Goal: Information Seeking & Learning: Learn about a topic

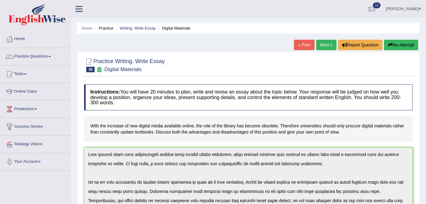
scroll to position [92, 0]
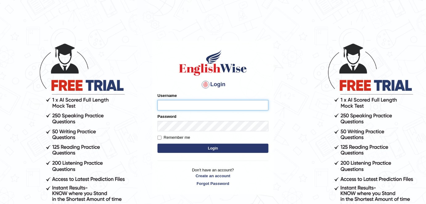
type input "alexa_"
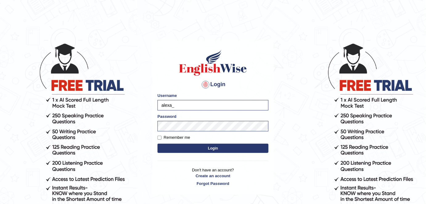
click at [227, 152] on button "Login" at bounding box center [212, 148] width 111 height 9
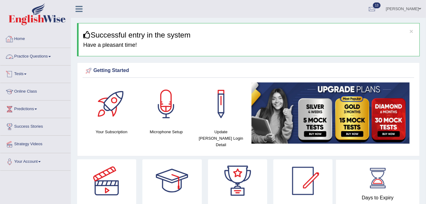
click at [37, 54] on link "Practice Questions" at bounding box center [35, 55] width 70 height 15
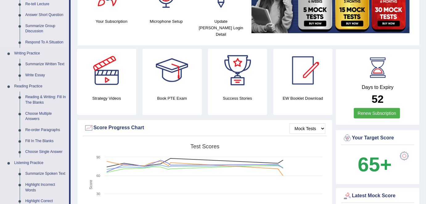
scroll to position [111, 0]
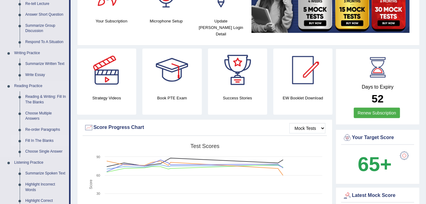
click at [45, 140] on link "Fill In The Blanks" at bounding box center [45, 141] width 47 height 11
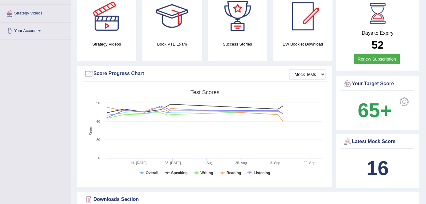
scroll to position [208, 0]
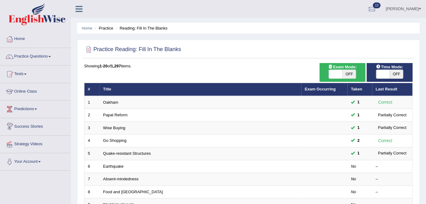
click at [345, 77] on span "OFF" at bounding box center [349, 74] width 14 height 9
checkbox input "true"
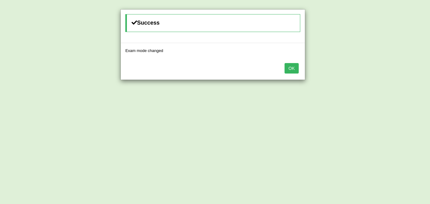
click at [290, 67] on button "OK" at bounding box center [292, 68] width 14 height 10
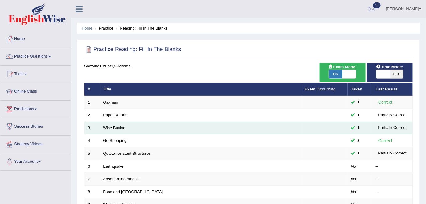
scroll to position [28, 0]
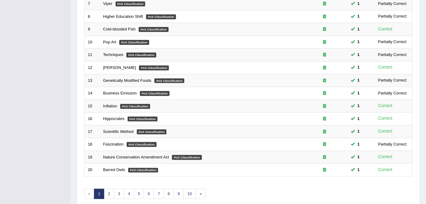
scroll to position [201, 0]
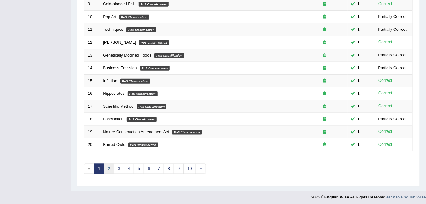
click at [110, 165] on link "2" at bounding box center [109, 169] width 10 height 10
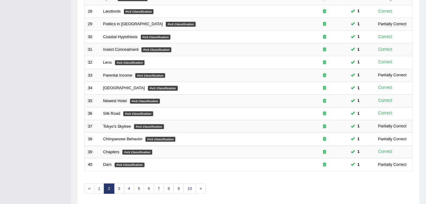
scroll to position [201, 0]
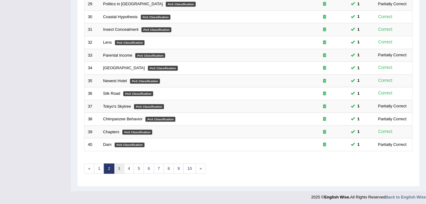
click at [117, 166] on link "3" at bounding box center [119, 169] width 10 height 10
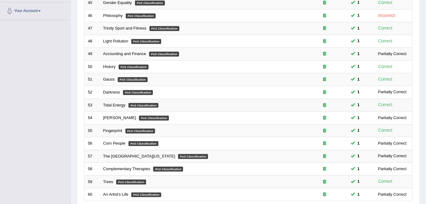
scroll to position [201, 0]
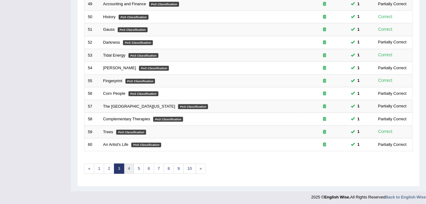
click at [126, 166] on link "4" at bounding box center [129, 169] width 10 height 10
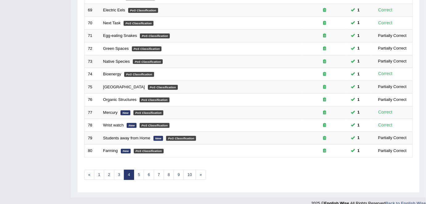
scroll to position [195, 0]
click at [148, 170] on link "6" at bounding box center [149, 175] width 10 height 10
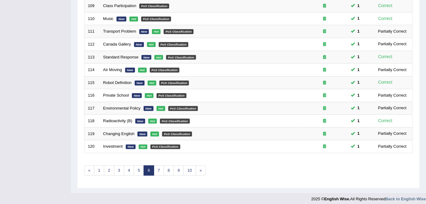
scroll to position [200, 0]
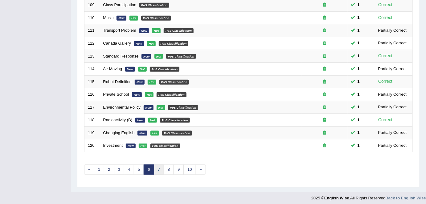
click at [156, 169] on link "7" at bounding box center [159, 170] width 10 height 10
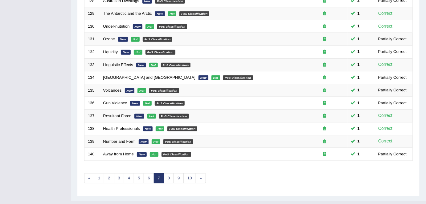
scroll to position [201, 0]
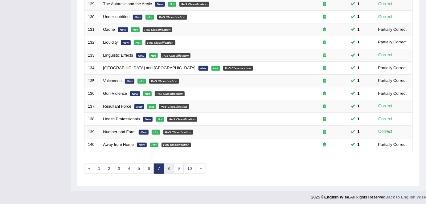
click at [170, 166] on link "8" at bounding box center [169, 169] width 10 height 10
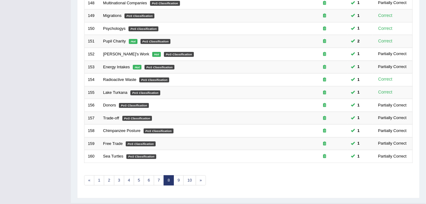
scroll to position [201, 0]
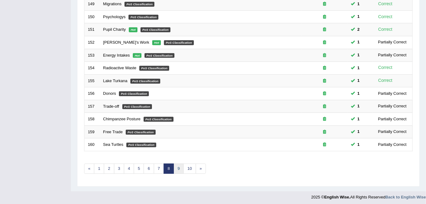
click at [178, 166] on link "9" at bounding box center [178, 169] width 10 height 10
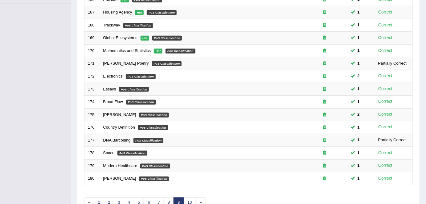
scroll to position [201, 0]
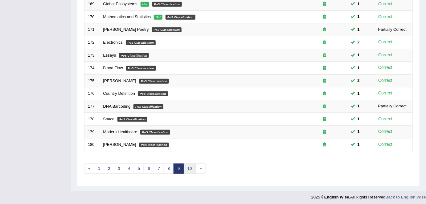
click at [186, 166] on link "10" at bounding box center [189, 169] width 12 height 10
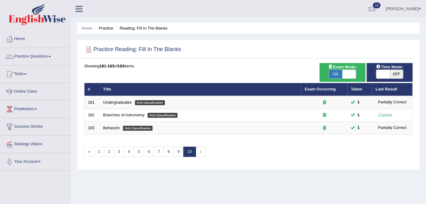
click at [340, 75] on span "ON" at bounding box center [336, 74] width 14 height 9
checkbox input "false"
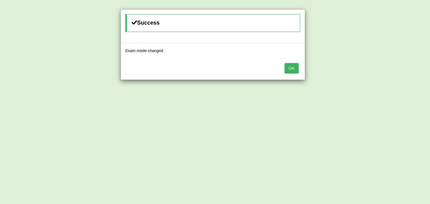
click at [294, 67] on button "OK" at bounding box center [292, 68] width 14 height 10
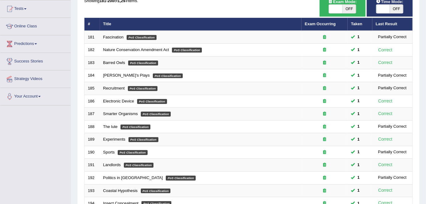
scroll to position [201, 0]
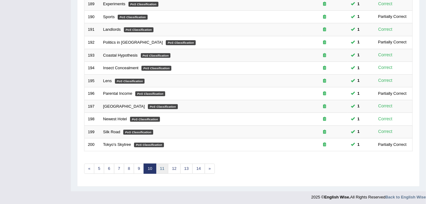
click at [162, 168] on link "11" at bounding box center [162, 169] width 12 height 10
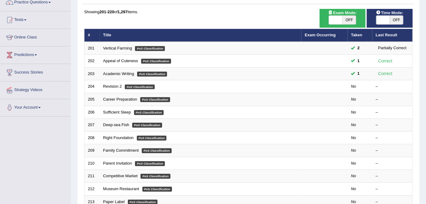
scroll to position [55, 0]
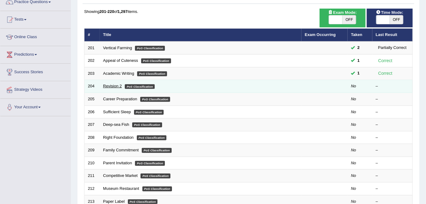
click at [105, 85] on link "Revision 2" at bounding box center [112, 86] width 19 height 5
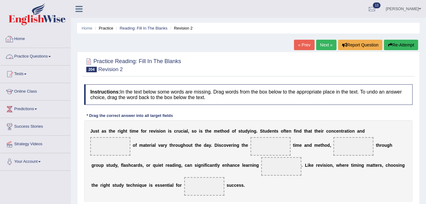
click at [20, 36] on link "Home" at bounding box center [35, 37] width 70 height 15
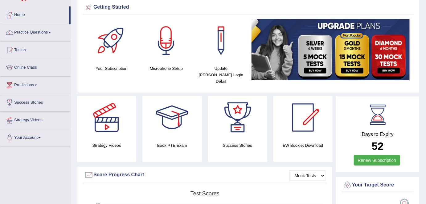
scroll to position [21, 0]
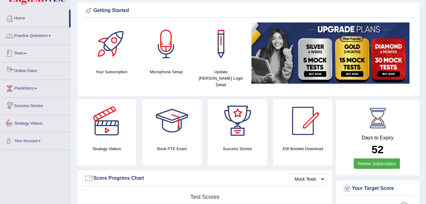
click at [46, 36] on link "Practice Questions" at bounding box center [35, 34] width 70 height 15
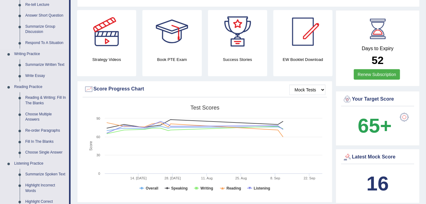
scroll to position [112, 0]
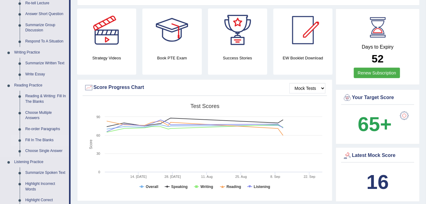
click at [35, 137] on link "Fill In The Blanks" at bounding box center [45, 140] width 47 height 11
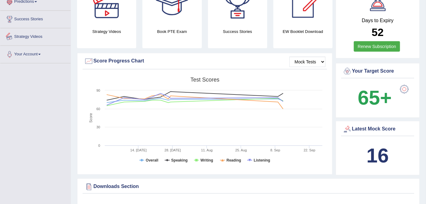
scroll to position [152, 0]
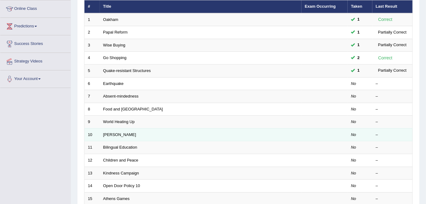
scroll to position [83, 0]
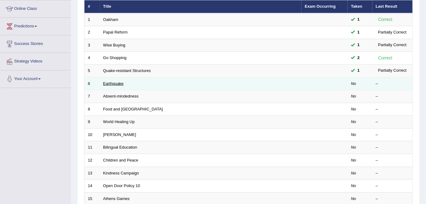
click at [115, 83] on link "Earthquake" at bounding box center [113, 83] width 21 height 5
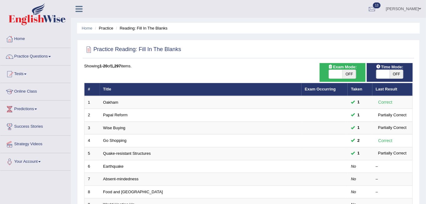
click at [394, 72] on span "OFF" at bounding box center [397, 74] width 14 height 9
checkbox input "true"
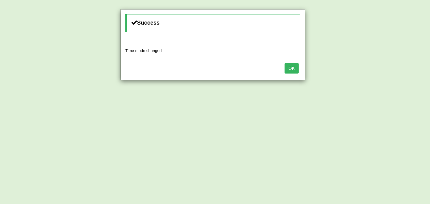
click at [295, 68] on button "OK" at bounding box center [292, 68] width 14 height 10
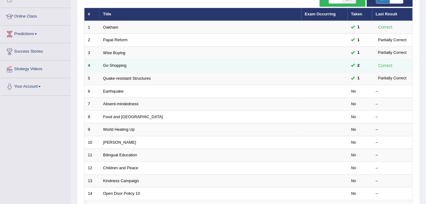
scroll to position [78, 0]
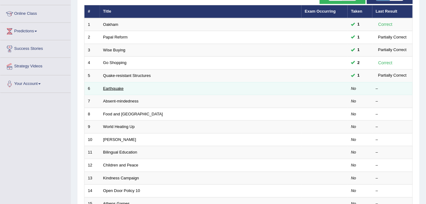
click at [111, 86] on link "Earthquake" at bounding box center [113, 88] width 21 height 5
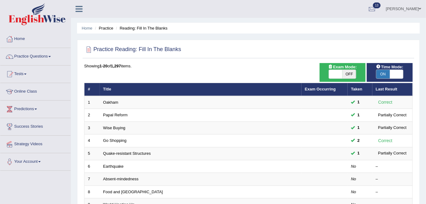
click at [347, 76] on span "OFF" at bounding box center [349, 74] width 14 height 9
checkbox input "true"
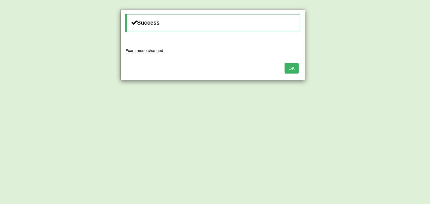
click at [291, 68] on button "OK" at bounding box center [292, 68] width 14 height 10
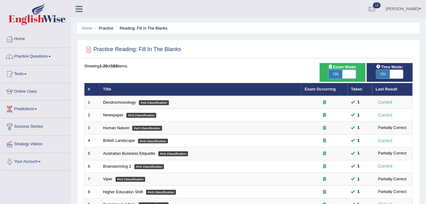
click at [343, 77] on span at bounding box center [349, 74] width 14 height 9
checkbox input "false"
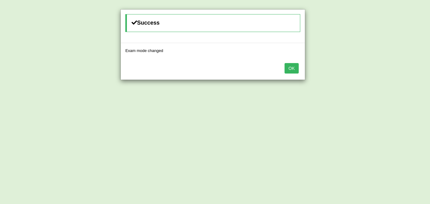
click at [293, 66] on button "OK" at bounding box center [292, 68] width 14 height 10
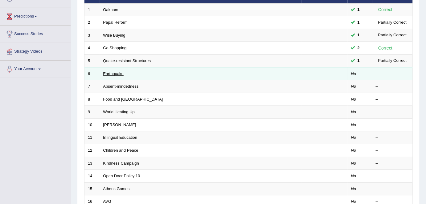
click at [114, 74] on link "Earthquake" at bounding box center [113, 73] width 21 height 5
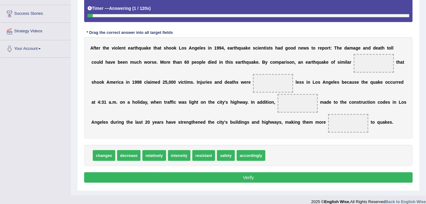
scroll to position [113, 0]
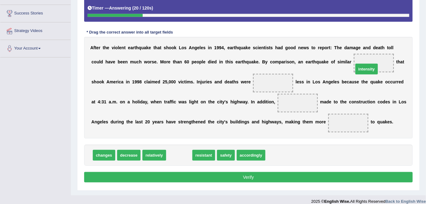
drag, startPoint x: 178, startPoint y: 156, endPoint x: 365, endPoint y: 69, distance: 206.3
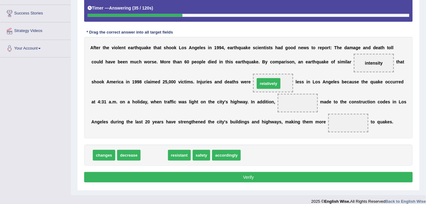
drag, startPoint x: 160, startPoint y: 156, endPoint x: 274, endPoint y: 84, distance: 135.0
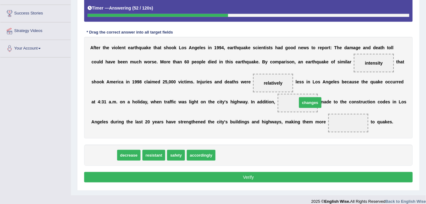
drag, startPoint x: 101, startPoint y: 155, endPoint x: 306, endPoint y: 102, distance: 211.5
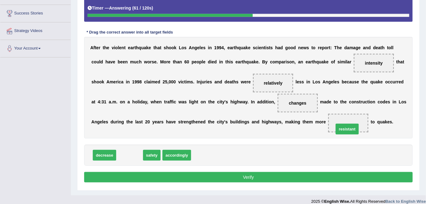
drag, startPoint x: 133, startPoint y: 155, endPoint x: 351, endPoint y: 125, distance: 220.1
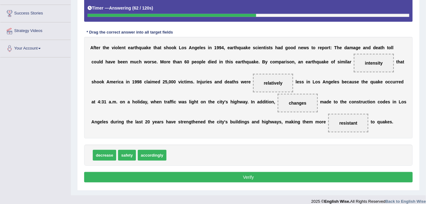
click at [289, 175] on button "Verify" at bounding box center [248, 177] width 328 height 10
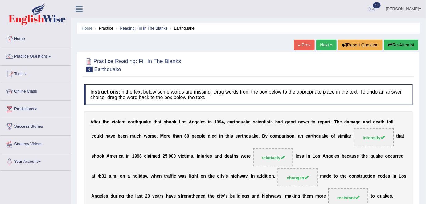
scroll to position [0, 0]
click at [323, 47] on link "Next »" at bounding box center [326, 45] width 20 height 10
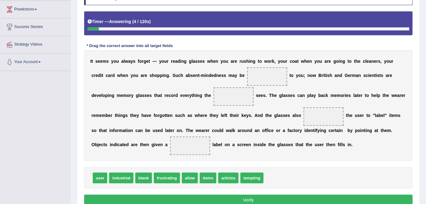
scroll to position [100, 0]
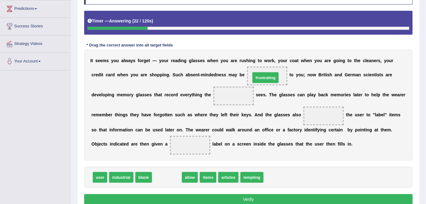
drag, startPoint x: 170, startPoint y: 177, endPoint x: 269, endPoint y: 76, distance: 141.2
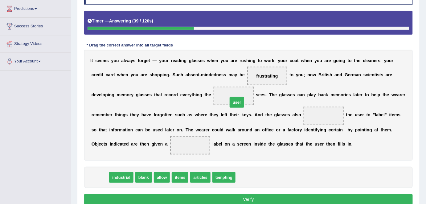
drag, startPoint x: 100, startPoint y: 177, endPoint x: 235, endPoint y: 97, distance: 156.5
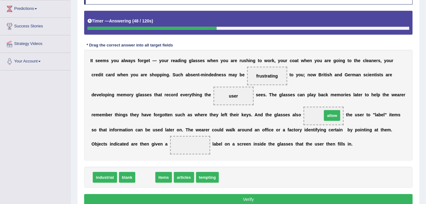
drag, startPoint x: 143, startPoint y: 178, endPoint x: 328, endPoint y: 116, distance: 195.7
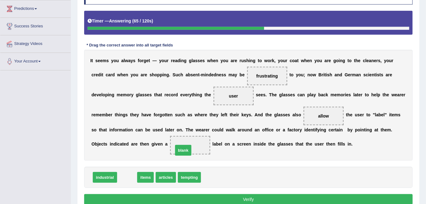
drag, startPoint x: 126, startPoint y: 176, endPoint x: 185, endPoint y: 148, distance: 64.9
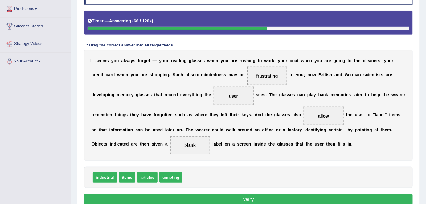
scroll to position [126, 0]
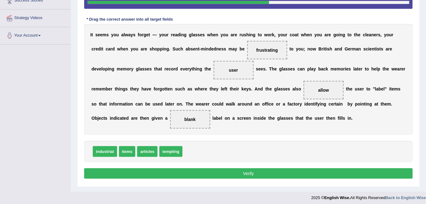
click at [218, 178] on div "Instructions: In the text below some words are missing. Drag words from the box…" at bounding box center [248, 69] width 331 height 229
click at [218, 174] on button "Verify" at bounding box center [248, 174] width 328 height 10
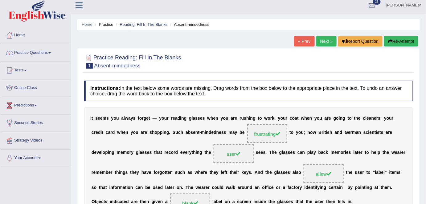
scroll to position [0, 0]
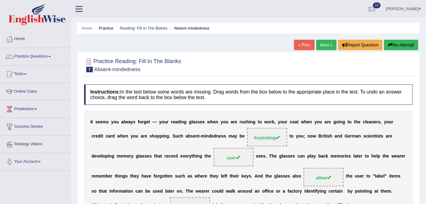
click at [333, 43] on link "Next »" at bounding box center [326, 45] width 20 height 10
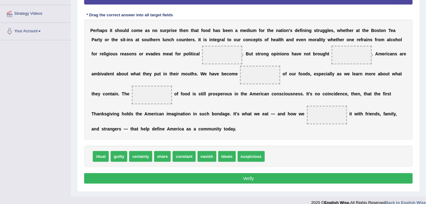
scroll to position [131, 0]
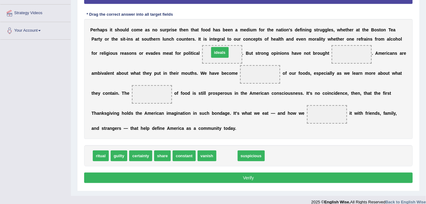
drag, startPoint x: 228, startPoint y: 157, endPoint x: 221, endPoint y: 54, distance: 103.1
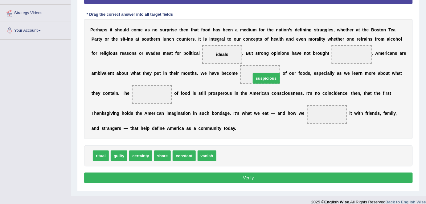
drag, startPoint x: 233, startPoint y: 158, endPoint x: 268, endPoint y: 80, distance: 85.2
drag, startPoint x: 162, startPoint y: 157, endPoint x: 327, endPoint y: 117, distance: 170.1
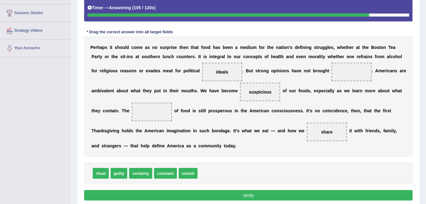
scroll to position [113, 0]
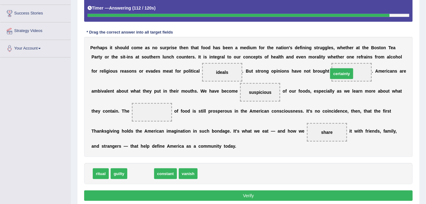
drag, startPoint x: 143, startPoint y: 171, endPoint x: 343, endPoint y: 70, distance: 224.7
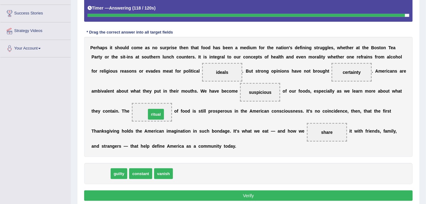
drag, startPoint x: 103, startPoint y: 175, endPoint x: 158, endPoint y: 115, distance: 81.1
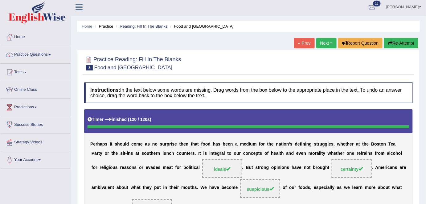
scroll to position [0, 0]
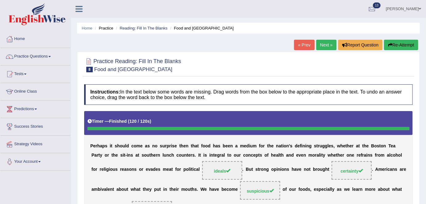
click at [320, 47] on link "Next »" at bounding box center [326, 45] width 20 height 10
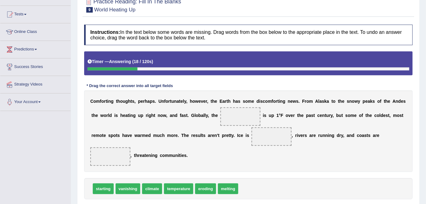
scroll to position [60, 0]
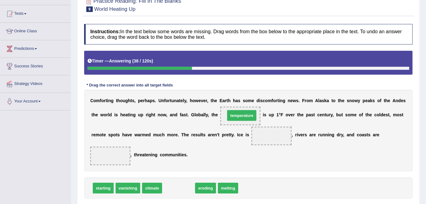
drag, startPoint x: 177, startPoint y: 190, endPoint x: 241, endPoint y: 116, distance: 97.2
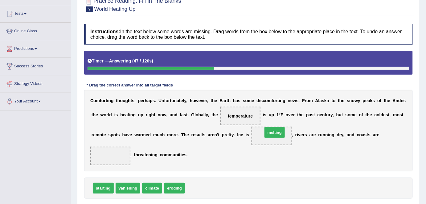
drag, startPoint x: 199, startPoint y: 185, endPoint x: 276, endPoint y: 129, distance: 95.2
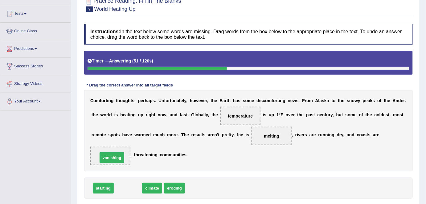
drag, startPoint x: 128, startPoint y: 189, endPoint x: 110, endPoint y: 154, distance: 39.0
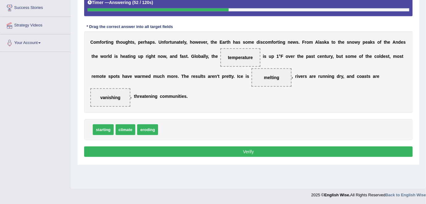
scroll to position [119, 0]
click at [127, 151] on button "Verify" at bounding box center [248, 152] width 328 height 10
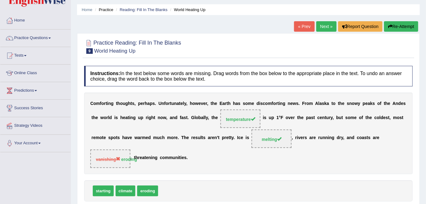
scroll to position [18, 0]
click at [323, 25] on link "Next »" at bounding box center [326, 27] width 20 height 10
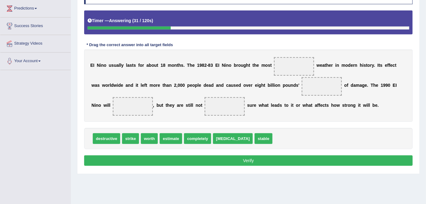
scroll to position [101, 0]
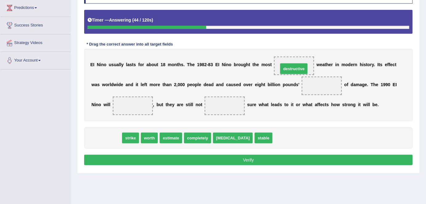
drag, startPoint x: 109, startPoint y: 138, endPoint x: 296, endPoint y: 68, distance: 199.8
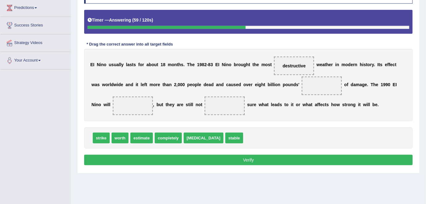
click at [169, 137] on span "completely" at bounding box center [168, 138] width 27 height 11
drag, startPoint x: 121, startPoint y: 136, endPoint x: 302, endPoint y: 88, distance: 186.4
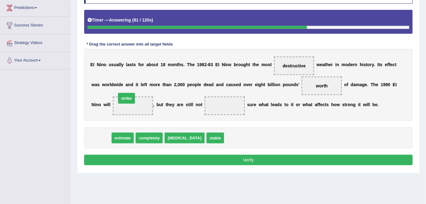
drag, startPoint x: 100, startPoint y: 135, endPoint x: 124, endPoint y: 97, distance: 45.2
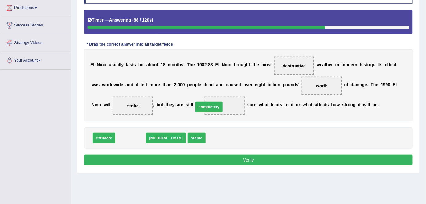
drag, startPoint x: 130, startPoint y: 138, endPoint x: 209, endPoint y: 107, distance: 84.2
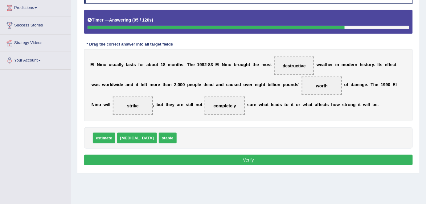
click at [199, 157] on button "Verify" at bounding box center [248, 160] width 328 height 10
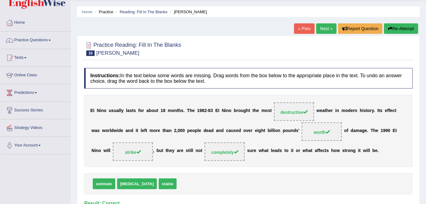
scroll to position [15, 0]
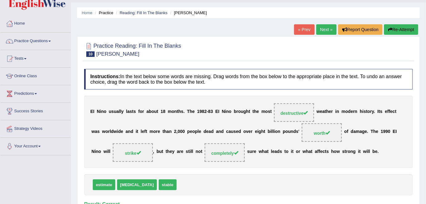
click at [324, 26] on link "Next »" at bounding box center [326, 29] width 20 height 10
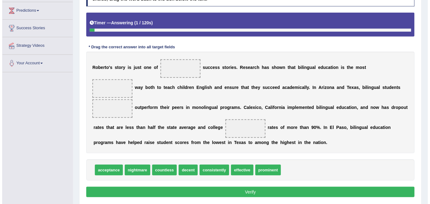
scroll to position [99, 0]
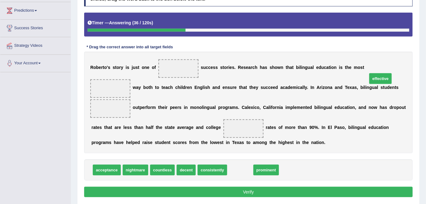
drag, startPoint x: 244, startPoint y: 158, endPoint x: 385, endPoint y: 67, distance: 168.3
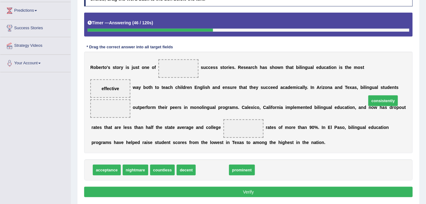
drag, startPoint x: 206, startPoint y: 159, endPoint x: 377, endPoint y: 90, distance: 184.2
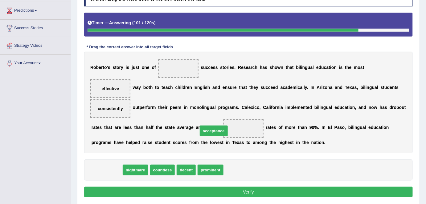
drag, startPoint x: 110, startPoint y: 158, endPoint x: 217, endPoint y: 119, distance: 113.7
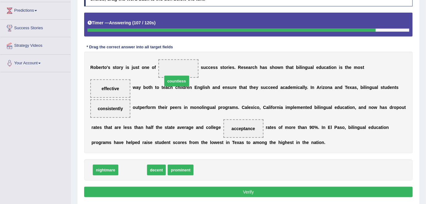
drag, startPoint x: 132, startPoint y: 159, endPoint x: 176, endPoint y: 70, distance: 99.1
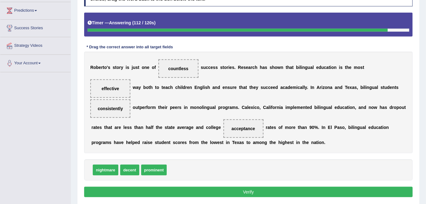
click at [175, 187] on button "Verify" at bounding box center [248, 192] width 328 height 10
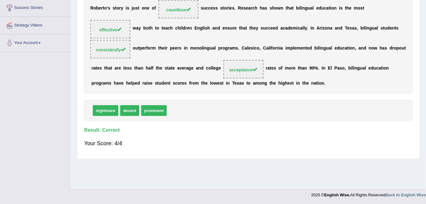
scroll to position [0, 0]
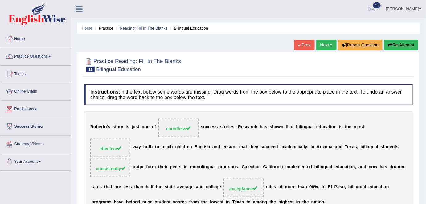
click at [324, 48] on link "Next »" at bounding box center [326, 45] width 20 height 10
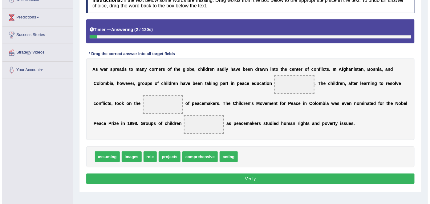
scroll to position [92, 0]
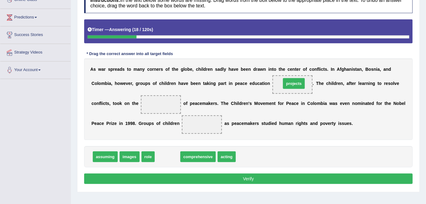
drag, startPoint x: 169, startPoint y: 157, endPoint x: 295, endPoint y: 83, distance: 146.4
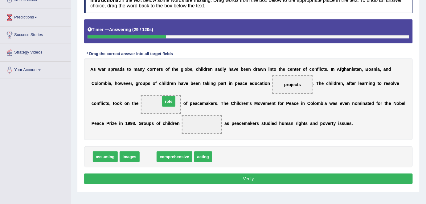
drag, startPoint x: 152, startPoint y: 155, endPoint x: 173, endPoint y: 100, distance: 59.2
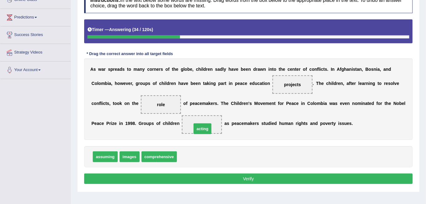
drag, startPoint x: 192, startPoint y: 155, endPoint x: 206, endPoint y: 128, distance: 31.4
click at [205, 179] on button "Verify" at bounding box center [248, 179] width 328 height 10
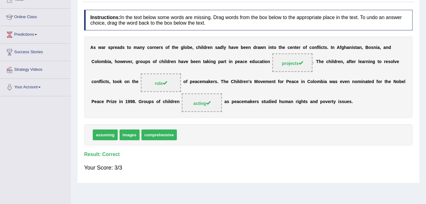
scroll to position [0, 0]
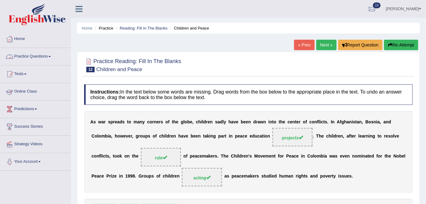
click at [37, 56] on link "Practice Questions" at bounding box center [35, 55] width 70 height 15
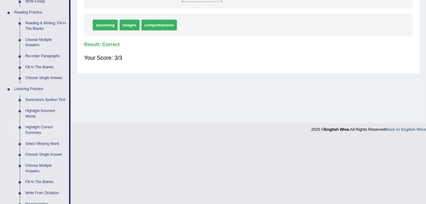
scroll to position [183, 0]
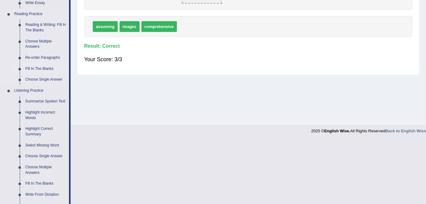
click at [43, 65] on link "Fill In The Blanks" at bounding box center [45, 68] width 47 height 11
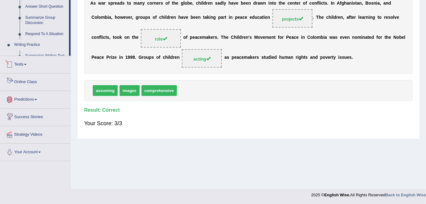
scroll to position [295, 0]
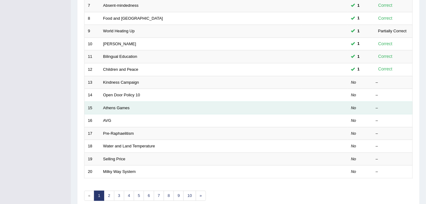
scroll to position [201, 0]
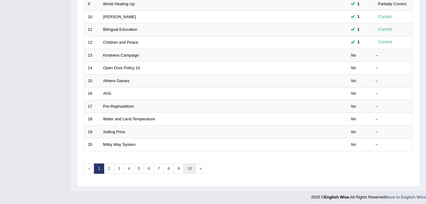
click at [189, 168] on link "10" at bounding box center [189, 169] width 12 height 10
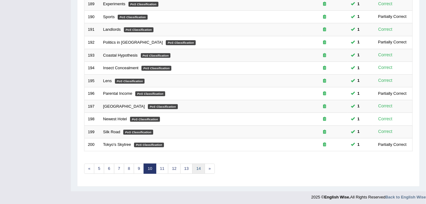
click at [196, 169] on link "14" at bounding box center [198, 169] width 12 height 10
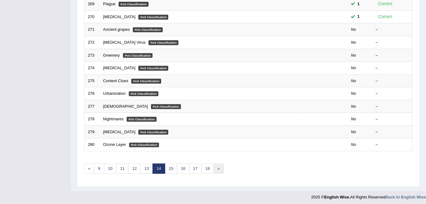
click at [213, 166] on link "»" at bounding box center [218, 169] width 10 height 10
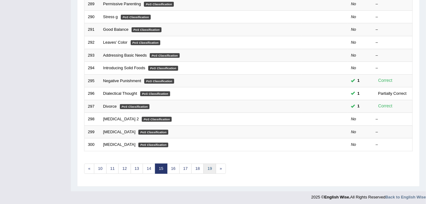
click at [204, 168] on link "19" at bounding box center [209, 169] width 12 height 10
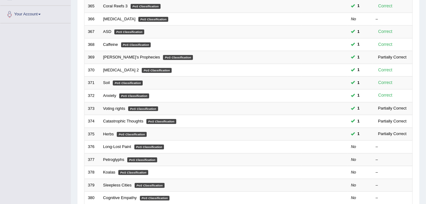
scroll to position [201, 0]
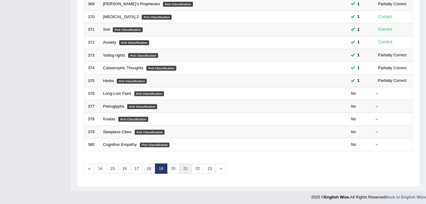
click at [183, 168] on link "21" at bounding box center [185, 169] width 12 height 10
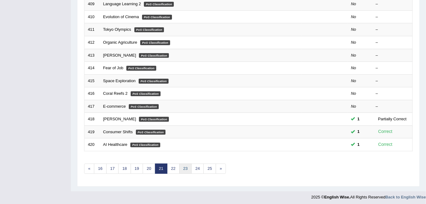
click at [189, 167] on link "23" at bounding box center [185, 169] width 12 height 10
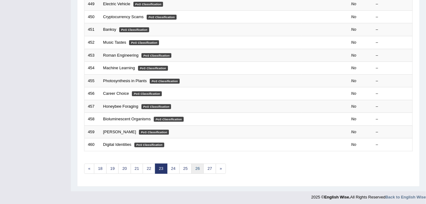
click at [197, 166] on link "26" at bounding box center [197, 169] width 12 height 10
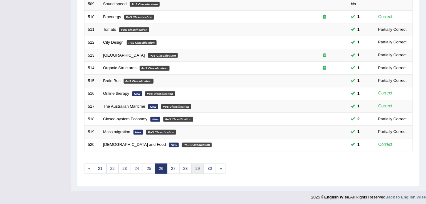
click at [192, 166] on link "29" at bounding box center [197, 169] width 12 height 10
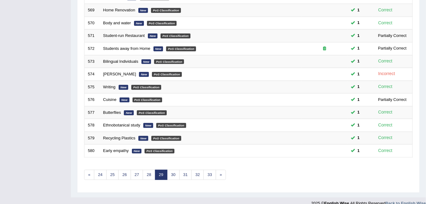
scroll to position [201, 0]
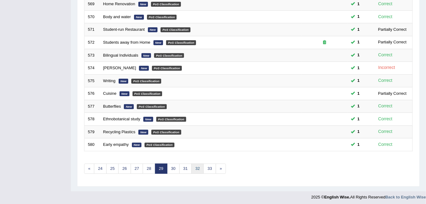
click at [194, 167] on link "32" at bounding box center [197, 169] width 12 height 10
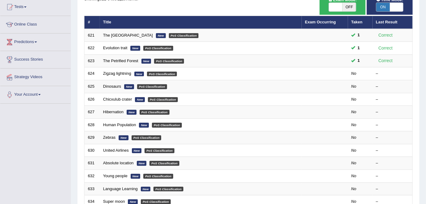
scroll to position [67, 0]
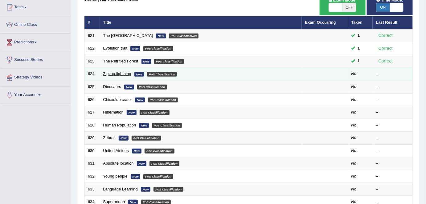
click at [111, 73] on link "Zigzag lightning" at bounding box center [117, 73] width 28 height 5
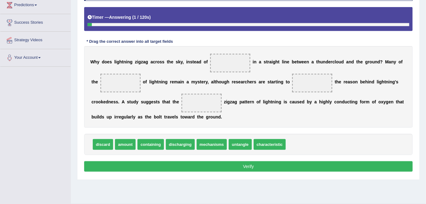
scroll to position [106, 0]
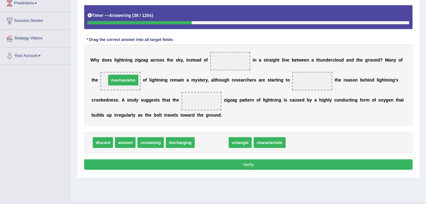
drag, startPoint x: 211, startPoint y: 143, endPoint x: 123, endPoint y: 81, distance: 108.3
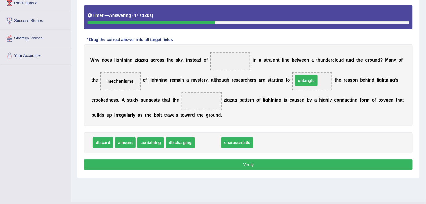
drag, startPoint x: 204, startPoint y: 142, endPoint x: 303, endPoint y: 80, distance: 117.4
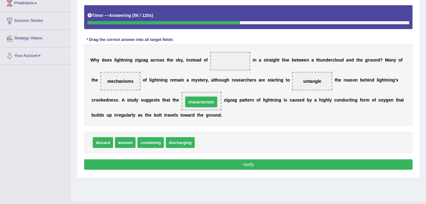
drag, startPoint x: 208, startPoint y: 142, endPoint x: 196, endPoint y: 101, distance: 41.9
click at [153, 139] on span "containing" at bounding box center [150, 142] width 26 height 11
click at [153, 143] on span "containing" at bounding box center [150, 142] width 26 height 11
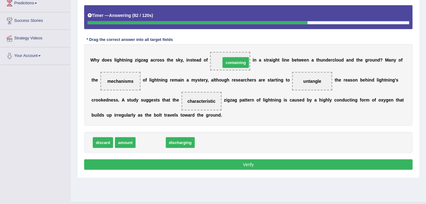
drag, startPoint x: 153, startPoint y: 143, endPoint x: 235, endPoint y: 63, distance: 114.6
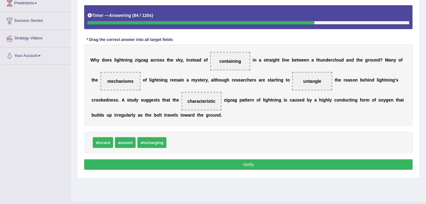
click at [212, 161] on button "Verify" at bounding box center [248, 165] width 328 height 10
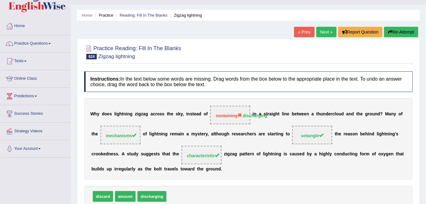
scroll to position [9, 0]
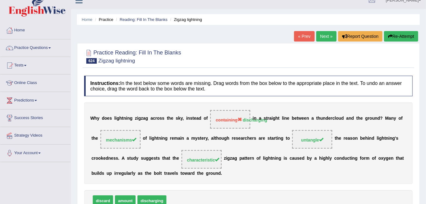
click at [325, 38] on link "Next »" at bounding box center [326, 36] width 20 height 10
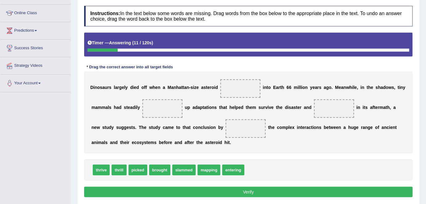
scroll to position [79, 0]
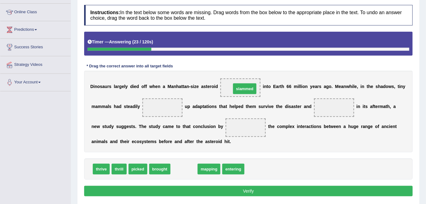
drag, startPoint x: 182, startPoint y: 172, endPoint x: 243, endPoint y: 91, distance: 100.7
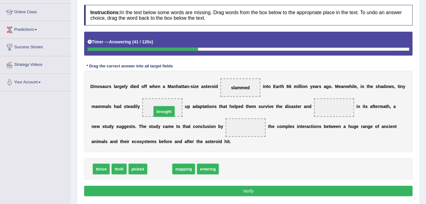
drag, startPoint x: 165, startPoint y: 166, endPoint x: 169, endPoint y: 106, distance: 60.2
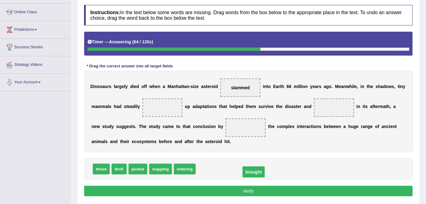
drag, startPoint x: 165, startPoint y: 108, endPoint x: 256, endPoint y: 173, distance: 111.6
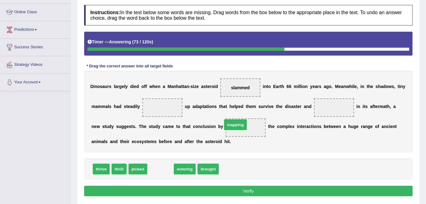
drag, startPoint x: 164, startPoint y: 167, endPoint x: 239, endPoint y: 122, distance: 87.0
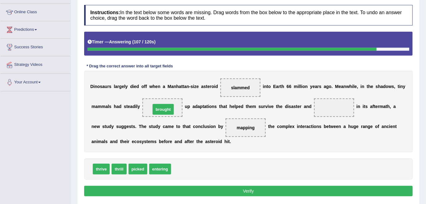
drag, startPoint x: 182, startPoint y: 170, endPoint x: 163, endPoint y: 109, distance: 63.7
drag, startPoint x: 105, startPoint y: 169, endPoint x: 110, endPoint y: 165, distance: 6.8
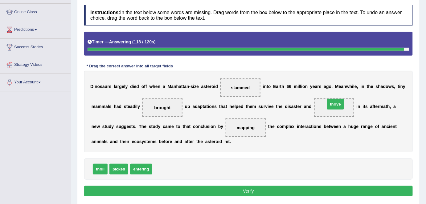
drag, startPoint x: 160, startPoint y: 168, endPoint x: 332, endPoint y: 106, distance: 183.2
click at [274, 189] on button "Verify" at bounding box center [248, 191] width 328 height 10
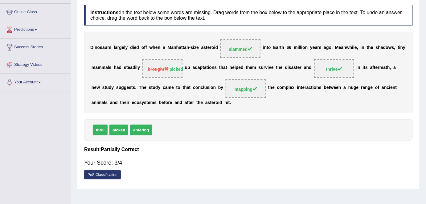
scroll to position [0, 0]
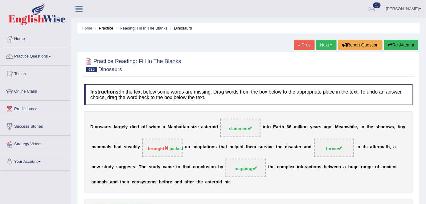
click at [316, 43] on link "Next »" at bounding box center [326, 45] width 20 height 10
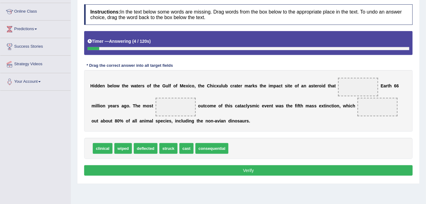
scroll to position [80, 0]
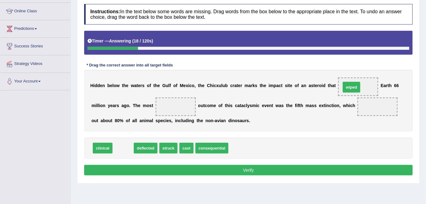
drag, startPoint x: 117, startPoint y: 145, endPoint x: 348, endPoint y: 84, distance: 238.7
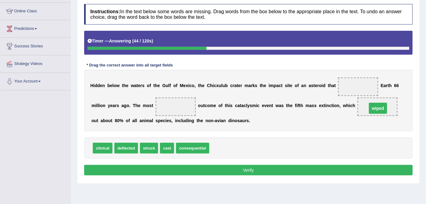
drag, startPoint x: 361, startPoint y: 86, endPoint x: 382, endPoint y: 108, distance: 30.1
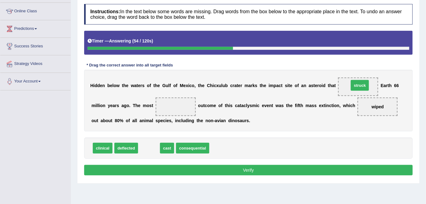
drag, startPoint x: 149, startPoint y: 147, endPoint x: 359, endPoint y: 85, distance: 219.2
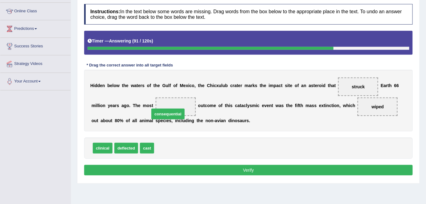
drag, startPoint x: 165, startPoint y: 149, endPoint x: 162, endPoint y: 109, distance: 39.6
click at [167, 168] on button "Verify" at bounding box center [248, 170] width 328 height 10
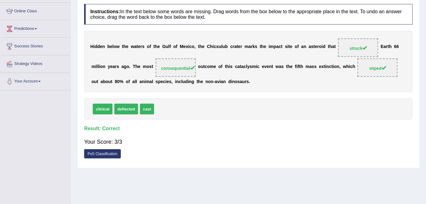
scroll to position [0, 0]
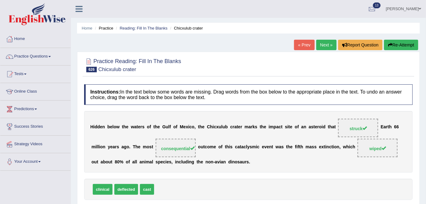
click at [331, 43] on link "Next »" at bounding box center [326, 45] width 20 height 10
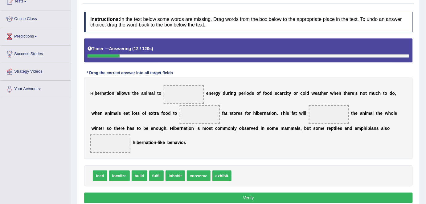
scroll to position [74, 0]
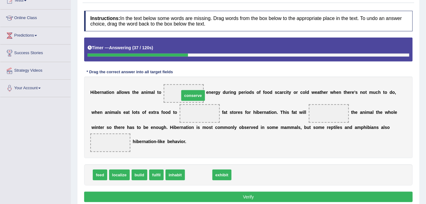
drag, startPoint x: 196, startPoint y: 172, endPoint x: 189, endPoint y: 92, distance: 80.1
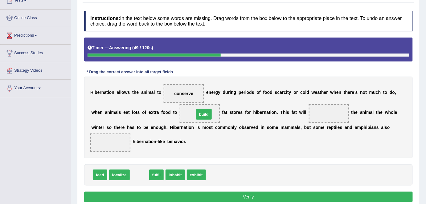
drag, startPoint x: 135, startPoint y: 175, endPoint x: 200, endPoint y: 114, distance: 88.5
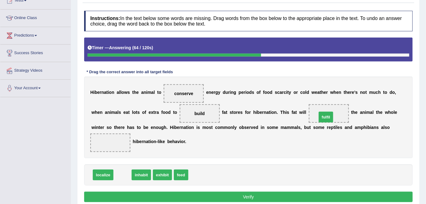
drag, startPoint x: 121, startPoint y: 171, endPoint x: 325, endPoint y: 113, distance: 211.3
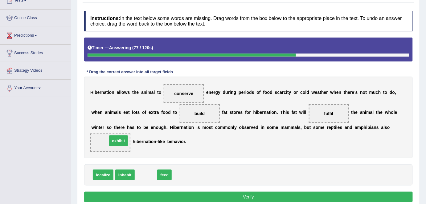
drag, startPoint x: 143, startPoint y: 175, endPoint x: 116, endPoint y: 141, distance: 43.8
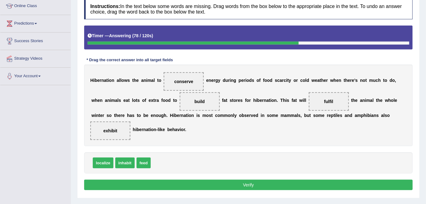
scroll to position [87, 0]
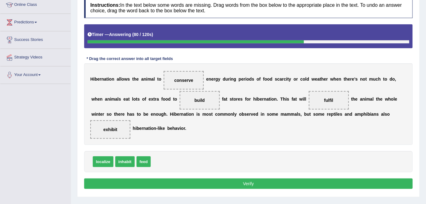
click at [207, 181] on button "Verify" at bounding box center [248, 184] width 328 height 10
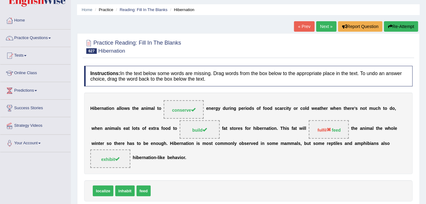
scroll to position [0, 0]
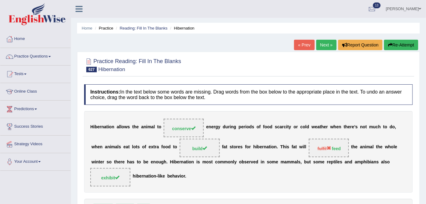
click at [321, 40] on link "Next »" at bounding box center [326, 45] width 20 height 10
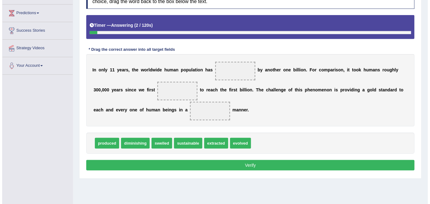
scroll to position [119, 0]
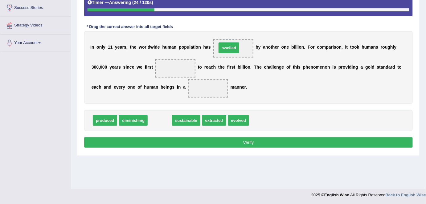
drag, startPoint x: 163, startPoint y: 121, endPoint x: 233, endPoint y: 48, distance: 101.3
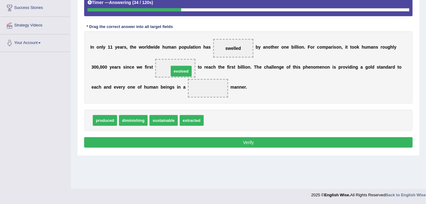
drag, startPoint x: 214, startPoint y: 121, endPoint x: 179, endPoint y: 71, distance: 60.3
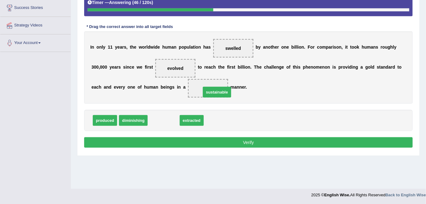
drag, startPoint x: 160, startPoint y: 119, endPoint x: 213, endPoint y: 90, distance: 60.4
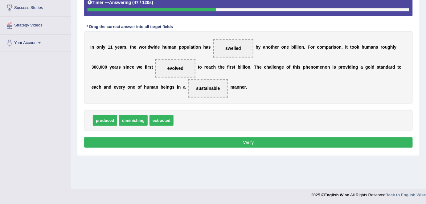
click at [210, 142] on button "Verify" at bounding box center [248, 142] width 328 height 10
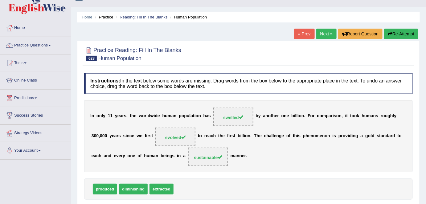
scroll to position [10, 0]
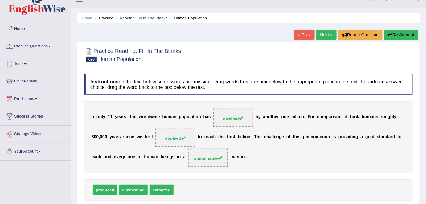
click at [323, 35] on link "Next »" at bounding box center [326, 35] width 20 height 10
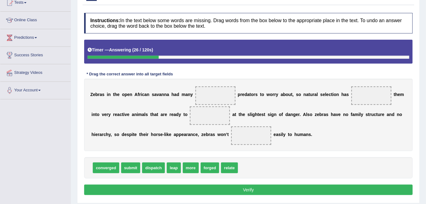
scroll to position [71, 0]
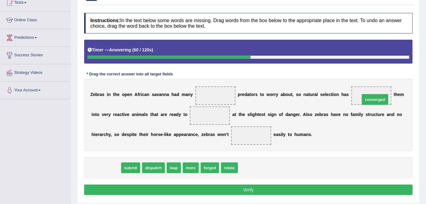
drag, startPoint x: 112, startPoint y: 166, endPoint x: 380, endPoint y: 97, distance: 277.4
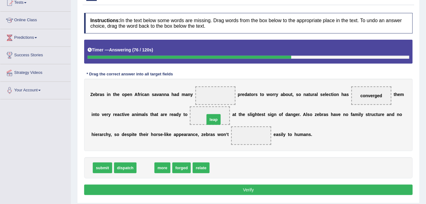
drag, startPoint x: 142, startPoint y: 166, endPoint x: 210, endPoint y: 117, distance: 83.4
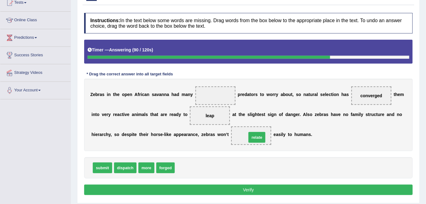
drag, startPoint x: 183, startPoint y: 168, endPoint x: 254, endPoint y: 137, distance: 77.7
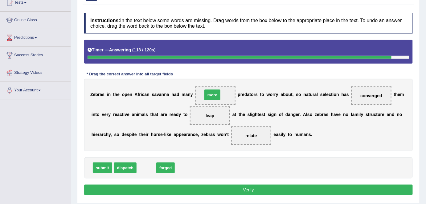
drag, startPoint x: 148, startPoint y: 167, endPoint x: 214, endPoint y: 94, distance: 98.1
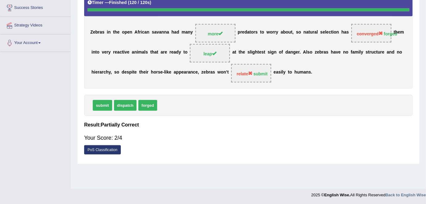
scroll to position [0, 0]
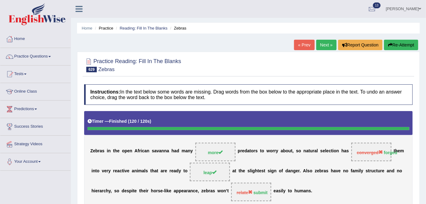
click at [322, 41] on link "Next »" at bounding box center [326, 45] width 20 height 10
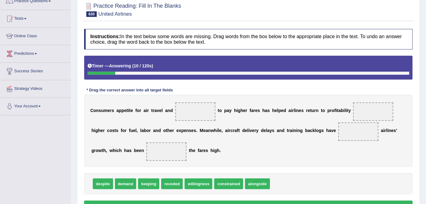
scroll to position [56, 0]
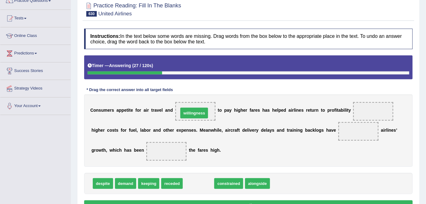
drag, startPoint x: 196, startPoint y: 184, endPoint x: 191, endPoint y: 113, distance: 70.7
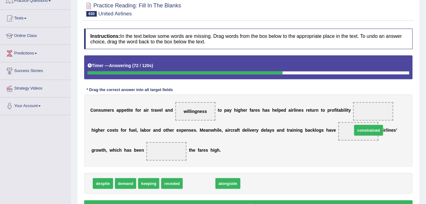
drag, startPoint x: 195, startPoint y: 184, endPoint x: 360, endPoint y: 132, distance: 172.8
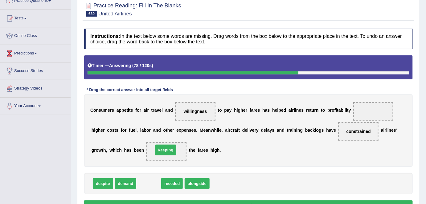
drag, startPoint x: 150, startPoint y: 182, endPoint x: 168, endPoint y: 148, distance: 38.0
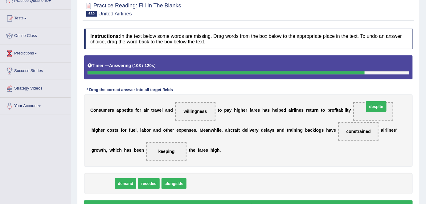
drag, startPoint x: 100, startPoint y: 183, endPoint x: 373, endPoint y: 107, distance: 283.7
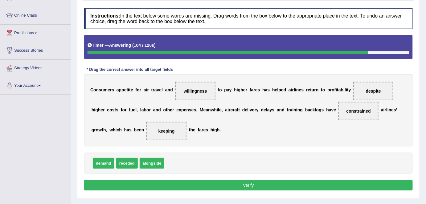
scroll to position [76, 0]
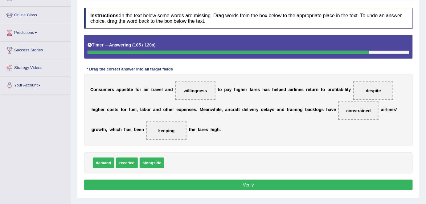
click at [284, 181] on button "Verify" at bounding box center [248, 185] width 328 height 10
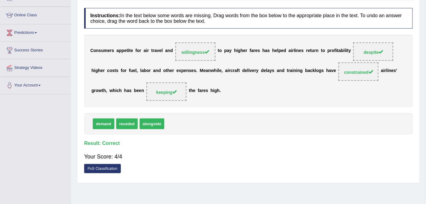
scroll to position [0, 0]
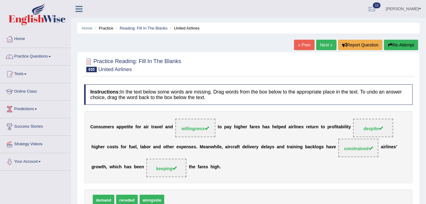
click at [327, 43] on link "Next »" at bounding box center [326, 45] width 20 height 10
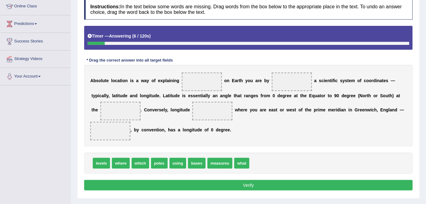
scroll to position [86, 0]
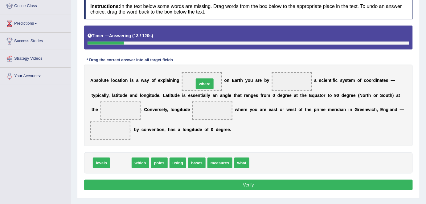
drag, startPoint x: 116, startPoint y: 164, endPoint x: 200, endPoint y: 83, distance: 116.3
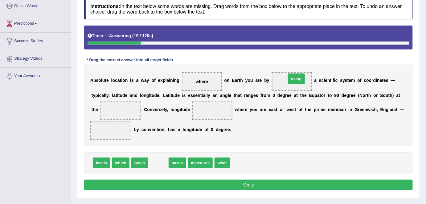
drag, startPoint x: 162, startPoint y: 162, endPoint x: 299, endPoint y: 78, distance: 160.4
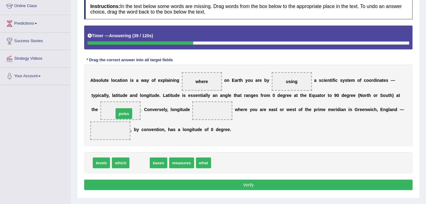
drag, startPoint x: 135, startPoint y: 162, endPoint x: 119, endPoint y: 113, distance: 51.8
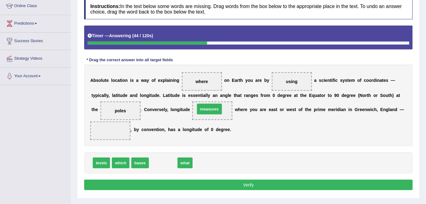
drag, startPoint x: 168, startPoint y: 161, endPoint x: 214, endPoint y: 108, distance: 71.0
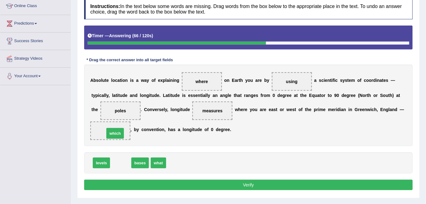
drag, startPoint x: 119, startPoint y: 162, endPoint x: 113, endPoint y: 132, distance: 30.8
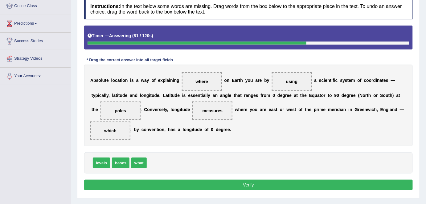
click at [154, 190] on div "Instructions: In the text below some words are missing. Drag words from the box…" at bounding box center [248, 96] width 331 height 200
click at [152, 185] on button "Verify" at bounding box center [248, 185] width 328 height 10
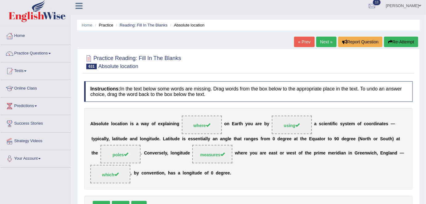
scroll to position [0, 0]
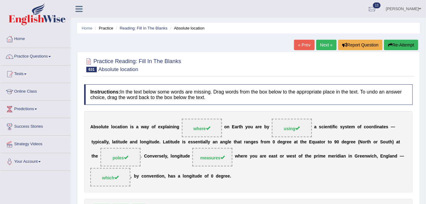
click at [319, 47] on link "Next »" at bounding box center [326, 45] width 20 height 10
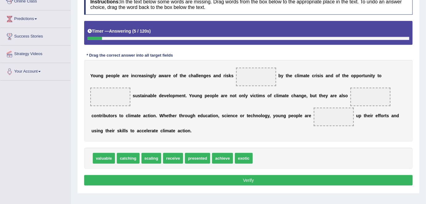
scroll to position [91, 0]
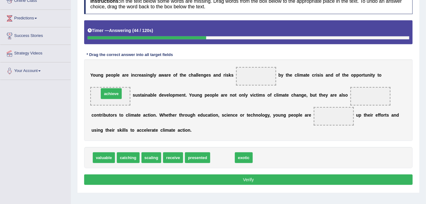
drag, startPoint x: 220, startPoint y: 156, endPoint x: 109, endPoint y: 92, distance: 128.4
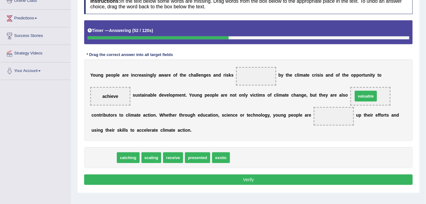
drag, startPoint x: 107, startPoint y: 157, endPoint x: 368, endPoint y: 96, distance: 268.7
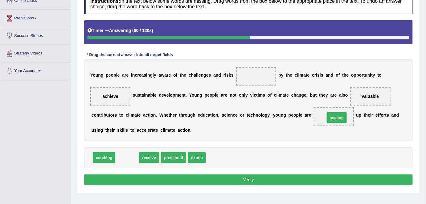
drag, startPoint x: 122, startPoint y: 158, endPoint x: 332, endPoint y: 118, distance: 213.3
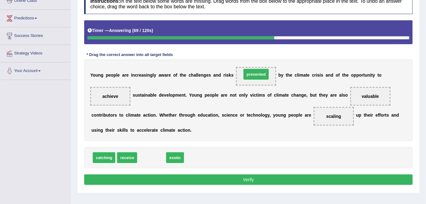
drag, startPoint x: 149, startPoint y: 157, endPoint x: 254, endPoint y: 73, distance: 133.9
click at [240, 180] on button "Verify" at bounding box center [248, 180] width 328 height 10
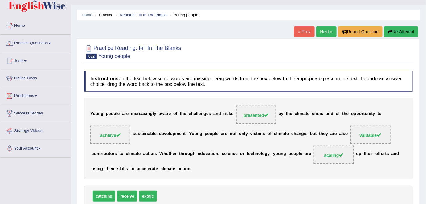
scroll to position [13, 0]
click at [42, 42] on link "Practice Questions" at bounding box center [35, 42] width 70 height 15
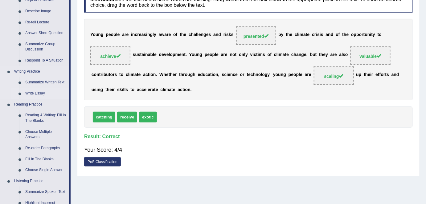
scroll to position [94, 0]
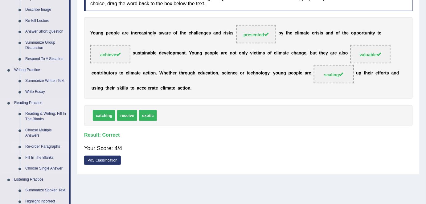
click at [38, 145] on link "Re-order Paragraphs" at bounding box center [45, 146] width 47 height 11
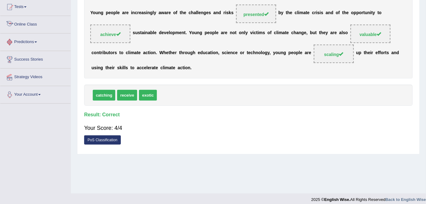
scroll to position [119, 0]
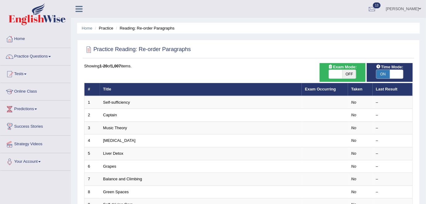
click at [348, 76] on span "OFF" at bounding box center [349, 74] width 14 height 9
checkbox input "true"
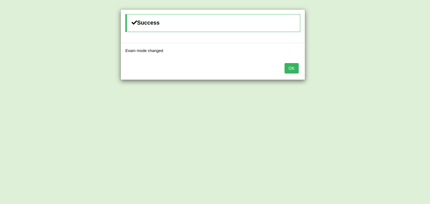
click at [293, 66] on button "OK" at bounding box center [292, 68] width 14 height 10
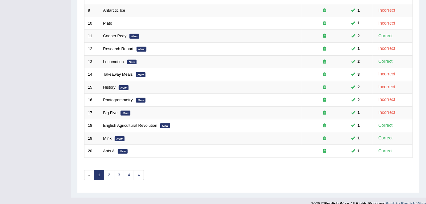
scroll to position [196, 0]
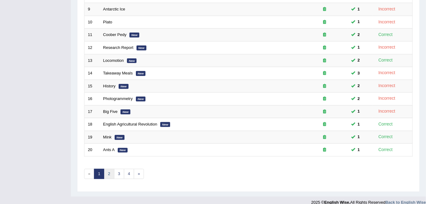
click at [105, 172] on link "2" at bounding box center [109, 174] width 10 height 10
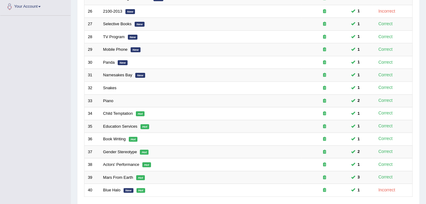
scroll to position [201, 0]
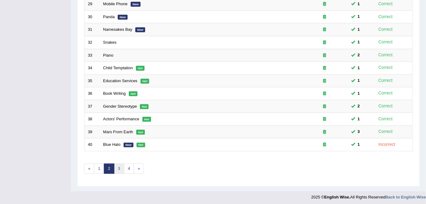
click at [117, 166] on link "3" at bounding box center [119, 169] width 10 height 10
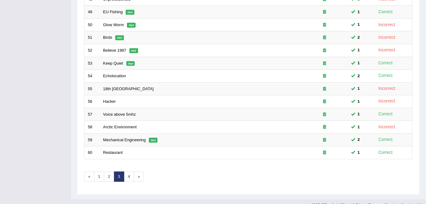
scroll to position [201, 0]
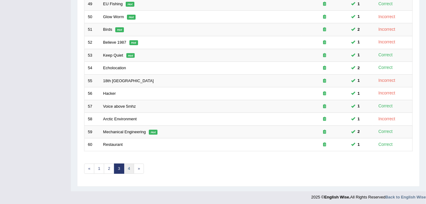
click at [125, 167] on link "4" at bounding box center [129, 169] width 10 height 10
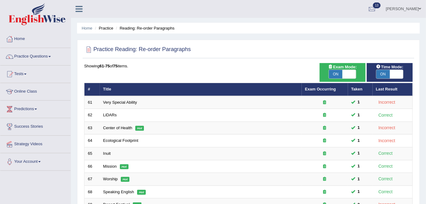
click at [342, 76] on span "ON" at bounding box center [336, 74] width 14 height 9
checkbox input "false"
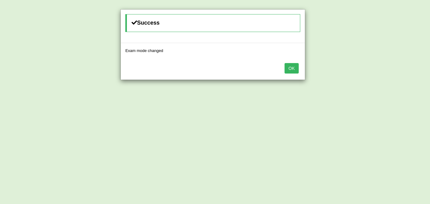
click at [296, 73] on div "OK" at bounding box center [213, 69] width 184 height 22
click at [295, 70] on button "OK" at bounding box center [292, 68] width 14 height 10
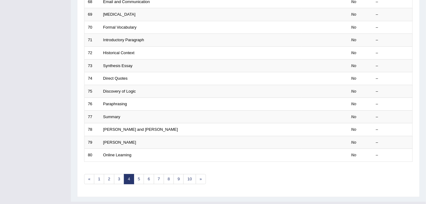
scroll to position [201, 0]
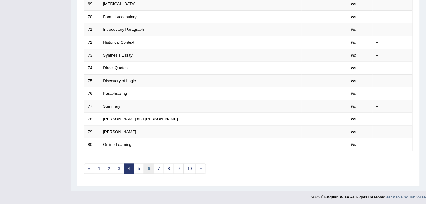
click at [151, 169] on link "6" at bounding box center [149, 169] width 10 height 10
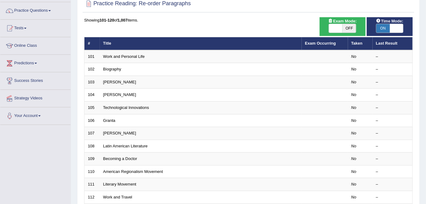
scroll to position [46, 0]
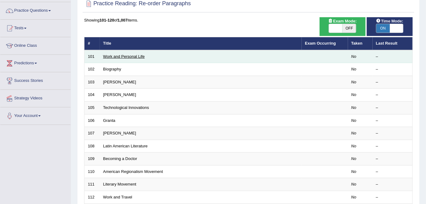
click at [114, 56] on link "Work and Personal Life" at bounding box center [124, 56] width 42 height 5
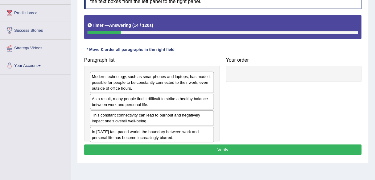
scroll to position [106, 0]
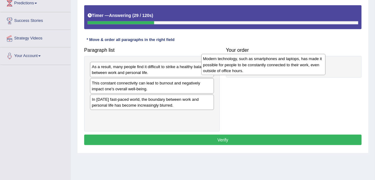
drag, startPoint x: 143, startPoint y: 72, endPoint x: 257, endPoint y: 64, distance: 113.9
click at [257, 64] on div "Modern technology, such as smartphones and laptops, has made it possible for pe…" at bounding box center [263, 64] width 124 height 21
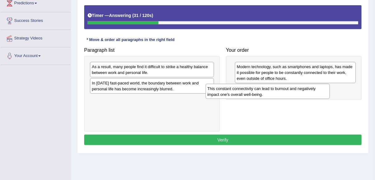
drag, startPoint x: 161, startPoint y: 86, endPoint x: 282, endPoint y: 90, distance: 121.1
click at [282, 90] on div "This constant connectivity can lead to burnout and negatively impact one's over…" at bounding box center [267, 91] width 124 height 15
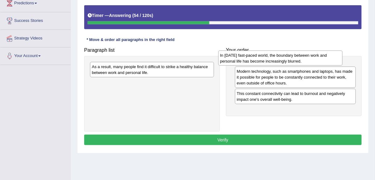
drag, startPoint x: 179, startPoint y: 83, endPoint x: 307, endPoint y: 56, distance: 131.1
click at [307, 56] on div "In today's fast-paced world, the boundary between work and personal life has be…" at bounding box center [280, 58] width 124 height 15
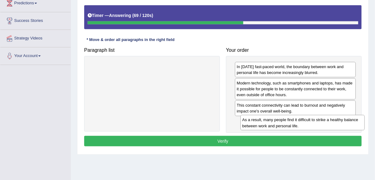
drag, startPoint x: 127, startPoint y: 71, endPoint x: 277, endPoint y: 124, distance: 159.5
click at [277, 124] on div "As a result, many people find it difficult to strike a healthy balance between …" at bounding box center [302, 122] width 124 height 15
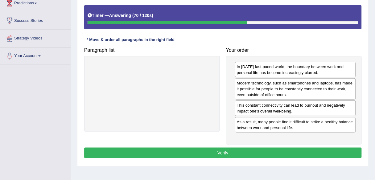
click at [270, 148] on button "Verify" at bounding box center [222, 153] width 277 height 10
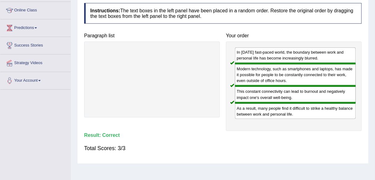
scroll to position [0, 0]
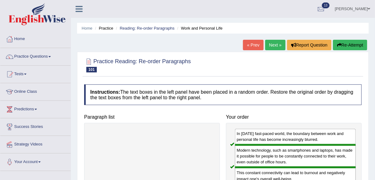
click at [277, 44] on link "Next »" at bounding box center [275, 45] width 20 height 10
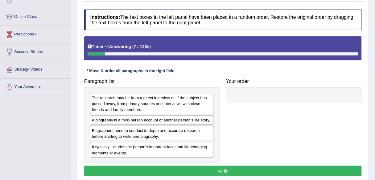
scroll to position [76, 0]
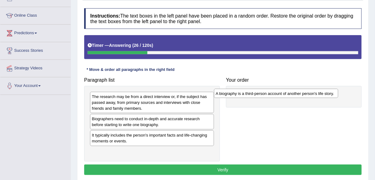
drag, startPoint x: 157, startPoint y: 119, endPoint x: 285, endPoint y: 92, distance: 130.3
click at [285, 92] on div "A biography is a third-person account of another person's life story." at bounding box center [276, 93] width 124 height 9
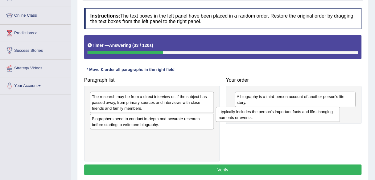
drag, startPoint x: 196, startPoint y: 137, endPoint x: 322, endPoint y: 114, distance: 128.2
click at [322, 114] on div "It typically includes the person's important facts and life-changing moments or…" at bounding box center [278, 114] width 124 height 15
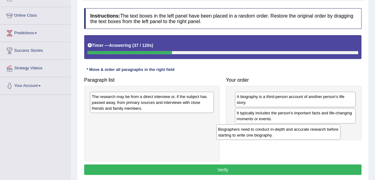
drag, startPoint x: 177, startPoint y: 124, endPoint x: 303, endPoint y: 135, distance: 126.8
click at [303, 135] on div "Biographers need to conduct in-depth and accurate research before starting to w…" at bounding box center [278, 131] width 124 height 15
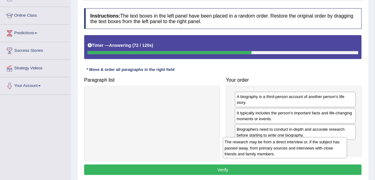
drag, startPoint x: 171, startPoint y: 96, endPoint x: 304, endPoint y: 142, distance: 140.7
click at [304, 142] on div "The research may be from a direct interview or, if the subject has passed away,…" at bounding box center [285, 147] width 124 height 21
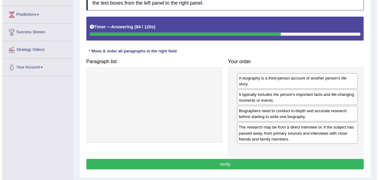
scroll to position [96, 0]
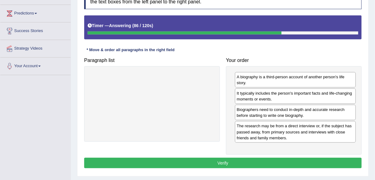
click at [212, 160] on button "Verify" at bounding box center [222, 163] width 277 height 10
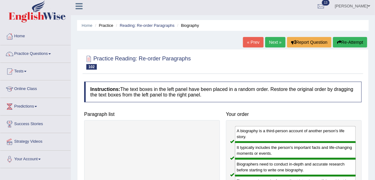
scroll to position [0, 0]
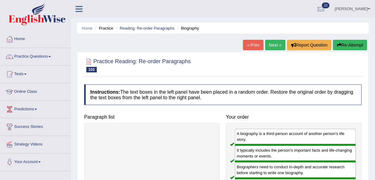
click at [275, 46] on link "Next »" at bounding box center [275, 45] width 20 height 10
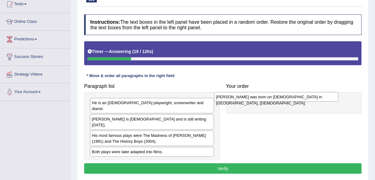
drag, startPoint x: 205, startPoint y: 104, endPoint x: 329, endPoint y: 98, distance: 124.0
click at [329, 98] on div "[PERSON_NAME] was born on [DEMOGRAPHIC_DATA] in [GEOGRAPHIC_DATA], [DEMOGRAPHIC…" at bounding box center [276, 96] width 124 height 9
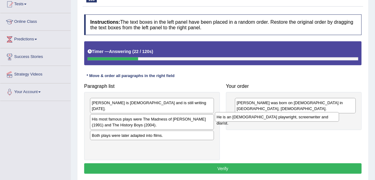
drag, startPoint x: 153, startPoint y: 104, endPoint x: 279, endPoint y: 120, distance: 126.4
click at [279, 120] on div "He is an [DEMOGRAPHIC_DATA] playwright, screenwriter and diarist." at bounding box center [277, 116] width 124 height 9
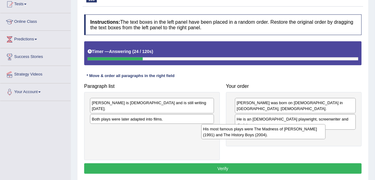
drag, startPoint x: 196, startPoint y: 117, endPoint x: 307, endPoint y: 133, distance: 112.1
click at [307, 133] on div "His most famous plays were The Madness of [PERSON_NAME] (1991) and The History …" at bounding box center [263, 131] width 124 height 15
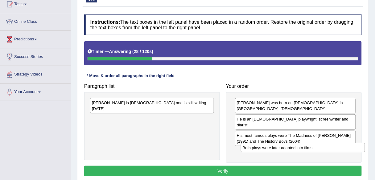
drag, startPoint x: 181, startPoint y: 114, endPoint x: 333, endPoint y: 147, distance: 155.7
click at [333, 147] on div "Both plays were later adapted into films." at bounding box center [303, 147] width 124 height 9
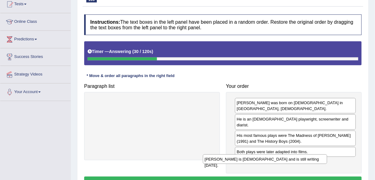
drag, startPoint x: 190, startPoint y: 101, endPoint x: 305, endPoint y: 158, distance: 128.5
click at [305, 158] on div "[PERSON_NAME] is [DEMOGRAPHIC_DATA] and is still writing [DATE]." at bounding box center [265, 158] width 124 height 9
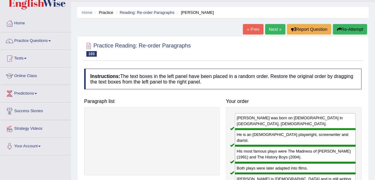
scroll to position [15, 0]
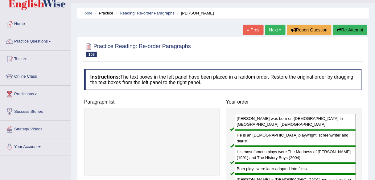
click at [278, 32] on link "Next »" at bounding box center [275, 30] width 20 height 10
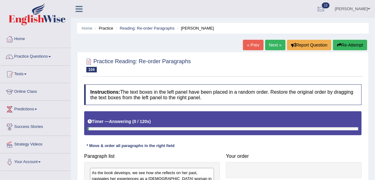
click at [211, 61] on div at bounding box center [222, 64] width 277 height 19
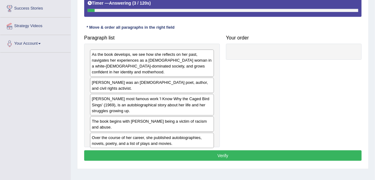
scroll to position [120, 0]
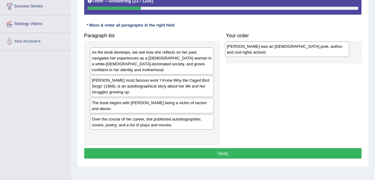
drag, startPoint x: 155, startPoint y: 84, endPoint x: 291, endPoint y: 50, distance: 139.5
click at [291, 50] on div "[PERSON_NAME] was an [DEMOGRAPHIC_DATA] poet, author, and civil rights activist." at bounding box center [287, 49] width 124 height 15
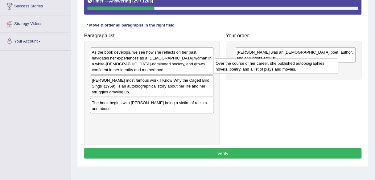
drag, startPoint x: 187, startPoint y: 116, endPoint x: 311, endPoint y: 67, distance: 133.2
click at [311, 67] on div "Over the course of her career, she published autobiographies, novels, poetry, a…" at bounding box center [276, 66] width 124 height 15
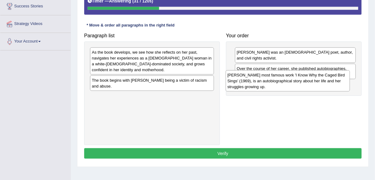
drag, startPoint x: 177, startPoint y: 86, endPoint x: 312, endPoint y: 81, distance: 135.6
click at [312, 81] on div "[PERSON_NAME] most famous work 'l Know Why the Caged Bird Sings' (1969), is an …" at bounding box center [288, 80] width 124 height 21
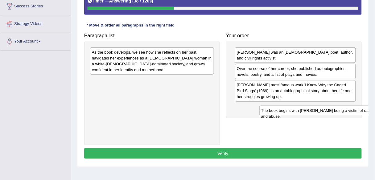
drag, startPoint x: 186, startPoint y: 79, endPoint x: 352, endPoint y: 106, distance: 168.3
click at [352, 106] on div "The book begins with Angelou being a victim of racism and abuse." at bounding box center [321, 110] width 124 height 9
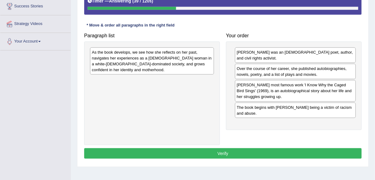
click at [216, 51] on div "As the book develops, we see how she reflects on her past, navigates her experi…" at bounding box center [152, 94] width 136 height 104
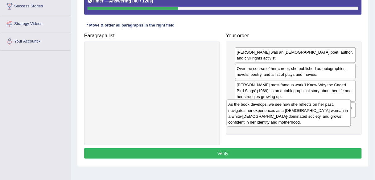
drag, startPoint x: 191, startPoint y: 58, endPoint x: 328, endPoint y: 113, distance: 147.9
click at [328, 113] on div "As the book develops, we see how she reflects on her past, navigates her experi…" at bounding box center [288, 113] width 124 height 27
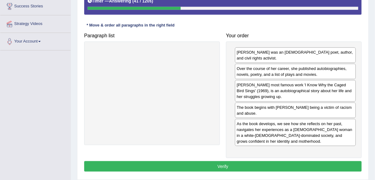
click at [287, 161] on button "Verify" at bounding box center [222, 166] width 277 height 10
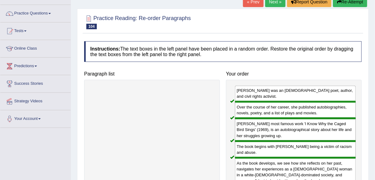
scroll to position [43, 0]
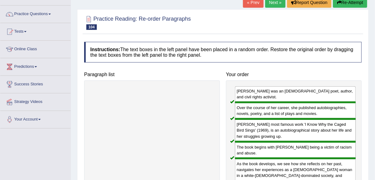
click at [272, 3] on link "Next »" at bounding box center [275, 2] width 20 height 10
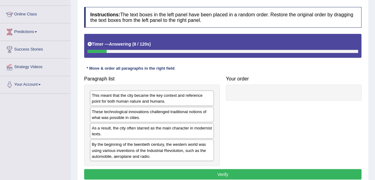
scroll to position [77, 0]
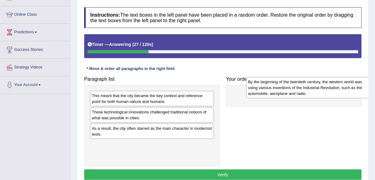
drag, startPoint x: 156, startPoint y: 152, endPoint x: 302, endPoint y: 92, distance: 157.2
click at [302, 92] on div "By the beginning of the twentieth century, the western world was using various …" at bounding box center [308, 87] width 124 height 21
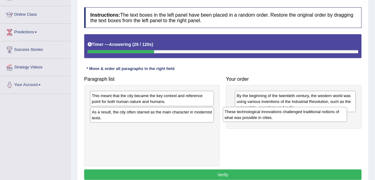
drag, startPoint x: 181, startPoint y: 120, endPoint x: 314, endPoint y: 120, distance: 132.8
click at [314, 120] on div "These technological innovations challenged traditional notions of what was poss…" at bounding box center [285, 114] width 124 height 15
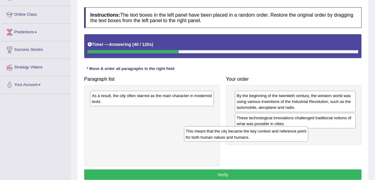
drag, startPoint x: 192, startPoint y: 101, endPoint x: 291, endPoint y: 139, distance: 106.2
click at [291, 139] on div "This meant that the city became the key context and reference point for both hu…" at bounding box center [246, 133] width 124 height 15
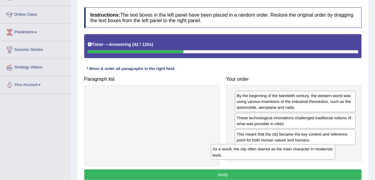
drag, startPoint x: 191, startPoint y: 100, endPoint x: 312, endPoint y: 153, distance: 132.4
click at [312, 153] on div "As a result, the city often starred as the main character in modernist texts." at bounding box center [273, 151] width 124 height 15
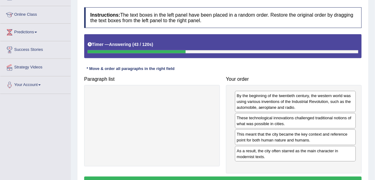
click at [294, 174] on div "Instructions: The text boxes in the left panel have been placed in a random ord…" at bounding box center [223, 98] width 280 height 188
click at [293, 177] on button "Verify" at bounding box center [222, 182] width 277 height 10
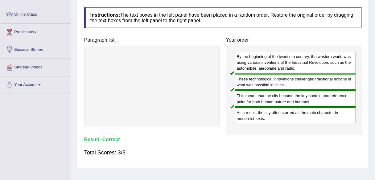
scroll to position [0, 0]
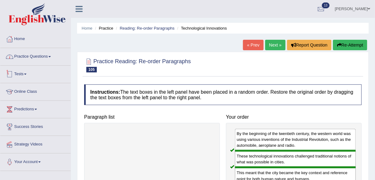
click at [40, 55] on link "Practice Questions" at bounding box center [35, 55] width 70 height 15
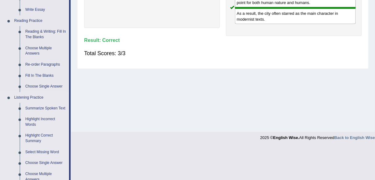
scroll to position [177, 0]
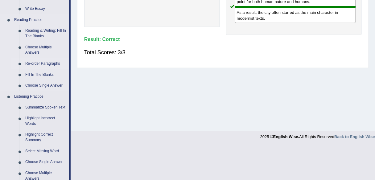
click at [43, 62] on link "Re-order Paragraphs" at bounding box center [45, 63] width 47 height 11
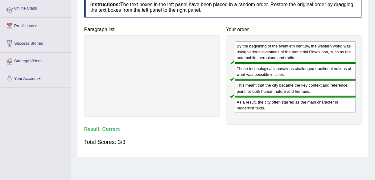
scroll to position [133, 0]
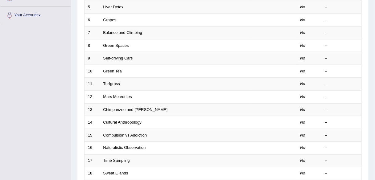
scroll to position [225, 0]
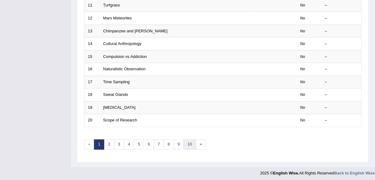
click at [186, 141] on link "10" at bounding box center [189, 145] width 12 height 10
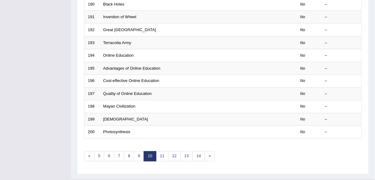
scroll to position [217, 0]
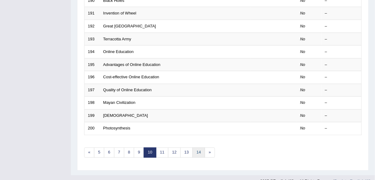
click at [198, 151] on link "14" at bounding box center [198, 153] width 12 height 10
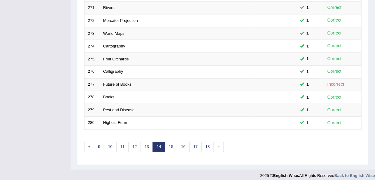
scroll to position [225, 0]
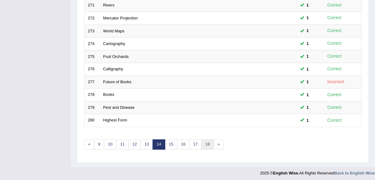
click at [205, 143] on link "18" at bounding box center [207, 145] width 12 height 10
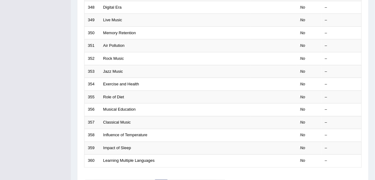
scroll to position [225, 0]
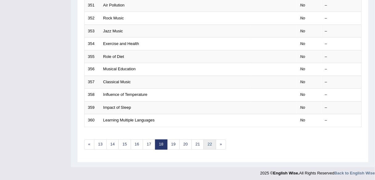
click at [206, 140] on link "22" at bounding box center [209, 145] width 12 height 10
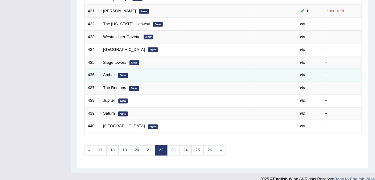
scroll to position [225, 0]
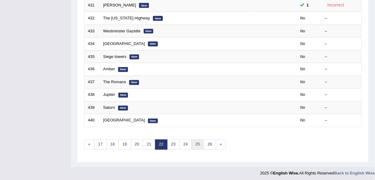
click at [195, 140] on link "25" at bounding box center [197, 145] width 12 height 10
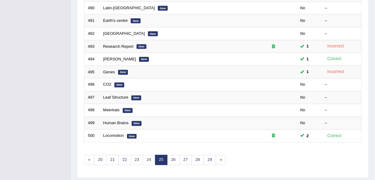
scroll to position [211, 0]
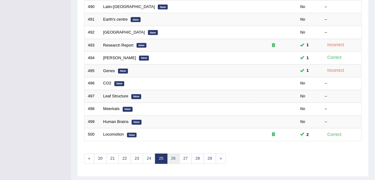
click at [173, 156] on link "26" at bounding box center [173, 159] width 12 height 10
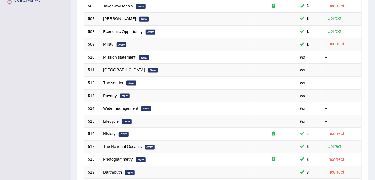
scroll to position [161, 0]
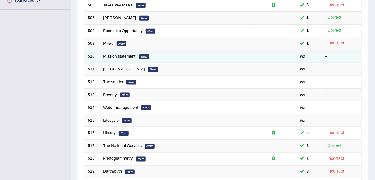
click at [120, 55] on link "Mission statement'" at bounding box center [119, 56] width 33 height 5
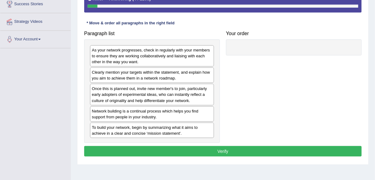
scroll to position [123, 0]
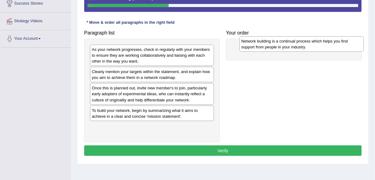
drag, startPoint x: 97, startPoint y: 114, endPoint x: 247, endPoint y: 46, distance: 164.3
click at [247, 46] on div "Network building is a continual process which helps you find support from peopl…" at bounding box center [301, 43] width 124 height 15
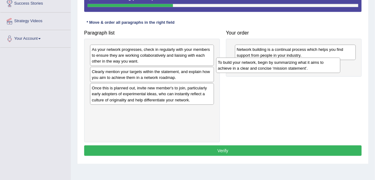
drag, startPoint x: 163, startPoint y: 112, endPoint x: 289, endPoint y: 64, distance: 134.8
click at [289, 64] on div "To build your network, begin by summarizing what it aims to achieve in a clear …" at bounding box center [278, 65] width 124 height 15
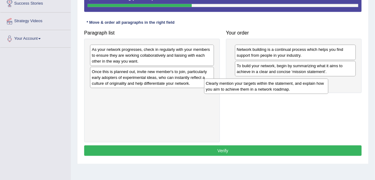
drag, startPoint x: 195, startPoint y: 73, endPoint x: 309, endPoint y: 85, distance: 114.6
click at [309, 85] on div "Clearly mention your targets within the statement, and explain how you aim to a…" at bounding box center [266, 86] width 124 height 15
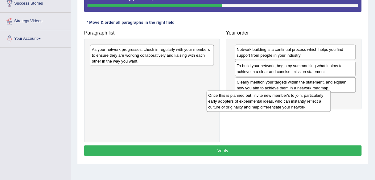
drag, startPoint x: 187, startPoint y: 79, endPoint x: 313, endPoint y: 105, distance: 128.7
click at [313, 105] on div "Once this is planned out, invite new member's to join, particularly early adopt…" at bounding box center [268, 101] width 124 height 21
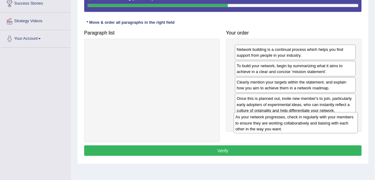
drag, startPoint x: 185, startPoint y: 57, endPoint x: 330, endPoint y: 125, distance: 159.3
click at [330, 125] on div "As your network progresses, check in regularly with your members to ensure they…" at bounding box center [296, 122] width 124 height 21
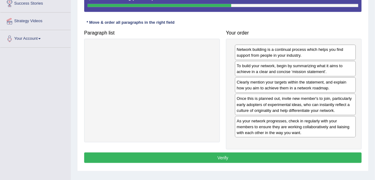
click at [307, 158] on button "Verify" at bounding box center [222, 157] width 277 height 10
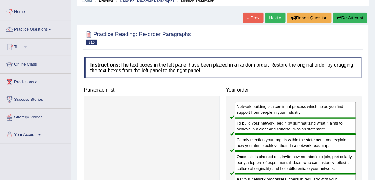
scroll to position [0, 0]
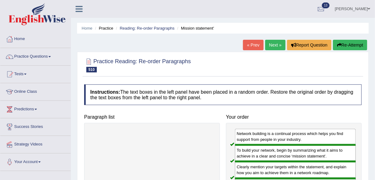
click at [277, 43] on link "Next »" at bounding box center [275, 45] width 20 height 10
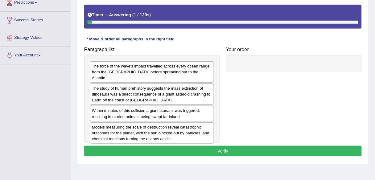
scroll to position [105, 0]
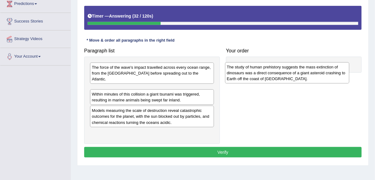
drag, startPoint x: 128, startPoint y: 93, endPoint x: 263, endPoint y: 75, distance: 136.1
click at [263, 75] on div "The study of human prehistory suggests the mass extinction of dinosaurs was a d…" at bounding box center [287, 72] width 124 height 21
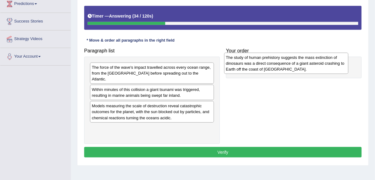
drag, startPoint x: 179, startPoint y: 89, endPoint x: 313, endPoint y: 63, distance: 136.5
click at [313, 63] on div "The study of human prehistory suggests the mass extinction of dinosaurs was a d…" at bounding box center [286, 63] width 124 height 21
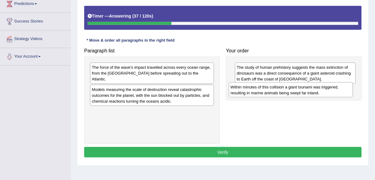
drag, startPoint x: 175, startPoint y: 87, endPoint x: 313, endPoint y: 90, distance: 138.4
click at [313, 90] on div "Within minutes of this collision a giant tsunami was triggered, resulting in ma…" at bounding box center [291, 89] width 124 height 15
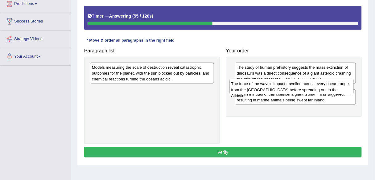
drag, startPoint x: 189, startPoint y: 73, endPoint x: 329, endPoint y: 89, distance: 140.2
click at [329, 89] on div "The force of the wave's impact travelled across every ocean range, from the Gul…" at bounding box center [291, 86] width 124 height 15
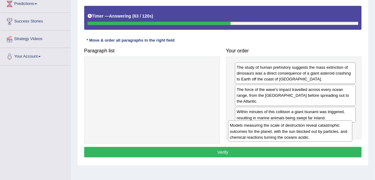
drag, startPoint x: 192, startPoint y: 76, endPoint x: 331, endPoint y: 134, distance: 150.0
click at [331, 134] on div "Models measuring the scale of destruction reveal catastrophic outcomes for the …" at bounding box center [290, 130] width 124 height 21
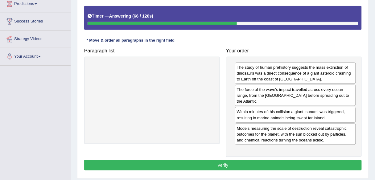
click at [275, 166] on button "Verify" at bounding box center [222, 165] width 277 height 10
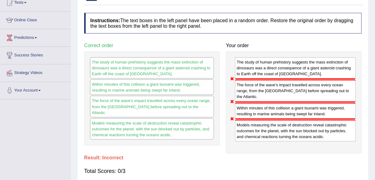
scroll to position [0, 0]
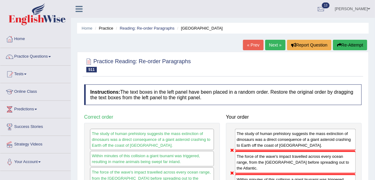
click at [345, 47] on button "Re-Attempt" at bounding box center [350, 45] width 34 height 10
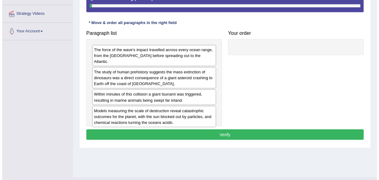
scroll to position [131, 0]
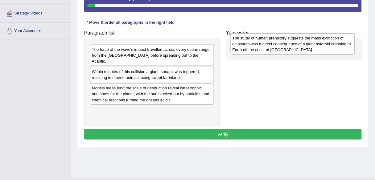
drag, startPoint x: 160, startPoint y: 75, endPoint x: 300, endPoint y: 48, distance: 143.5
click at [300, 48] on div "The study of human prehistory suggests the mass extinction of dinosaurs was a d…" at bounding box center [292, 43] width 124 height 21
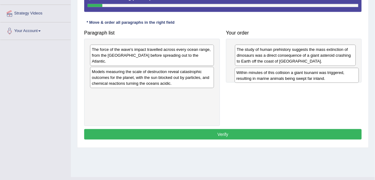
drag, startPoint x: 181, startPoint y: 72, endPoint x: 325, endPoint y: 79, distance: 144.7
click at [325, 79] on div "Within minutes of this collision a giant tsunami was triggered, resulting in ma…" at bounding box center [296, 75] width 124 height 15
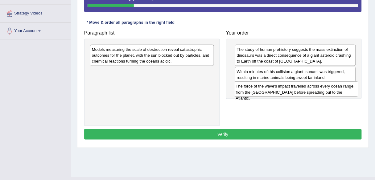
drag, startPoint x: 168, startPoint y: 56, endPoint x: 311, endPoint y: 92, distance: 148.5
click at [311, 92] on div "The force of the wave's impact travelled across every ocean range, from the [GE…" at bounding box center [296, 88] width 124 height 15
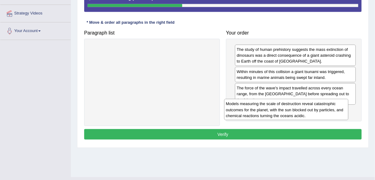
drag, startPoint x: 170, startPoint y: 59, endPoint x: 305, endPoint y: 113, distance: 145.5
click at [305, 113] on div "Models measuring the scale of destruction reveal catastrophic outcomes for the …" at bounding box center [286, 109] width 124 height 21
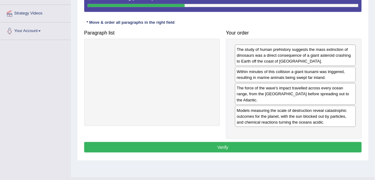
click at [278, 143] on button "Verify" at bounding box center [222, 147] width 277 height 10
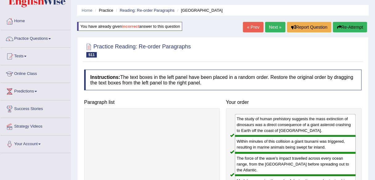
scroll to position [16, 0]
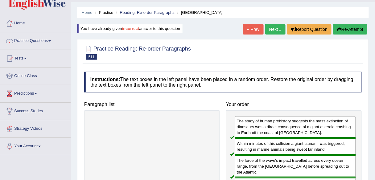
click at [274, 29] on link "Next »" at bounding box center [275, 29] width 20 height 10
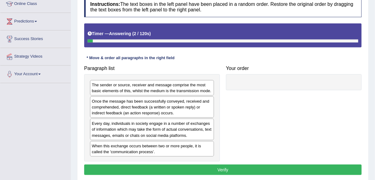
scroll to position [87, 0]
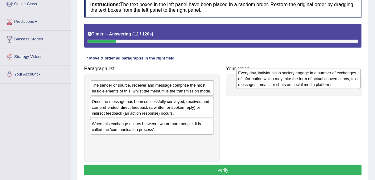
drag, startPoint x: 139, startPoint y: 130, endPoint x: 283, endPoint y: 79, distance: 153.1
click at [283, 79] on div "Every day, individuals in society engage in a number of exchanges of informatio…" at bounding box center [298, 78] width 124 height 21
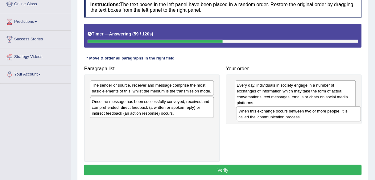
drag, startPoint x: 127, startPoint y: 129, endPoint x: 273, endPoint y: 117, distance: 147.2
click at [273, 117] on div "When this exchange occurs between two or more people, it is called the 'communi…" at bounding box center [299, 113] width 124 height 15
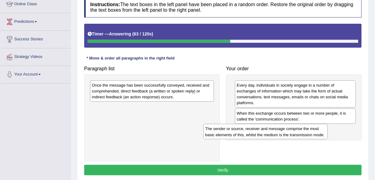
drag, startPoint x: 175, startPoint y: 90, endPoint x: 289, endPoint y: 132, distance: 121.7
click at [289, 132] on div "The sender or source, receiver and message comprise the most basic elements of …" at bounding box center [265, 131] width 124 height 15
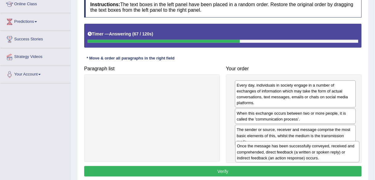
drag, startPoint x: 155, startPoint y: 89, endPoint x: 300, endPoint y: 149, distance: 157.3
click at [300, 149] on div "Once the message has been successfully conveyed, received and comprehended, dir…" at bounding box center [297, 151] width 124 height 21
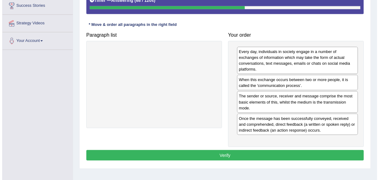
scroll to position [128, 0]
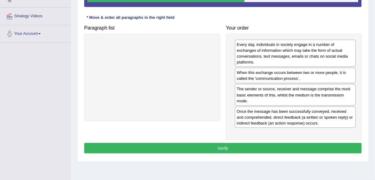
click at [239, 147] on button "Verify" at bounding box center [222, 148] width 277 height 10
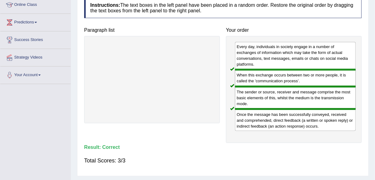
scroll to position [0, 0]
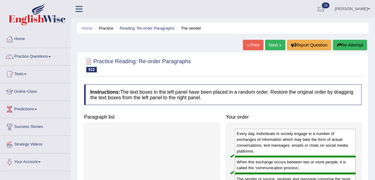
click at [267, 43] on link "Next »" at bounding box center [275, 45] width 20 height 10
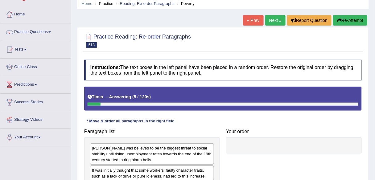
scroll to position [25, 0]
click at [338, 19] on icon "button" at bounding box center [339, 20] width 4 height 4
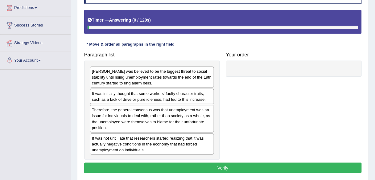
scroll to position [102, 0]
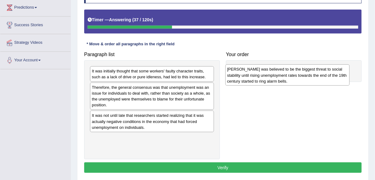
drag, startPoint x: 181, startPoint y: 75, endPoint x: 317, endPoint y: 70, distance: 136.3
click at [317, 70] on div "Poverty was believed to be the biggest threat to social stability until rising …" at bounding box center [287, 74] width 124 height 21
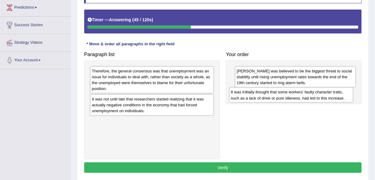
drag, startPoint x: 170, startPoint y: 74, endPoint x: 310, endPoint y: 95, distance: 141.8
click at [310, 95] on div "It was initially thought that some workers' faulty character traits, such as a …" at bounding box center [291, 94] width 124 height 15
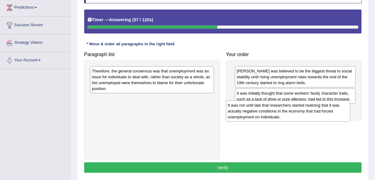
drag, startPoint x: 159, startPoint y: 108, endPoint x: 295, endPoint y: 115, distance: 136.3
click at [295, 115] on div "It was not until late that researchers started realizing that it was actually n…" at bounding box center [288, 110] width 124 height 21
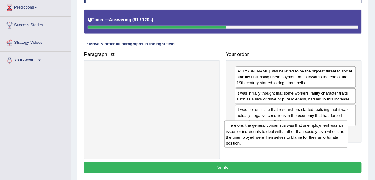
drag, startPoint x: 161, startPoint y: 81, endPoint x: 298, endPoint y: 133, distance: 146.9
click at [298, 133] on div "Therefore, the general consensus was that unemployment was an issue for individ…" at bounding box center [286, 133] width 124 height 27
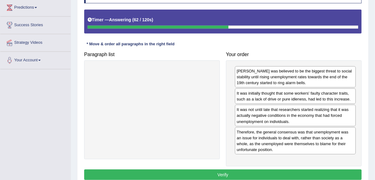
click at [268, 170] on button "Verify" at bounding box center [222, 174] width 277 height 10
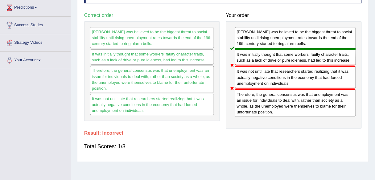
scroll to position [0, 0]
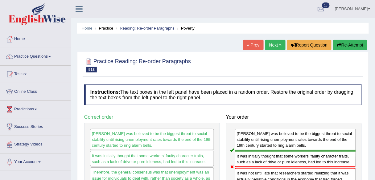
click at [271, 45] on link "Next »" at bounding box center [275, 45] width 20 height 10
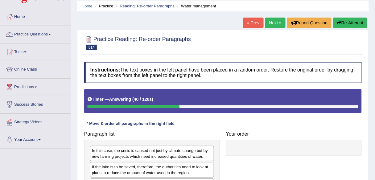
scroll to position [21, 0]
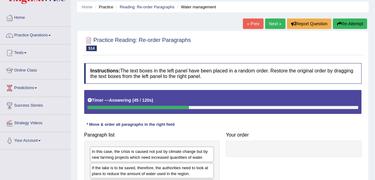
click at [346, 19] on button "Re-Attempt" at bounding box center [350, 23] width 34 height 10
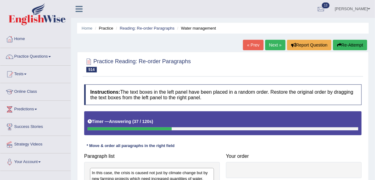
click at [343, 43] on button "Re-Attempt" at bounding box center [350, 45] width 34 height 10
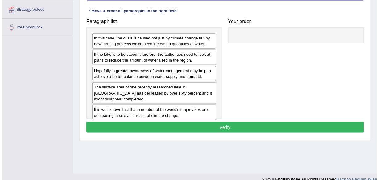
scroll to position [135, 0]
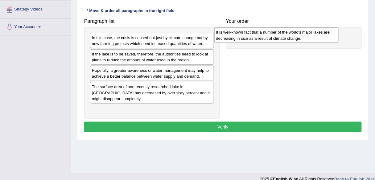
drag, startPoint x: 169, startPoint y: 101, endPoint x: 295, endPoint y: 30, distance: 145.0
click at [295, 30] on div "It is well-known fact that a number of the world's major lakes are decreasing i…" at bounding box center [276, 34] width 124 height 15
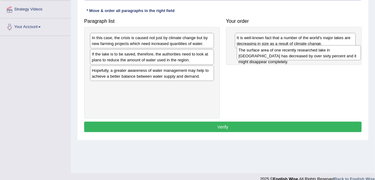
drag, startPoint x: 144, startPoint y: 90, endPoint x: 291, endPoint y: 54, distance: 150.5
click at [291, 54] on div "The surface area of one recently researched lake in [GEOGRAPHIC_DATA] has decre…" at bounding box center [299, 52] width 124 height 15
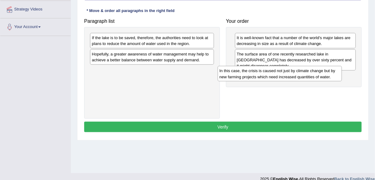
drag, startPoint x: 191, startPoint y: 44, endPoint x: 320, endPoint y: 77, distance: 133.4
click at [320, 77] on div "In this case, the crisis is caused not just by climate change but by new farmin…" at bounding box center [279, 73] width 124 height 15
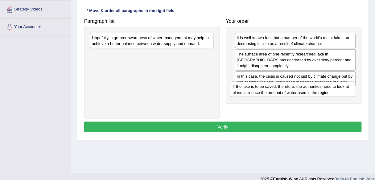
drag, startPoint x: 202, startPoint y: 44, endPoint x: 343, endPoint y: 93, distance: 149.4
click at [343, 93] on div "If the lake is to be saved, therefore, the authorities need to look at plans to…" at bounding box center [293, 89] width 124 height 15
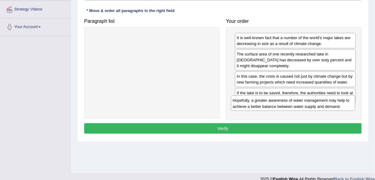
drag, startPoint x: 189, startPoint y: 42, endPoint x: 330, endPoint y: 105, distance: 154.2
click at [330, 105] on div "Hopefully, a greater awareness of water management may help to achieve a better…" at bounding box center [293, 103] width 124 height 15
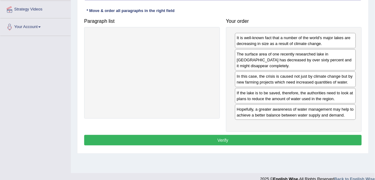
click at [292, 137] on button "Verify" at bounding box center [222, 140] width 277 height 10
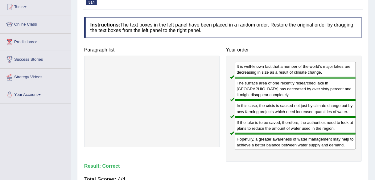
scroll to position [0, 0]
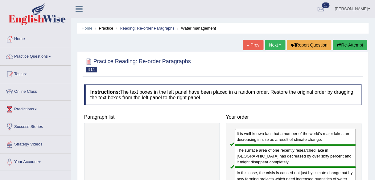
click at [272, 43] on link "Next »" at bounding box center [275, 45] width 20 height 10
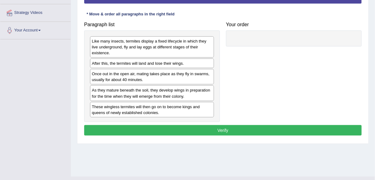
scroll to position [132, 0]
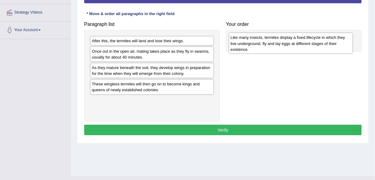
drag, startPoint x: 178, startPoint y: 47, endPoint x: 318, endPoint y: 43, distance: 139.3
click at [318, 43] on div "Like many insects, termites display a fixed lifecycle in which they live underg…" at bounding box center [291, 43] width 124 height 21
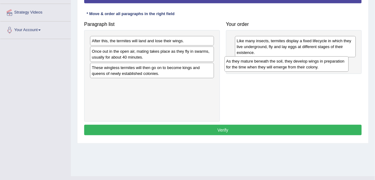
drag, startPoint x: 203, startPoint y: 71, endPoint x: 338, endPoint y: 64, distance: 134.5
click at [338, 64] on div "As they mature beneath the soil, they develop wings in preparation for the time…" at bounding box center [286, 63] width 124 height 15
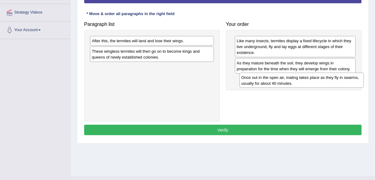
drag, startPoint x: 203, startPoint y: 55, endPoint x: 352, endPoint y: 80, distance: 150.9
click at [352, 80] on div "Once out in the open air, mating takes place as they fly in swarms, usually for…" at bounding box center [301, 80] width 124 height 15
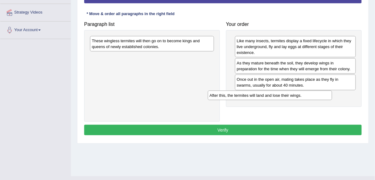
drag, startPoint x: 202, startPoint y: 38, endPoint x: 321, endPoint y: 93, distance: 130.7
click at [321, 93] on div "After this, the termites will land and lose their wings." at bounding box center [270, 95] width 124 height 9
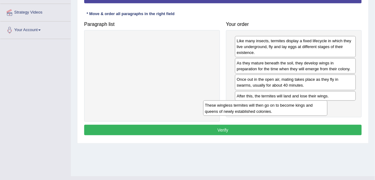
drag, startPoint x: 190, startPoint y: 43, endPoint x: 303, endPoint y: 108, distance: 130.3
click at [303, 108] on div "These wingless termites will then go on to become kings and queens of newly est…" at bounding box center [265, 107] width 124 height 15
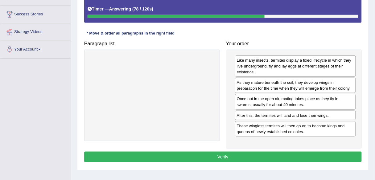
scroll to position [112, 0]
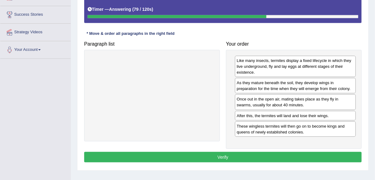
click at [288, 160] on button "Verify" at bounding box center [222, 157] width 277 height 10
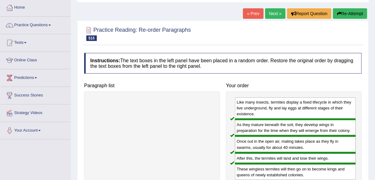
scroll to position [0, 0]
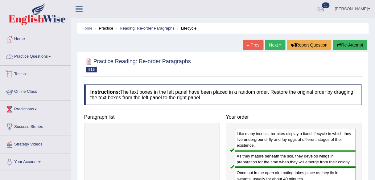
click at [36, 57] on link "Practice Questions" at bounding box center [35, 55] width 70 height 15
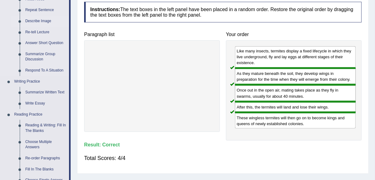
scroll to position [83, 0]
click at [39, 128] on link "Reading & Writing: Fill In The Blanks" at bounding box center [45, 128] width 47 height 16
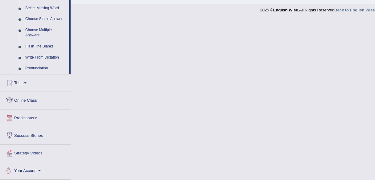
scroll to position [270, 0]
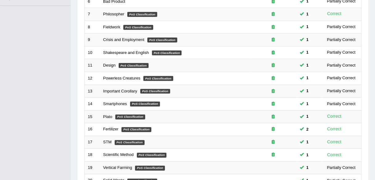
scroll to position [225, 0]
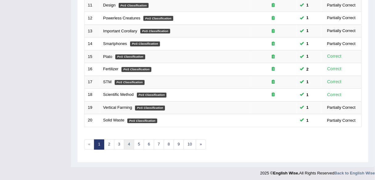
click at [124, 142] on link "4" at bounding box center [129, 145] width 10 height 10
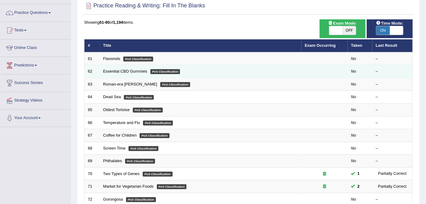
scroll to position [44, 0]
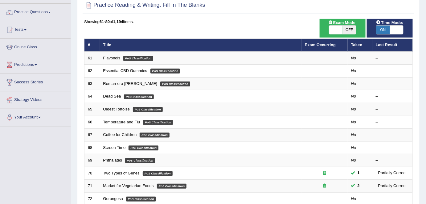
click at [348, 29] on span "OFF" at bounding box center [350, 30] width 14 height 9
checkbox input "true"
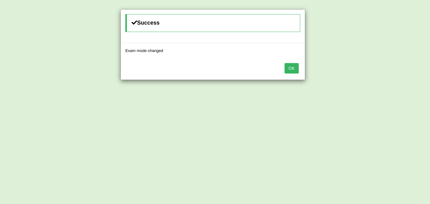
click at [291, 70] on button "OK" at bounding box center [292, 68] width 14 height 10
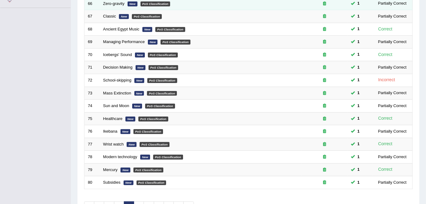
scroll to position [201, 0]
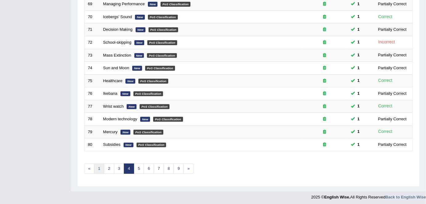
click at [100, 169] on link "1" at bounding box center [99, 169] width 10 height 10
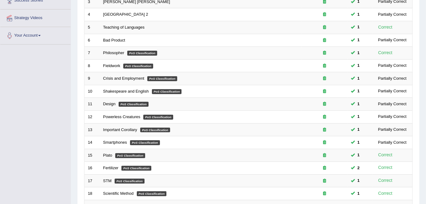
scroll to position [201, 0]
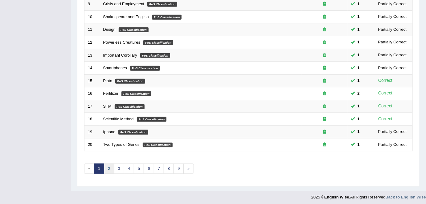
click at [112, 169] on link "2" at bounding box center [109, 169] width 10 height 10
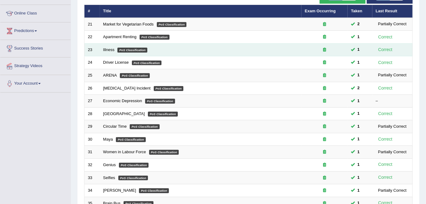
scroll to position [77, 0]
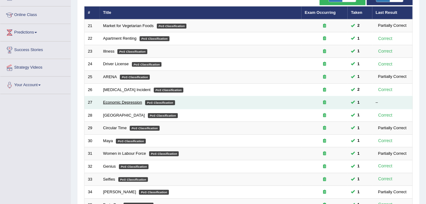
click at [127, 100] on link "Economic Depression" at bounding box center [122, 102] width 39 height 5
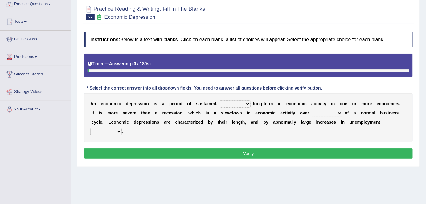
scroll to position [54, 0]
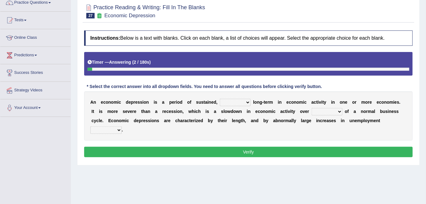
click at [244, 104] on select "variation promotion downturn reduction" at bounding box center [235, 102] width 31 height 7
select select "reduction"
click at [220, 99] on select "variation promotion downturn reduction" at bounding box center [235, 102] width 31 height 7
click at [339, 112] on select "an era the course a tally the year" at bounding box center [326, 111] width 31 height 7
select select "the course"
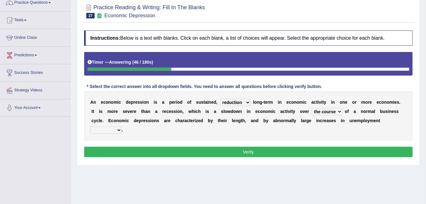
click at [311, 108] on select "an era the course a tally the year" at bounding box center [326, 111] width 31 height 7
click at [114, 128] on select "calculation bias ratio rate" at bounding box center [105, 130] width 31 height 7
select select "rate"
click at [90, 127] on select "calculation bias ratio rate" at bounding box center [105, 130] width 31 height 7
click at [242, 101] on select "variation promotion downturn reduction" at bounding box center [235, 102] width 31 height 7
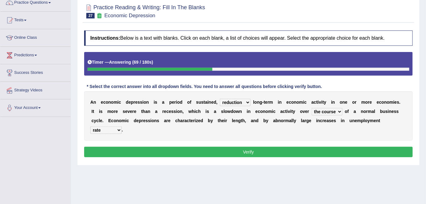
click at [191, 153] on button "Verify" at bounding box center [248, 152] width 328 height 10
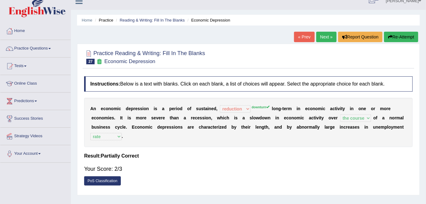
scroll to position [6, 0]
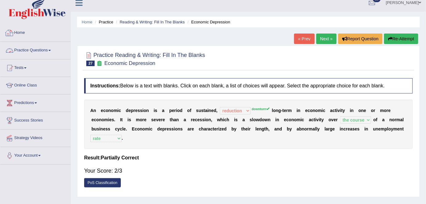
click at [36, 49] on link "Practice Questions" at bounding box center [35, 49] width 70 height 15
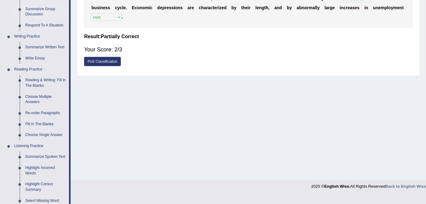
scroll to position [128, 0]
click at [56, 81] on link "Reading & Writing: Fill In The Blanks" at bounding box center [45, 83] width 47 height 16
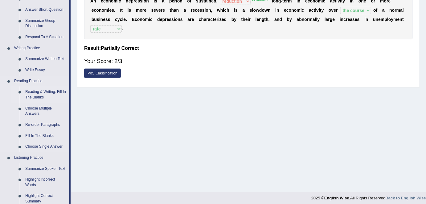
scroll to position [286, 0]
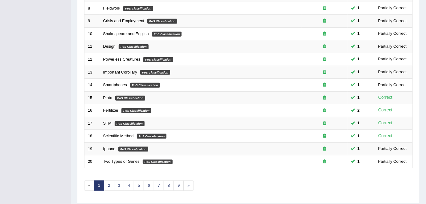
scroll to position [201, 0]
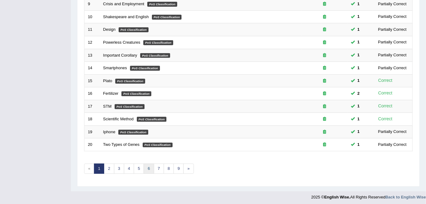
click at [148, 169] on link "6" at bounding box center [149, 169] width 10 height 10
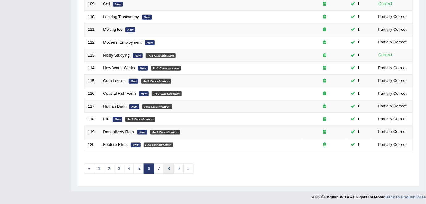
click at [170, 168] on link "8" at bounding box center [169, 169] width 10 height 10
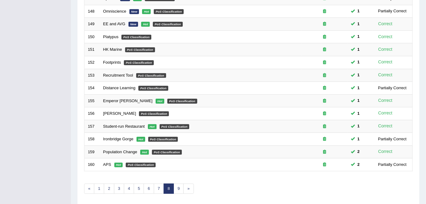
scroll to position [201, 0]
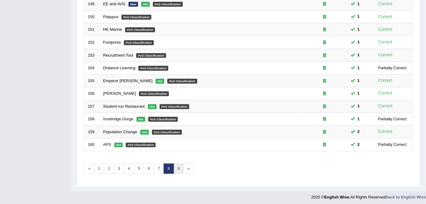
click at [177, 167] on link "9" at bounding box center [178, 169] width 10 height 10
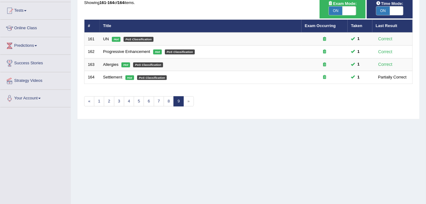
scroll to position [64, 0]
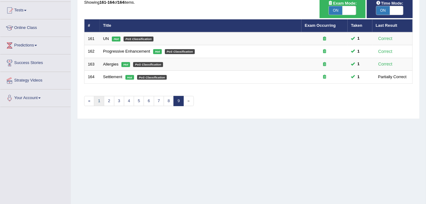
click at [100, 100] on link "1" at bounding box center [99, 101] width 10 height 10
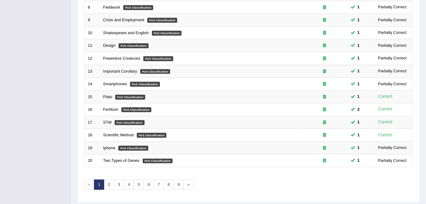
scroll to position [186, 0]
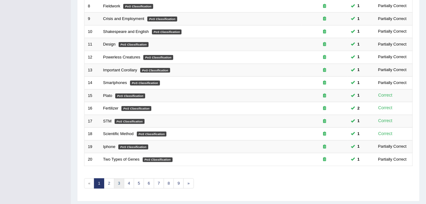
click at [116, 182] on link "3" at bounding box center [119, 184] width 10 height 10
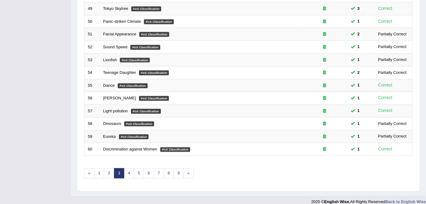
scroll to position [201, 0]
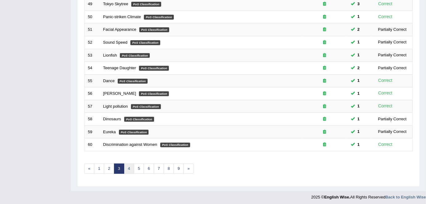
click at [127, 168] on link "4" at bounding box center [129, 169] width 10 height 10
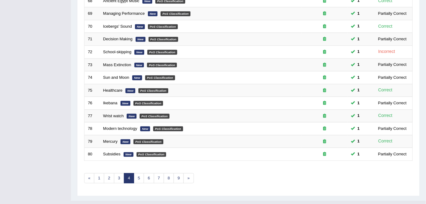
scroll to position [201, 0]
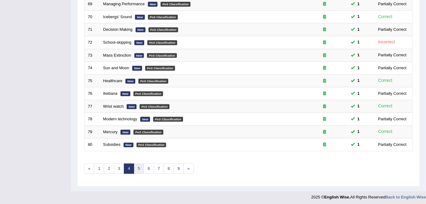
click at [139, 166] on link "5" at bounding box center [139, 169] width 10 height 10
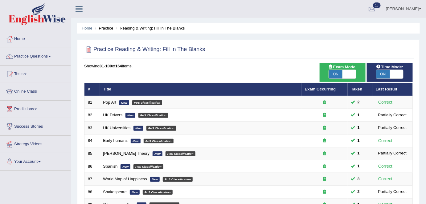
click at [339, 72] on span "ON" at bounding box center [336, 74] width 14 height 9
checkbox input "false"
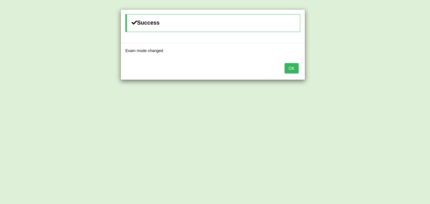
click at [291, 70] on button "OK" at bounding box center [292, 68] width 14 height 10
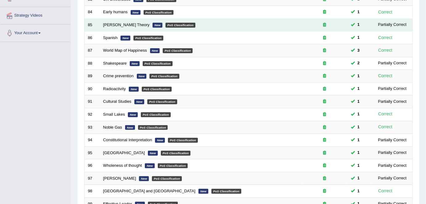
scroll to position [160, 0]
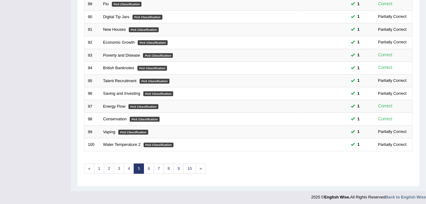
scroll to position [201, 0]
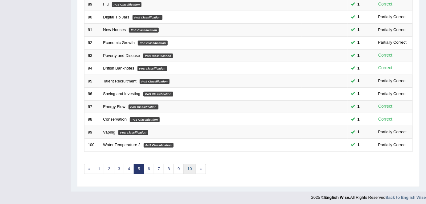
click at [190, 165] on link "10" at bounding box center [189, 169] width 12 height 10
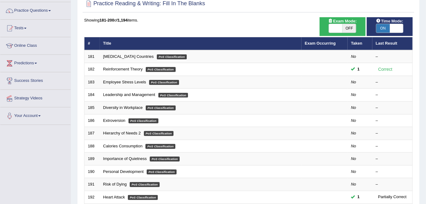
scroll to position [45, 0]
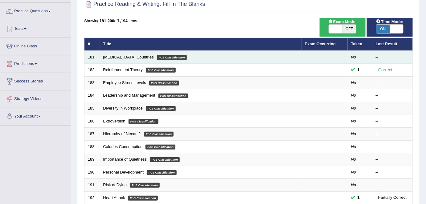
click at [121, 56] on link "[MEDICAL_DATA] Countries" at bounding box center [128, 57] width 51 height 5
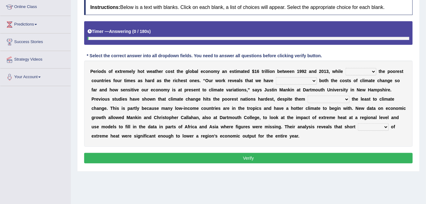
scroll to position [85, 0]
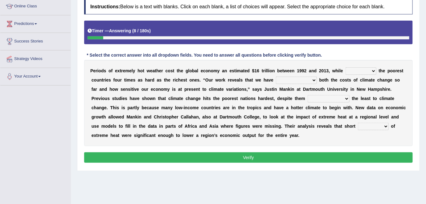
click at [371, 70] on select "defeated hitting hit defeating" at bounding box center [360, 70] width 31 height 7
select select "hitting"
click at [345, 67] on select "defeated hitting hit defeating" at bounding box center [360, 70] width 31 height 7
click at [310, 81] on select "underutilized underpinned underestimated underexposed" at bounding box center [296, 80] width 41 height 7
select select "underestimated"
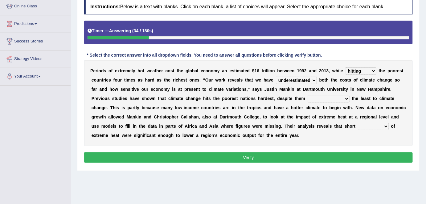
click at [276, 77] on select "underutilized underpinned underestimated underexposed" at bounding box center [296, 80] width 41 height 7
click at [328, 99] on select "contributing permeating computing accommodating" at bounding box center [328, 98] width 42 height 7
select select "contributing"
click at [307, 95] on select "contributing permeating computing accommodating" at bounding box center [328, 98] width 42 height 7
click at [380, 125] on select "spells effects lacks qualities" at bounding box center [373, 126] width 31 height 7
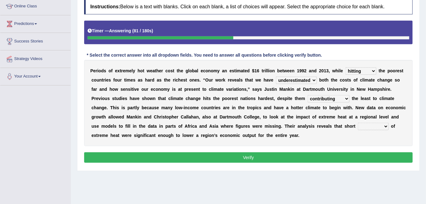
select select "spells"
click at [358, 123] on select "spells effects lacks qualities" at bounding box center [373, 126] width 31 height 7
click at [360, 157] on button "Verify" at bounding box center [248, 157] width 328 height 10
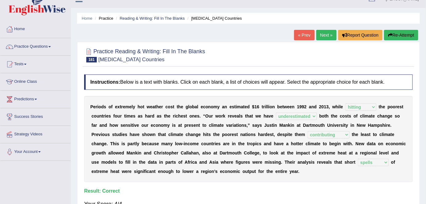
scroll to position [0, 0]
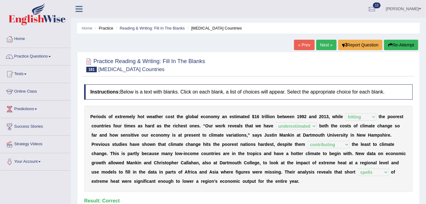
click at [323, 39] on div "Home Practice Reading & Writing: Fill In The Blanks Low-income Countries « Prev…" at bounding box center [248, 154] width 355 height 308
click at [323, 43] on link "Next »" at bounding box center [326, 45] width 20 height 10
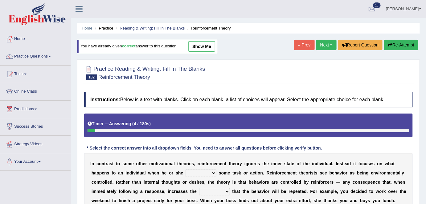
click at [323, 43] on link "Next »" at bounding box center [326, 45] width 20 height 10
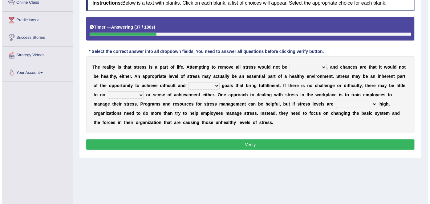
scroll to position [89, 0]
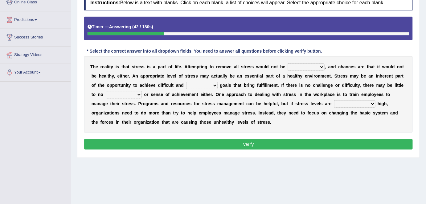
click at [319, 64] on select "characteristic realistic scholastic futuristic" at bounding box center [305, 66] width 37 height 7
select select "realistic"
click at [287, 63] on select "characteristic realistic scholastic futuristic" at bounding box center [305, 66] width 37 height 7
click at [204, 87] on select "worthwhile otherwhile redundant complied" at bounding box center [201, 85] width 31 height 7
select select "worthwhile"
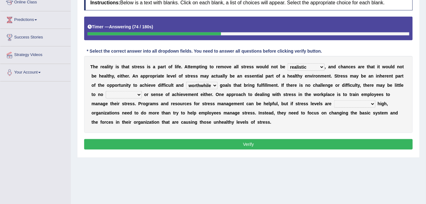
click at [186, 82] on select "worthwhile otherwhile redundant complied" at bounding box center [201, 85] width 31 height 7
click at [133, 95] on select "introspection satisfaction confection recollection" at bounding box center [124, 94] width 36 height 7
select select "satisfaction"
click at [106, 91] on select "introspection satisfaction confection recollection" at bounding box center [124, 94] width 36 height 7
click at [137, 93] on select "introspection satisfaction confection recollection" at bounding box center [124, 94] width 36 height 7
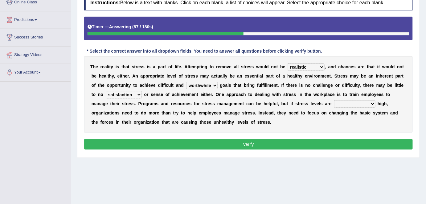
click at [137, 93] on select "introspection satisfaction confection recollection" at bounding box center [124, 94] width 36 height 7
click at [366, 102] on select "unreasonably psychologically necessarily intermediately" at bounding box center [354, 103] width 41 height 7
select select "unreasonably"
click at [334, 100] on select "unreasonably psychologically necessarily intermediately" at bounding box center [354, 103] width 41 height 7
click at [337, 141] on button "Verify" at bounding box center [248, 144] width 328 height 10
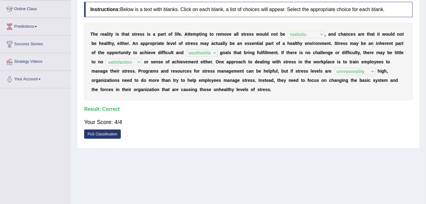
scroll to position [0, 0]
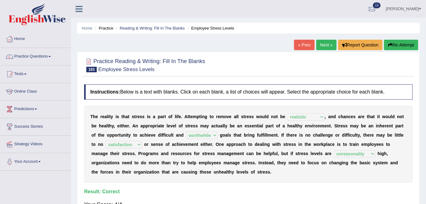
click at [327, 43] on link "Next »" at bounding box center [326, 45] width 20 height 10
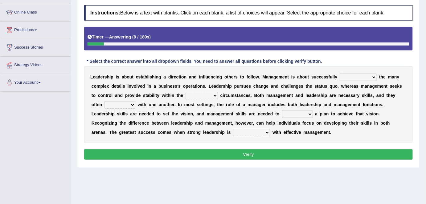
click at [373, 76] on select "Inspiring admiring depicting administering" at bounding box center [357, 77] width 37 height 7
select select "administering"
click at [339, 74] on select "Inspiring admiring depicting administering" at bounding box center [357, 77] width 37 height 7
click at [207, 95] on select "mentioning monitoring uninspiring existing" at bounding box center [201, 95] width 32 height 7
select select "existing"
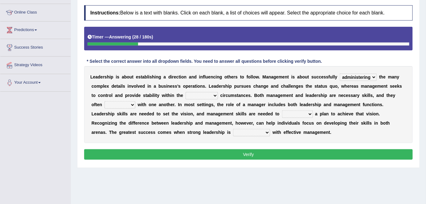
click at [185, 92] on select "mentioning monitoring uninspiring existing" at bounding box center [201, 95] width 32 height 7
click at [128, 104] on select "vitalize overlap reverb resurrect" at bounding box center [119, 104] width 31 height 7
select select "overlap"
click at [104, 101] on select "vitalize overlap reverb resurrect" at bounding box center [119, 104] width 31 height 7
click at [311, 114] on select "validate antedate reimburse implement" at bounding box center [297, 114] width 31 height 7
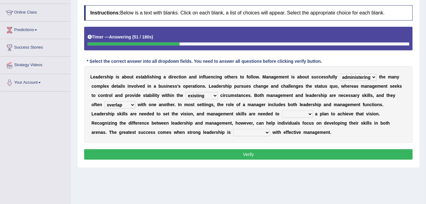
select select "implement"
click at [282, 111] on select "validate antedate reimburse implement" at bounding box center [297, 114] width 31 height 7
click at [269, 130] on select "paired impoverished impaired polished" at bounding box center [251, 132] width 37 height 7
select select "paired"
click at [233, 129] on select "paired impoverished impaired polished" at bounding box center [251, 132] width 37 height 7
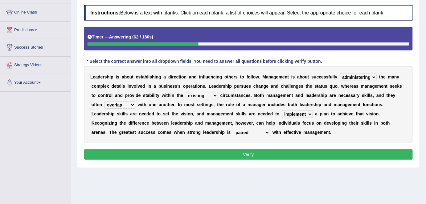
click at [259, 155] on button "Verify" at bounding box center [248, 154] width 328 height 10
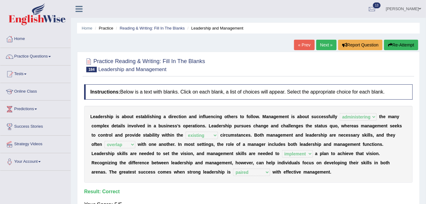
click at [321, 43] on link "Next »" at bounding box center [326, 45] width 20 height 10
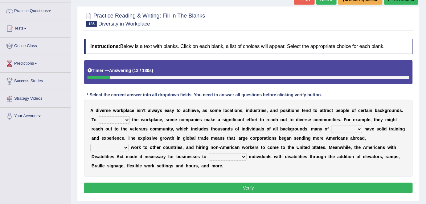
click at [126, 118] on select "intensify solidify simplify diversify" at bounding box center [114, 119] width 31 height 7
select select "diversify"
click at [99, 116] on select "intensify solidify simplify diversify" at bounding box center [114, 119] width 31 height 7
click at [361, 128] on select "which them whom who" at bounding box center [346, 129] width 31 height 7
select select "whom"
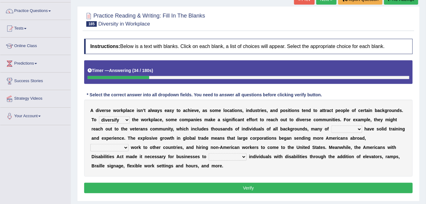
click at [331, 126] on select "which them whom who" at bounding box center [346, 129] width 31 height 7
click at [128, 144] on select "outnumbering outperforming outweighing outsourcing" at bounding box center [109, 147] width 38 height 7
select select "outsourcing"
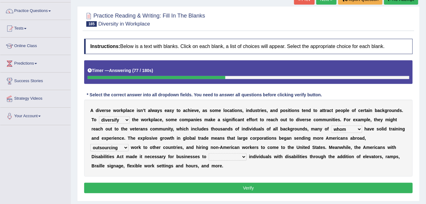
click at [128, 144] on select "outnumbering outperforming outweighing outsourcing" at bounding box center [109, 147] width 38 height 7
click at [209, 158] on select "accommodate validate antedate reimburse" at bounding box center [228, 156] width 38 height 7
select select "accommodate"
click at [209, 153] on select "accommodate validate antedate reimburse" at bounding box center [228, 156] width 38 height 7
click at [204, 188] on button "Verify" at bounding box center [248, 188] width 328 height 10
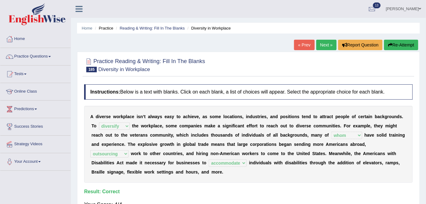
click at [327, 43] on link "Next »" at bounding box center [326, 45] width 20 height 10
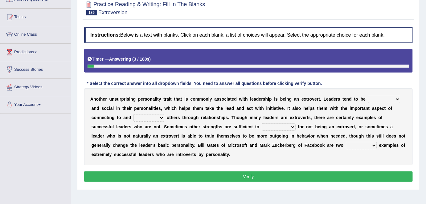
scroll to position [58, 0]
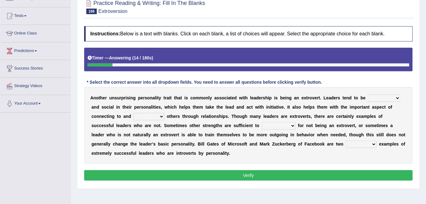
click at [392, 97] on select "ongoing outrageous outgoing forgoing" at bounding box center [384, 98] width 32 height 7
select select "outgoing"
click at [368, 95] on select "ongoing outrageous outgoing forgoing" at bounding box center [384, 98] width 32 height 7
click at [159, 118] on select "inspired respiring inspiring respired" at bounding box center [148, 116] width 31 height 7
select select "inspiring"
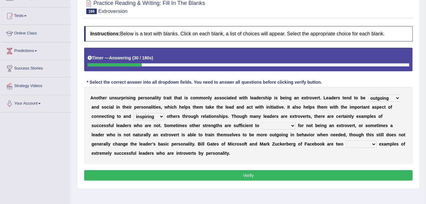
click at [133, 113] on select "inspired respiring inspiring respired" at bounding box center [148, 116] width 31 height 7
click at [287, 126] on select "compensate decorate navigate corporate" at bounding box center [279, 125] width 34 height 7
select select "compensate"
click at [262, 122] on select "compensate decorate navigate corporate" at bounding box center [279, 125] width 34 height 7
click at [370, 143] on select "potent pertinent prominent immanent" at bounding box center [361, 144] width 31 height 7
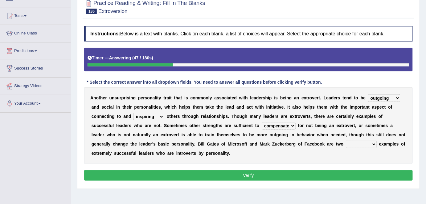
select select "prominent"
click at [346, 141] on select "potent pertinent prominent immanent" at bounding box center [361, 144] width 31 height 7
click at [354, 175] on button "Verify" at bounding box center [248, 175] width 328 height 10
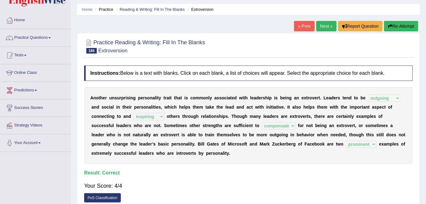
scroll to position [0, 0]
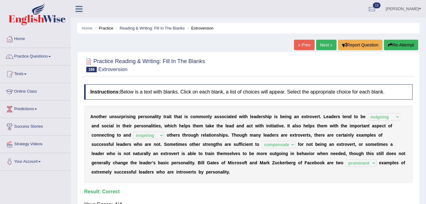
click at [327, 47] on link "Next »" at bounding box center [326, 45] width 20 height 10
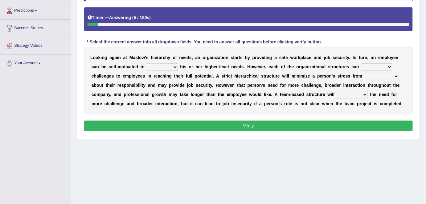
scroll to position [97, 0]
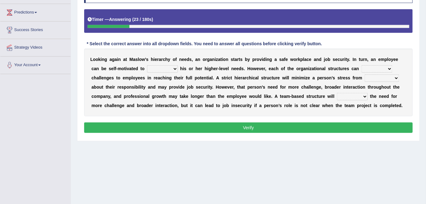
click at [169, 67] on select "fulfill refill relate revive" at bounding box center [162, 68] width 31 height 7
select select "fulfill"
click at [147, 65] on select "fulfill refill relate revive" at bounding box center [162, 68] width 31 height 7
click at [374, 66] on select "hose pose poise dose" at bounding box center [376, 68] width 31 height 7
select select "pose"
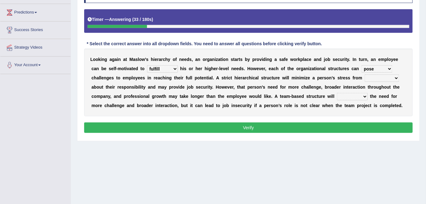
click at [361, 65] on select "hose pose poise dose" at bounding box center [376, 68] width 31 height 7
click at [392, 75] on select "ambiguity accessibility individuality punctuality" at bounding box center [381, 78] width 35 height 7
click at [304, 130] on button "Verify" at bounding box center [248, 128] width 328 height 10
click at [357, 97] on select "compress confess depress address" at bounding box center [352, 96] width 31 height 7
select select "address"
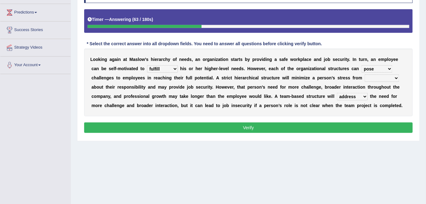
click at [337, 93] on select "compress confess depress address" at bounding box center [352, 96] width 31 height 7
click at [387, 77] on select "ambiguity accessibility individuality punctuality" at bounding box center [381, 78] width 35 height 7
select select "accessibility"
click at [364, 75] on select "ambiguity accessibility individuality punctuality" at bounding box center [381, 78] width 35 height 7
click at [347, 124] on button "Verify" at bounding box center [248, 128] width 328 height 10
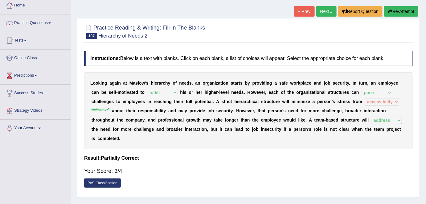
scroll to position [0, 0]
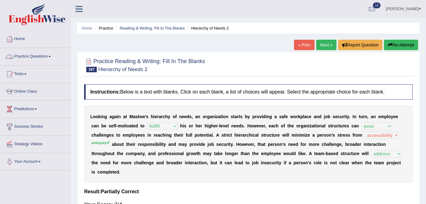
click at [36, 58] on link "Practice Questions" at bounding box center [35, 55] width 70 height 15
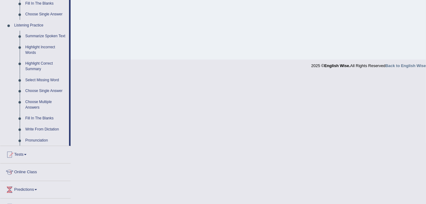
scroll to position [251, 0]
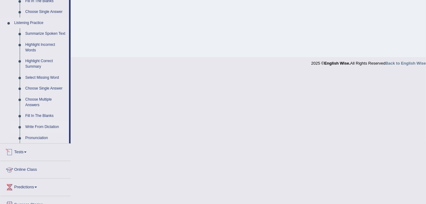
click at [49, 127] on link "Write From Dictation" at bounding box center [45, 127] width 47 height 11
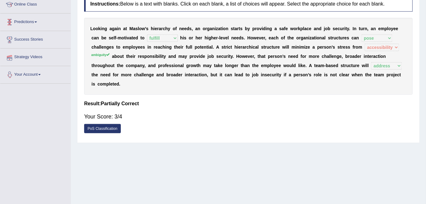
scroll to position [107, 0]
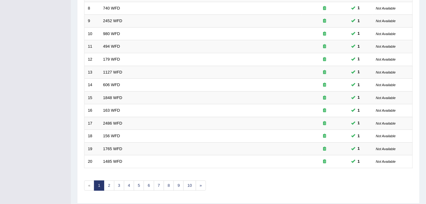
scroll to position [201, 0]
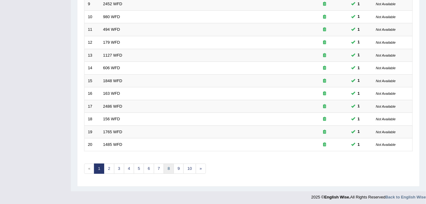
click at [170, 169] on link "8" at bounding box center [169, 169] width 10 height 10
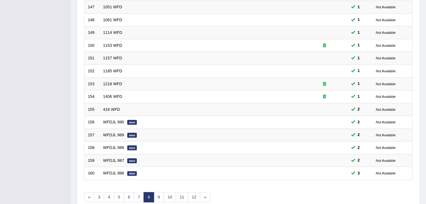
scroll to position [201, 0]
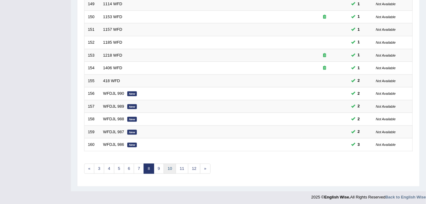
click at [170, 168] on link "10" at bounding box center [170, 169] width 12 height 10
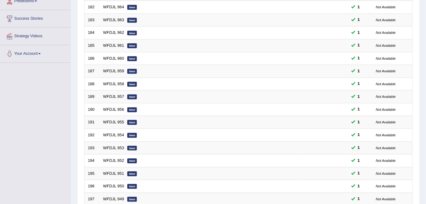
scroll to position [201, 0]
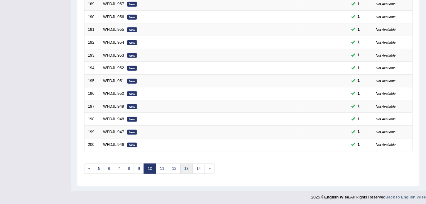
click at [185, 166] on link "13" at bounding box center [186, 169] width 12 height 10
click at [189, 169] on link "16" at bounding box center [193, 169] width 12 height 10
click at [206, 169] on link "20" at bounding box center [209, 169] width 12 height 10
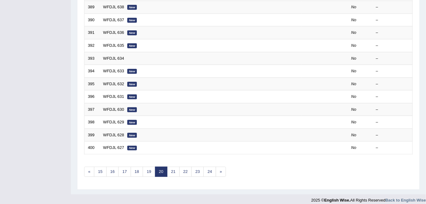
scroll to position [201, 0]
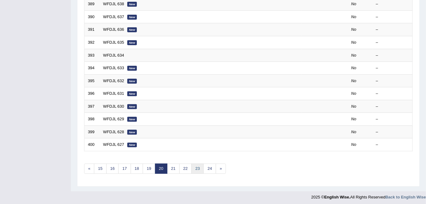
click at [193, 169] on link "23" at bounding box center [197, 169] width 12 height 10
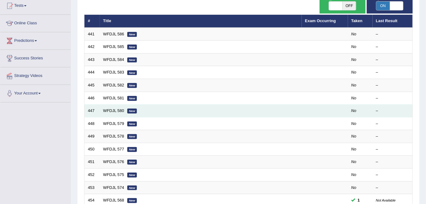
scroll to position [68, 0]
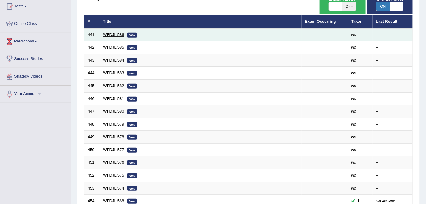
click at [110, 34] on link "WFDJL 586" at bounding box center [113, 34] width 21 height 5
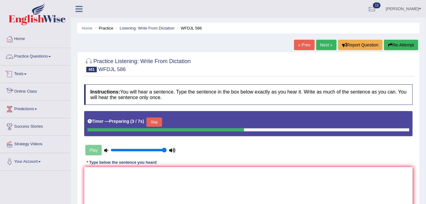
click at [48, 52] on link "Practice Questions" at bounding box center [35, 55] width 70 height 15
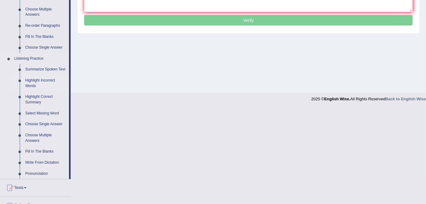
click at [49, 83] on link "Highlight Incorrect Words" at bounding box center [45, 83] width 47 height 16
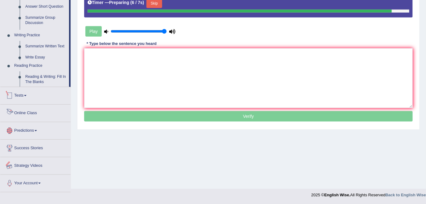
scroll to position [121, 0]
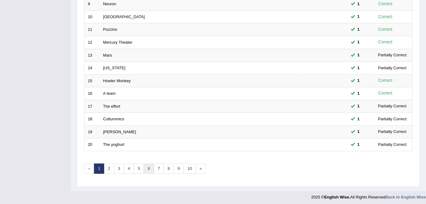
click at [145, 167] on link "6" at bounding box center [149, 169] width 10 height 10
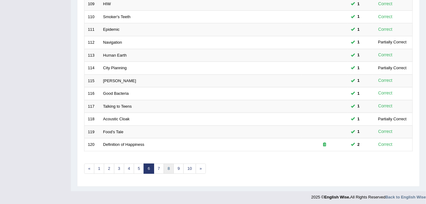
click at [169, 171] on link "8" at bounding box center [169, 169] width 10 height 10
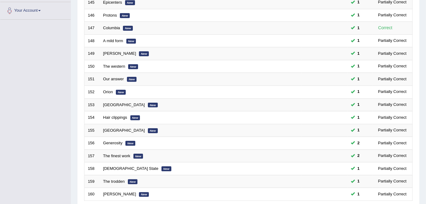
scroll to position [201, 0]
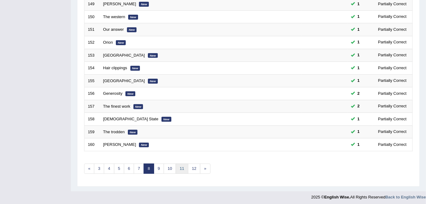
click at [185, 167] on link "11" at bounding box center [182, 169] width 12 height 10
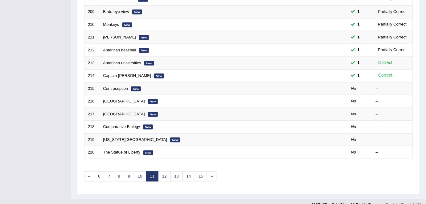
scroll to position [193, 0]
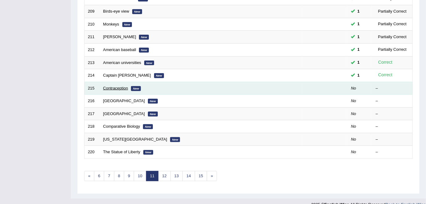
click at [111, 87] on link "Contraception" at bounding box center [115, 88] width 25 height 5
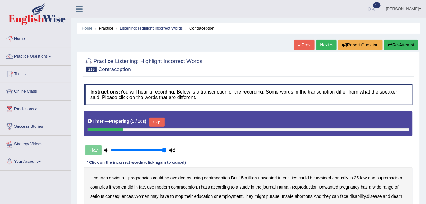
click at [159, 121] on button "Skip" at bounding box center [156, 122] width 15 height 9
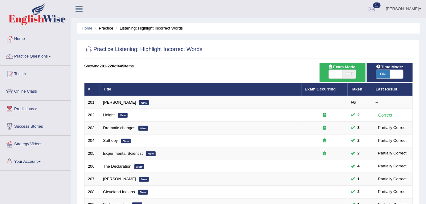
click at [382, 74] on span "ON" at bounding box center [383, 74] width 14 height 9
checkbox input "false"
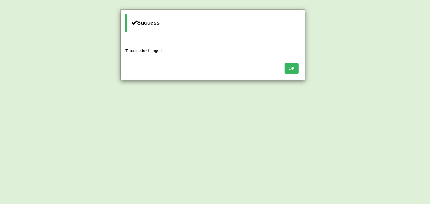
click at [296, 69] on button "OK" at bounding box center [292, 68] width 14 height 10
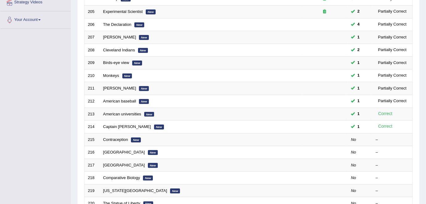
scroll to position [201, 0]
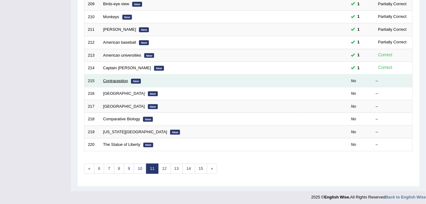
click at [108, 79] on link "Contraception" at bounding box center [115, 81] width 25 height 5
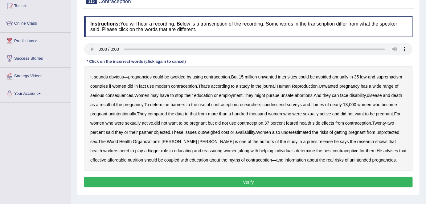
click at [284, 75] on b "intensities" at bounding box center [287, 77] width 19 height 5
click at [393, 75] on b "supremacism" at bounding box center [389, 77] width 26 height 5
click at [276, 104] on b "condescend" at bounding box center [273, 104] width 23 height 5
click at [316, 103] on b "flumes" at bounding box center [317, 104] width 13 height 5
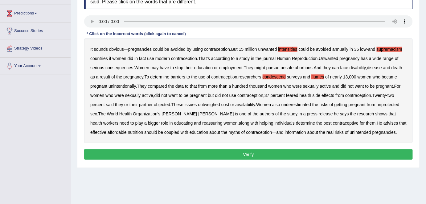
scroll to position [96, 0]
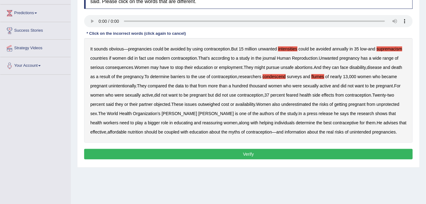
click at [128, 131] on b "nutrition" at bounding box center [135, 132] width 15 height 5
click at [301, 153] on button "Verify" at bounding box center [248, 154] width 328 height 10
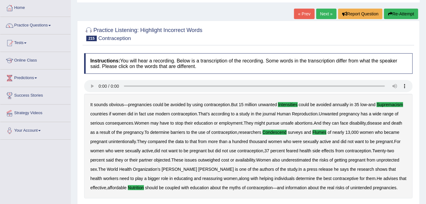
scroll to position [0, 0]
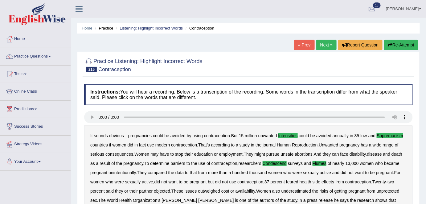
click at [323, 48] on link "Next »" at bounding box center [326, 45] width 20 height 10
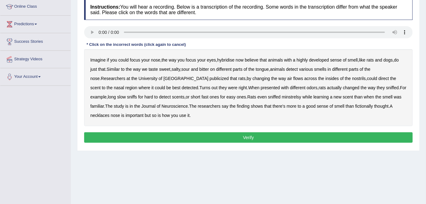
scroll to position [70, 0]
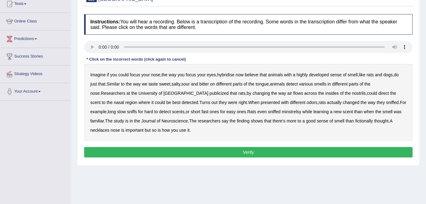
click at [227, 73] on b "hybridise" at bounding box center [225, 74] width 17 height 5
click at [209, 93] on b "publicized" at bounding box center [218, 93] width 19 height 5
click at [265, 108] on div "Imagine if you could focus your nose , the way you focus your eyes , hybridise …" at bounding box center [248, 102] width 328 height 77
click at [282, 111] on b "minstrelsy" at bounding box center [291, 111] width 19 height 5
click at [355, 120] on b "fictionally" at bounding box center [364, 121] width 18 height 5
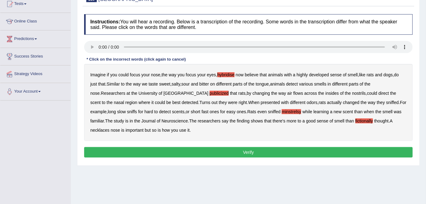
click at [109, 128] on b "necklaces" at bounding box center [99, 130] width 19 height 5
click at [233, 151] on button "Verify" at bounding box center [248, 152] width 328 height 10
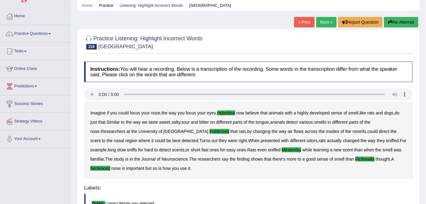
scroll to position [20, 0]
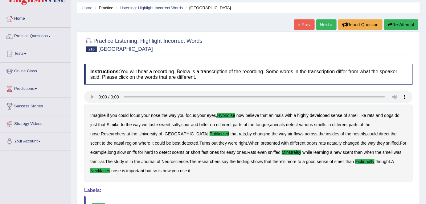
click at [324, 26] on link "Next »" at bounding box center [326, 24] width 20 height 10
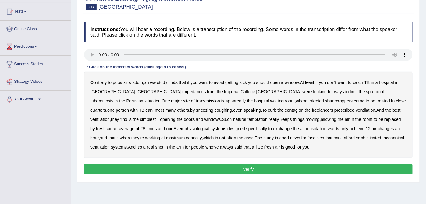
scroll to position [65, 0]
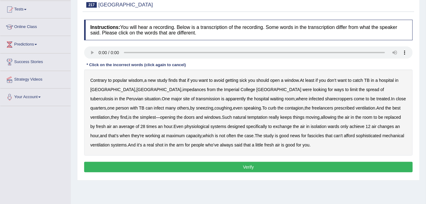
click at [182, 88] on b "impedances" at bounding box center [193, 89] width 23 height 5
click at [325, 98] on b "sharecroppers" at bounding box center [339, 98] width 28 height 5
click at [312, 106] on b "freelancers" at bounding box center [322, 108] width 21 height 5
click at [247, 116] on b "temptation" at bounding box center [257, 117] width 20 height 5
click at [185, 124] on b "physiological" at bounding box center [197, 126] width 25 height 5
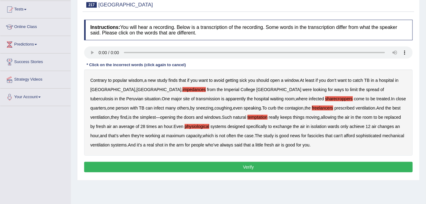
click at [307, 135] on b "fascicles" at bounding box center [315, 135] width 17 height 5
click at [166, 166] on button "Verify" at bounding box center [248, 167] width 328 height 10
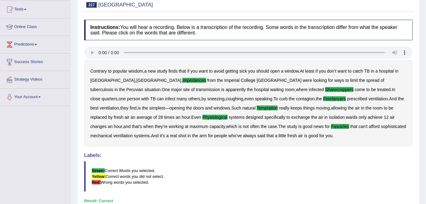
click at [319, 142] on div "Contrary to popular wisdom , a new study finds that if you want to avoid gettin…" at bounding box center [248, 103] width 328 height 86
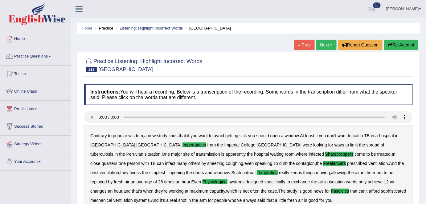
click at [321, 49] on link "Next »" at bounding box center [326, 45] width 20 height 10
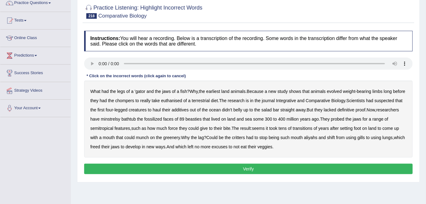
scroll to position [55, 0]
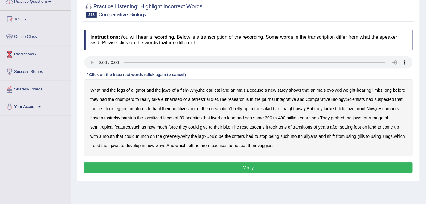
click at [182, 99] on b "euthanised" at bounding box center [171, 99] width 21 height 5
click at [189, 109] on b "additives" at bounding box center [180, 108] width 17 height 5
click at [120, 116] on b "minstrelsy" at bounding box center [110, 118] width 19 height 5
click at [136, 117] on b "bathtub" at bounding box center [128, 118] width 14 height 5
click at [113, 128] on b "semitropical" at bounding box center [101, 127] width 23 height 5
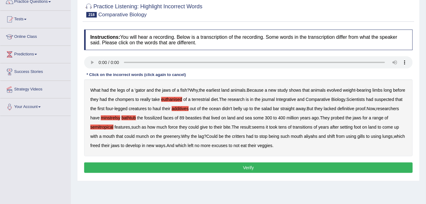
click at [312, 128] on b "transitions" at bounding box center [303, 127] width 20 height 5
click at [317, 136] on b "aliyahs" at bounding box center [311, 136] width 14 height 5
click at [253, 163] on button "Verify" at bounding box center [248, 168] width 328 height 10
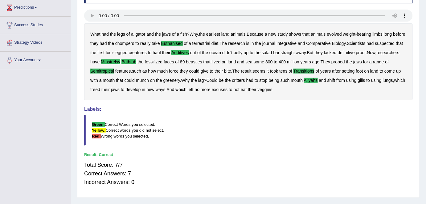
scroll to position [0, 0]
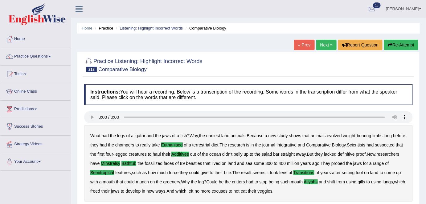
click at [328, 44] on link "Next »" at bounding box center [326, 45] width 20 height 10
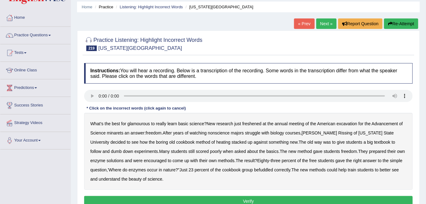
scroll to position [23, 0]
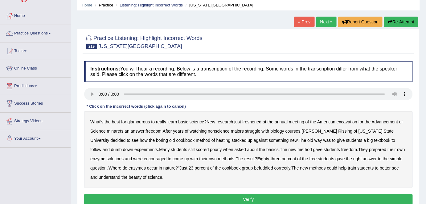
click at [139, 120] on b "glamourous" at bounding box center [138, 122] width 22 height 5
click at [258, 121] on b "freshened" at bounding box center [251, 122] width 19 height 5
click at [343, 121] on b "excavation" at bounding box center [346, 122] width 21 height 5
click at [112, 131] on b "minarets" at bounding box center [115, 131] width 17 height 5
click at [216, 139] on b "heating" at bounding box center [223, 140] width 14 height 5
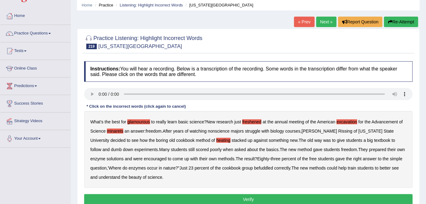
scroll to position [36, 0]
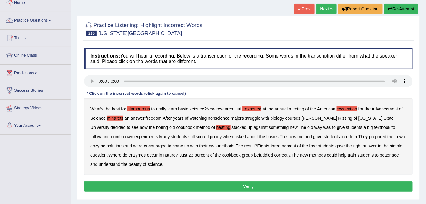
click at [254, 154] on b "befuddled" at bounding box center [263, 155] width 19 height 5
click at [261, 186] on button "Verify" at bounding box center [248, 186] width 328 height 10
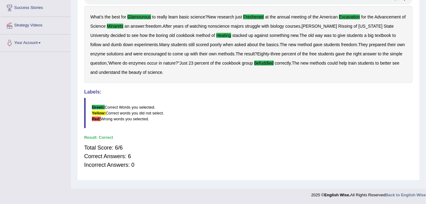
scroll to position [0, 0]
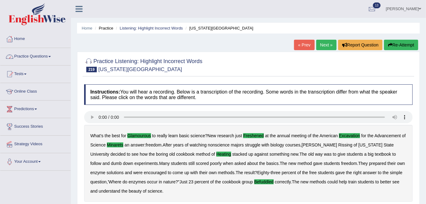
click at [37, 52] on link "Practice Questions" at bounding box center [35, 55] width 70 height 15
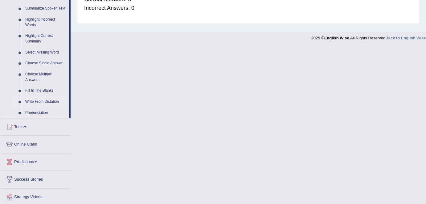
click at [31, 104] on link "Write From Dictation" at bounding box center [45, 101] width 47 height 11
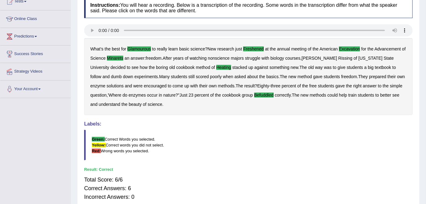
scroll to position [106, 0]
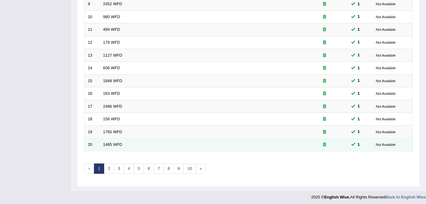
scroll to position [201, 0]
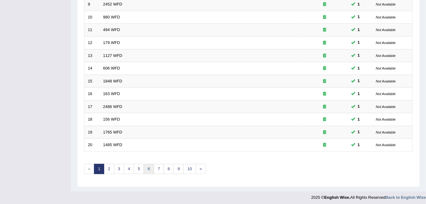
click at [148, 166] on link "6" at bounding box center [149, 169] width 10 height 10
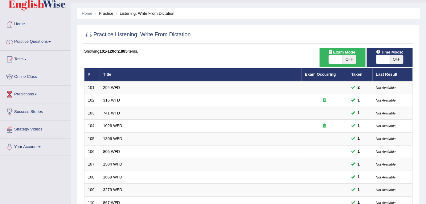
scroll to position [10, 0]
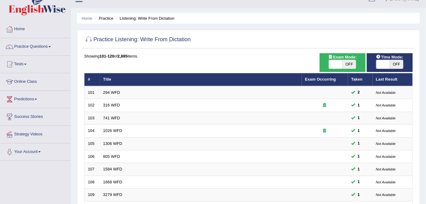
click at [347, 65] on span "OFF" at bounding box center [349, 64] width 14 height 9
checkbox input "true"
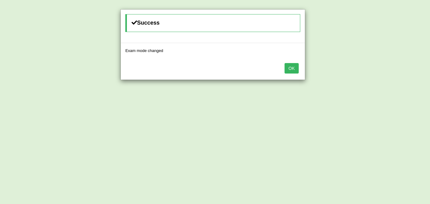
click at [293, 67] on button "OK" at bounding box center [292, 68] width 14 height 10
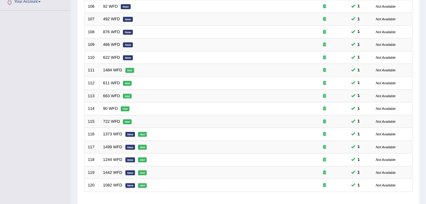
scroll to position [201, 0]
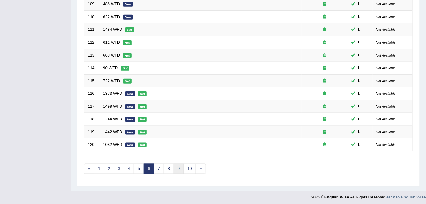
click at [176, 170] on link "9" at bounding box center [178, 169] width 10 height 10
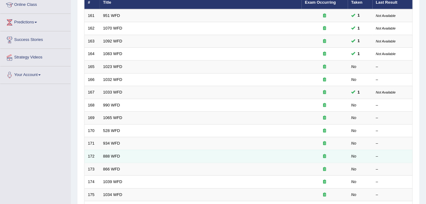
scroll to position [86, 0]
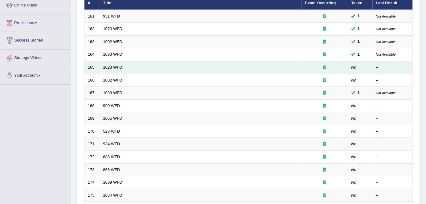
click at [113, 65] on link "1023 WFD" at bounding box center [112, 67] width 19 height 5
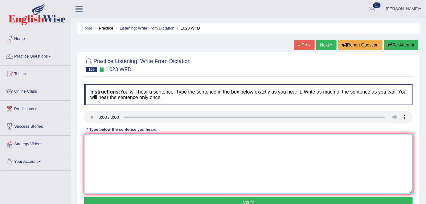
click at [120, 161] on textarea at bounding box center [248, 164] width 328 height 60
type textarea "a"
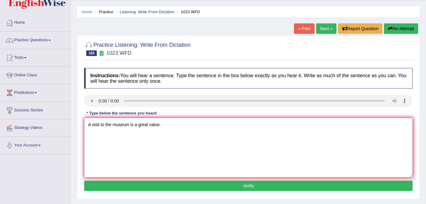
scroll to position [17, 0]
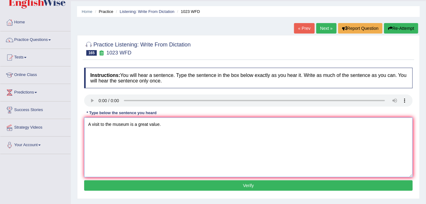
type textarea "A visit to the museum is a great value."
click at [159, 181] on button "Verify" at bounding box center [248, 186] width 328 height 10
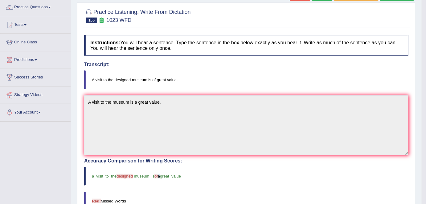
scroll to position [0, 0]
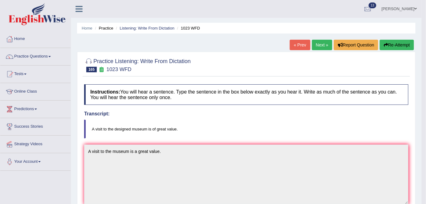
click at [323, 45] on link "Next »" at bounding box center [322, 45] width 20 height 10
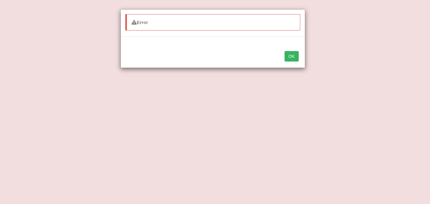
click at [291, 63] on div "OK" at bounding box center [213, 57] width 184 height 22
click at [291, 55] on button "OK" at bounding box center [292, 56] width 14 height 10
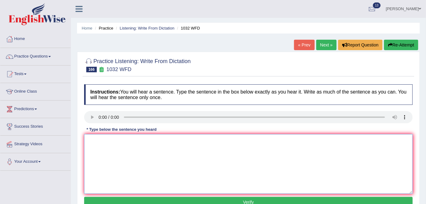
click at [223, 162] on textarea at bounding box center [248, 164] width 328 height 60
click at [120, 137] on textarea at bounding box center [248, 164] width 328 height 60
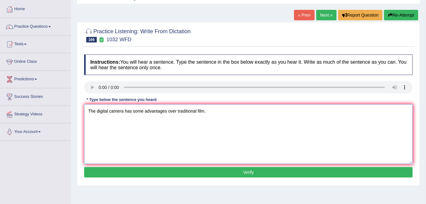
scroll to position [30, 0]
type textarea "The digital camera has some advantages over traditional film."
click at [139, 172] on button "Verify" at bounding box center [248, 172] width 328 height 10
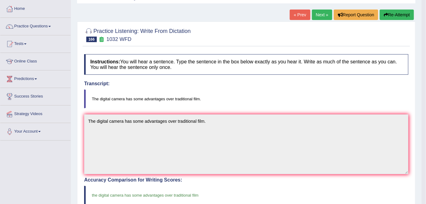
click at [318, 14] on link "Next »" at bounding box center [322, 15] width 20 height 10
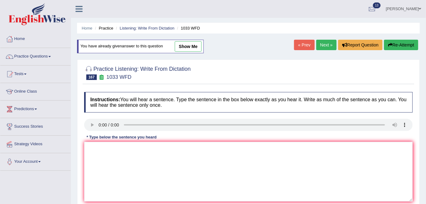
click at [328, 46] on link "Next »" at bounding box center [326, 45] width 20 height 10
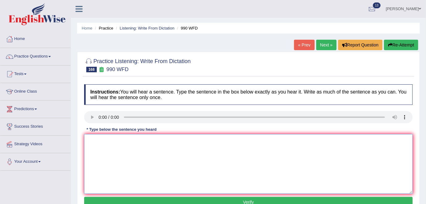
click at [123, 174] on textarea at bounding box center [248, 164] width 328 height 60
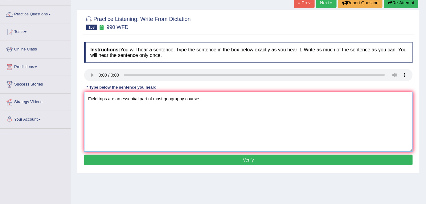
scroll to position [47, 0]
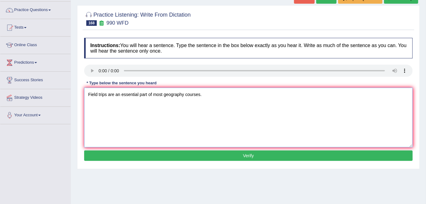
type textarea "Field trips are an essential part of most geography courses."
click at [189, 156] on button "Verify" at bounding box center [248, 156] width 328 height 10
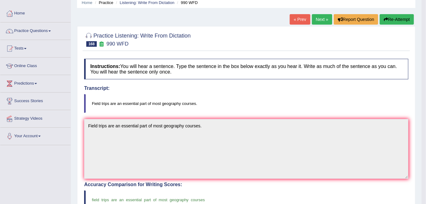
scroll to position [25, 0]
click at [319, 20] on link "Next »" at bounding box center [322, 19] width 20 height 10
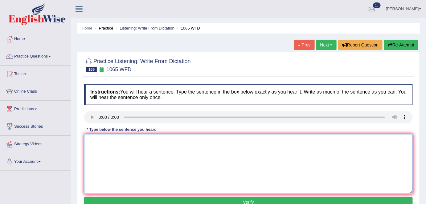
click at [100, 144] on textarea at bounding box center [248, 164] width 328 height 60
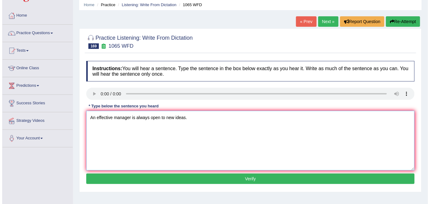
scroll to position [24, 0]
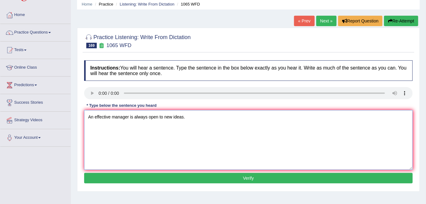
type textarea "An effective manager is always open to new ideas."
click at [165, 177] on button "Verify" at bounding box center [248, 178] width 328 height 10
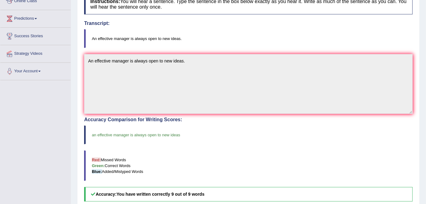
scroll to position [0, 0]
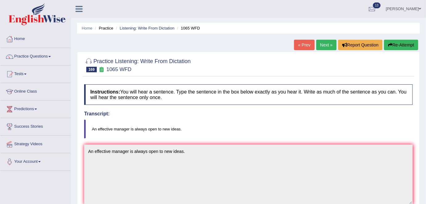
click at [325, 46] on link "Next »" at bounding box center [326, 45] width 20 height 10
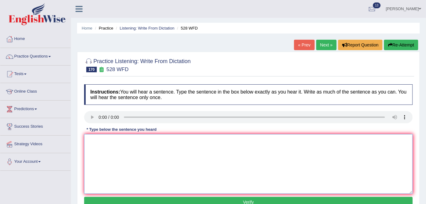
click at [106, 143] on textarea at bounding box center [248, 164] width 328 height 60
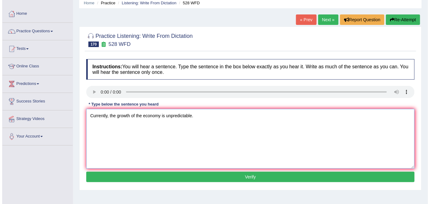
scroll to position [26, 0]
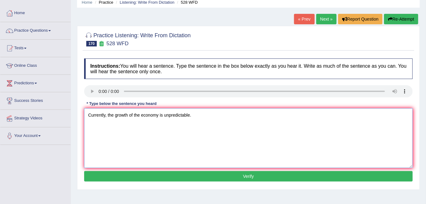
type textarea "Currently, the growth of the economy is unpredictable."
click at [156, 173] on button "Verify" at bounding box center [248, 176] width 328 height 10
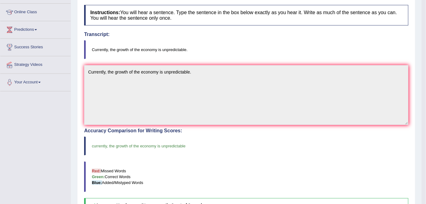
scroll to position [0, 0]
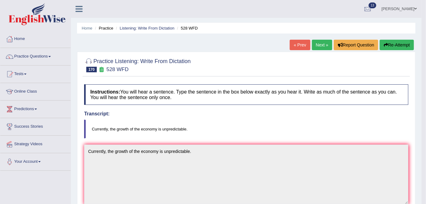
click at [319, 49] on link "Next »" at bounding box center [322, 45] width 20 height 10
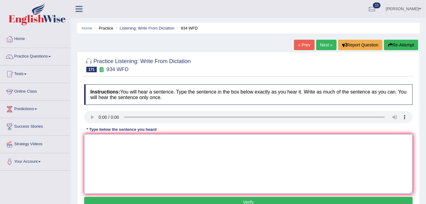
click at [113, 148] on textarea at bounding box center [248, 164] width 328 height 60
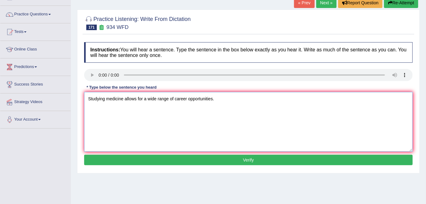
scroll to position [43, 0]
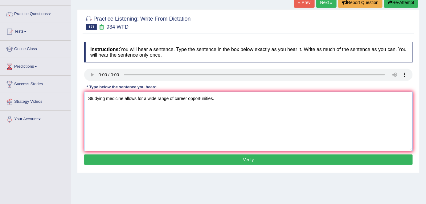
type textarea "Studying medicine allows for a wide range of career opportunities."
click at [204, 159] on button "Verify" at bounding box center [248, 160] width 328 height 10
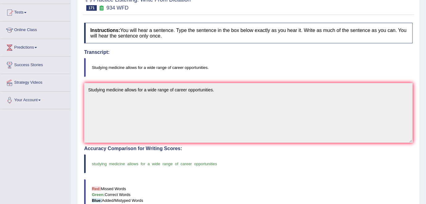
scroll to position [0, 0]
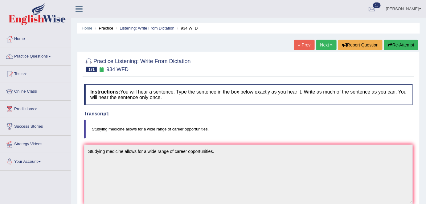
click at [323, 45] on link "Next »" at bounding box center [326, 45] width 20 height 10
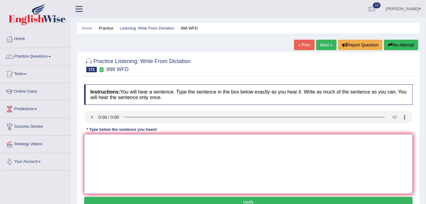
click at [125, 158] on textarea at bounding box center [248, 164] width 328 height 60
click at [197, 142] on textarea "This advanced course requires a basic knowledge of ecenomic theory." at bounding box center [248, 164] width 328 height 60
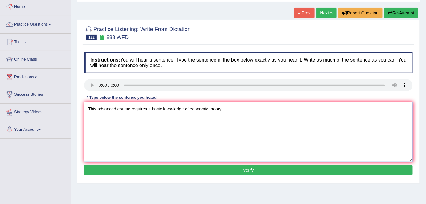
scroll to position [32, 0]
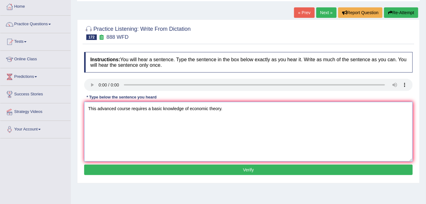
type textarea "This advanced course requires a basic knowledge of economic theory."
click at [207, 167] on button "Verify" at bounding box center [248, 170] width 328 height 10
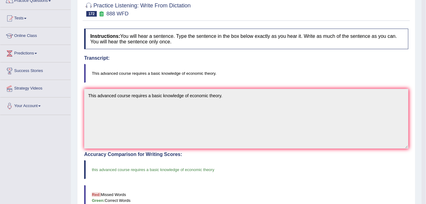
scroll to position [0, 0]
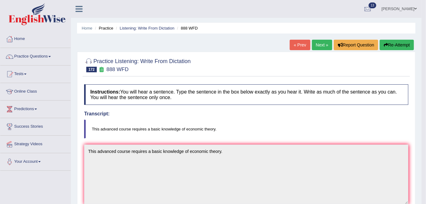
click at [320, 45] on link "Next »" at bounding box center [322, 45] width 20 height 10
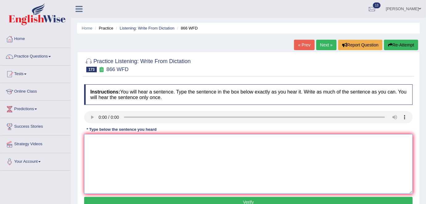
click at [95, 153] on textarea at bounding box center [248, 164] width 328 height 60
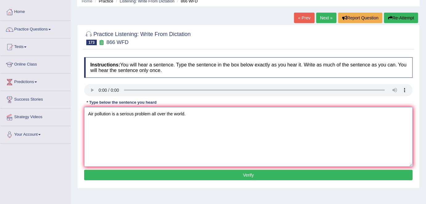
scroll to position [27, 0]
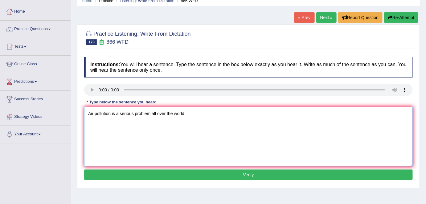
type textarea "Air pollution is a serious problem all over the world."
click at [157, 172] on button "Verify" at bounding box center [248, 175] width 328 height 10
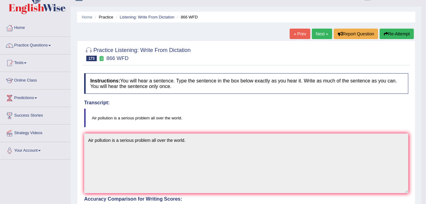
scroll to position [0, 0]
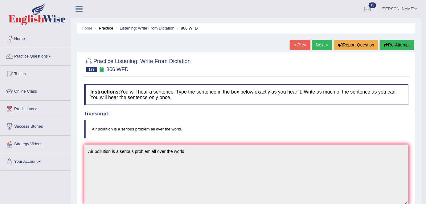
click at [322, 45] on link "Next »" at bounding box center [322, 45] width 20 height 10
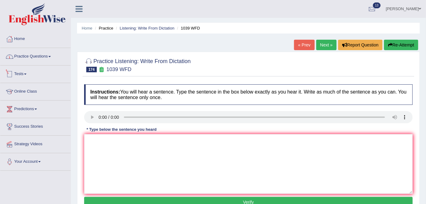
click at [46, 61] on link "Practice Questions" at bounding box center [35, 55] width 70 height 15
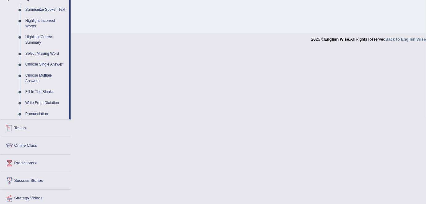
click at [44, 102] on link "Write From Dictation" at bounding box center [45, 103] width 47 height 11
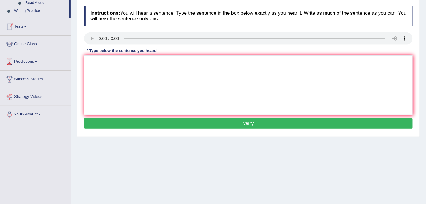
scroll to position [119, 0]
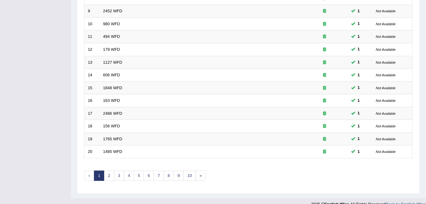
scroll to position [201, 0]
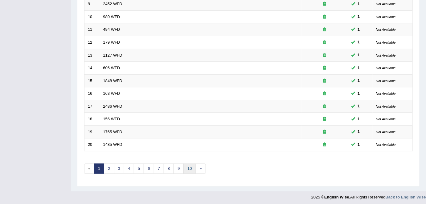
click at [189, 168] on link "10" at bounding box center [189, 169] width 12 height 10
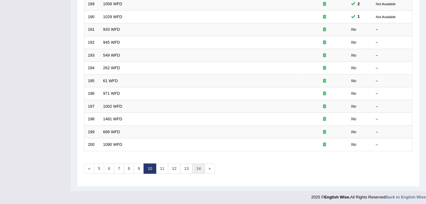
click at [198, 168] on link "14" at bounding box center [198, 169] width 12 height 10
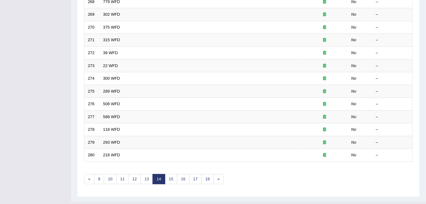
scroll to position [201, 0]
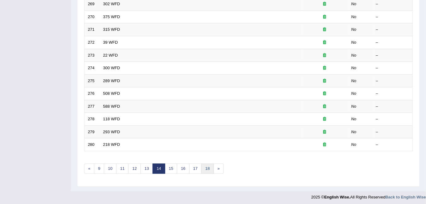
click at [202, 167] on link "18" at bounding box center [207, 169] width 12 height 10
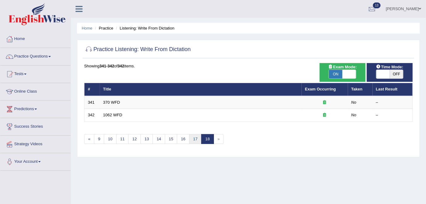
click at [194, 139] on link "17" at bounding box center [195, 139] width 12 height 10
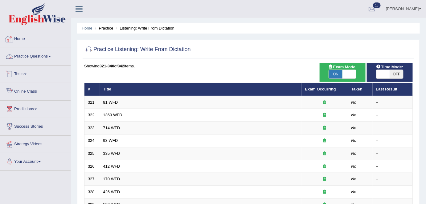
click at [24, 37] on link "Home" at bounding box center [35, 37] width 70 height 15
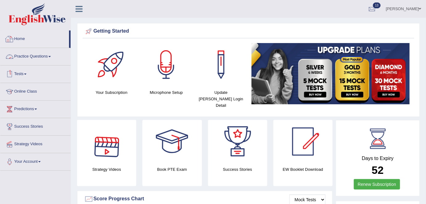
click at [46, 58] on link "Practice Questions" at bounding box center [35, 55] width 70 height 15
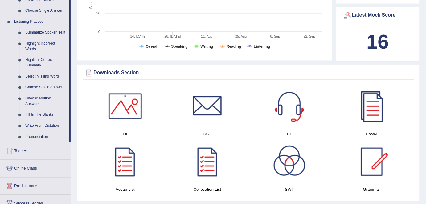
scroll to position [254, 0]
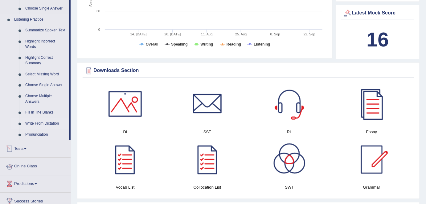
click at [50, 122] on link "Write From Dictation" at bounding box center [45, 123] width 47 height 11
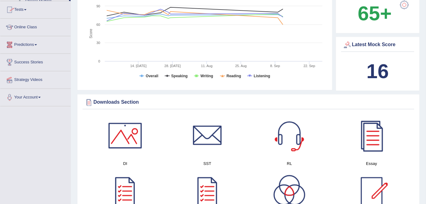
scroll to position [394, 0]
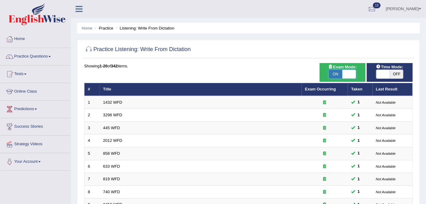
click at [343, 72] on span at bounding box center [349, 74] width 14 height 9
checkbox input "false"
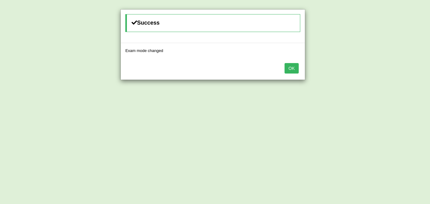
click at [296, 69] on button "OK" at bounding box center [292, 68] width 14 height 10
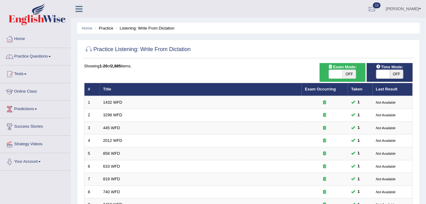
click at [346, 75] on span "OFF" at bounding box center [349, 74] width 14 height 9
checkbox input "true"
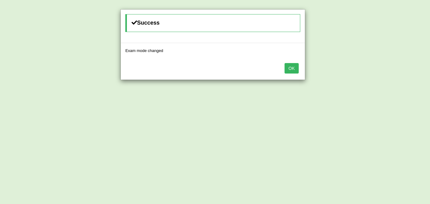
click at [290, 66] on button "OK" at bounding box center [292, 68] width 14 height 10
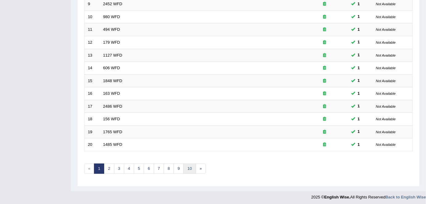
click at [189, 165] on link "10" at bounding box center [189, 169] width 12 height 10
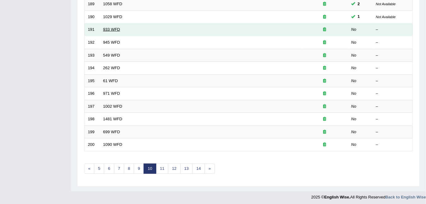
click at [109, 28] on link "933 WFD" at bounding box center [111, 29] width 17 height 5
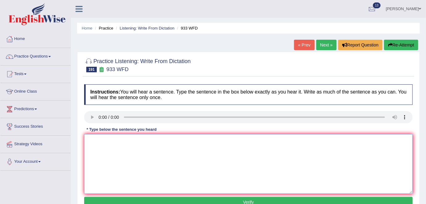
click at [112, 162] on textarea at bounding box center [248, 164] width 328 height 60
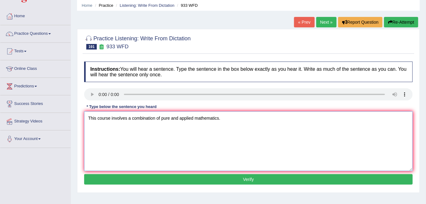
scroll to position [24, 0]
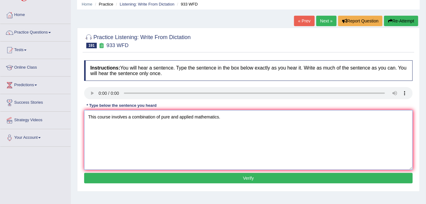
type textarea "This course involves a combination of pure and applied mathematics."
click at [187, 175] on button "Verify" at bounding box center [248, 178] width 328 height 10
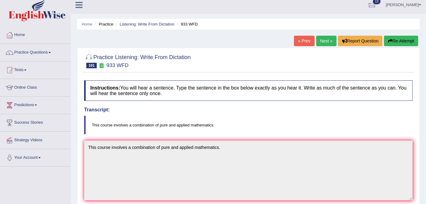
scroll to position [0, 0]
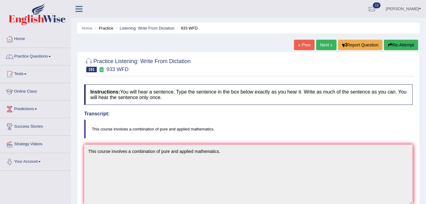
click at [322, 48] on link "Next »" at bounding box center [326, 45] width 20 height 10
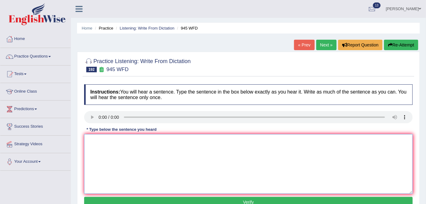
click at [107, 152] on textarea at bounding box center [248, 164] width 328 height 60
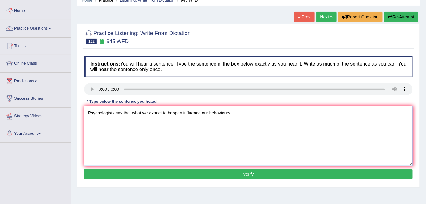
scroll to position [29, 0]
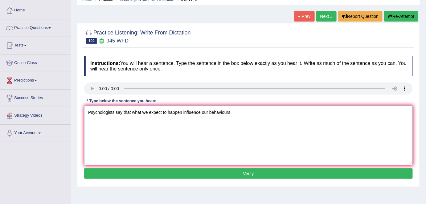
type textarea "Psychologists say that what we expect to happen influence our behaviours."
click at [147, 173] on button "Verify" at bounding box center [248, 174] width 328 height 10
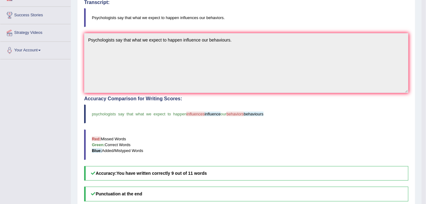
scroll to position [0, 0]
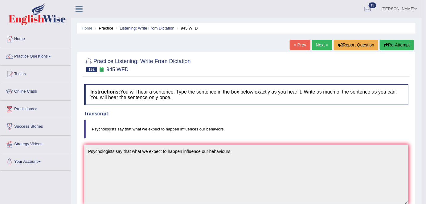
click at [319, 47] on link "Next »" at bounding box center [322, 45] width 20 height 10
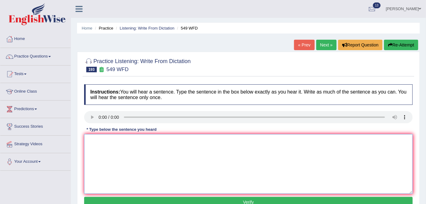
click at [110, 161] on textarea at bounding box center [248, 164] width 328 height 60
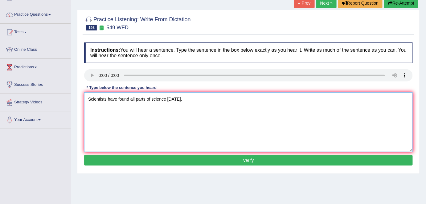
scroll to position [42, 0]
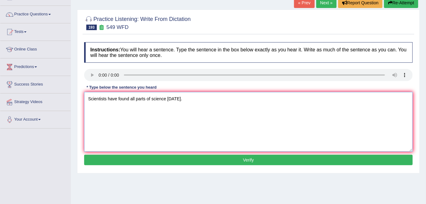
type textarea "Scientists have found all parts of science [DATE]."
click at [207, 159] on button "Verify" at bounding box center [248, 160] width 328 height 10
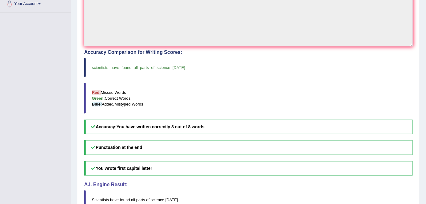
scroll to position [0, 0]
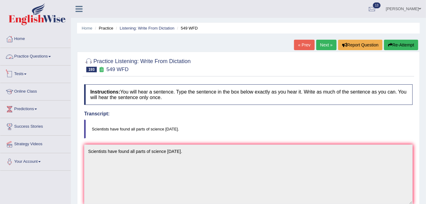
click at [31, 59] on link "Practice Questions" at bounding box center [35, 55] width 70 height 15
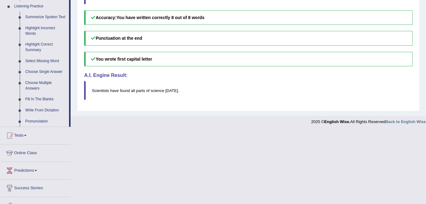
scroll to position [270, 0]
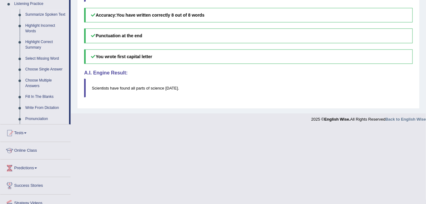
click at [50, 14] on link "Summarize Spoken Text" at bounding box center [45, 14] width 47 height 11
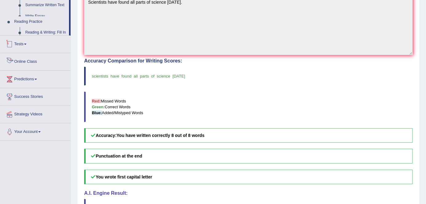
scroll to position [193, 0]
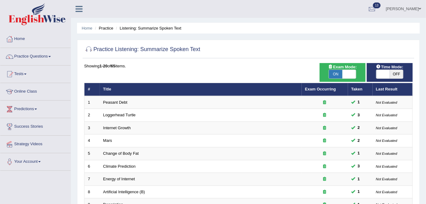
click at [398, 74] on span "OFF" at bounding box center [397, 74] width 14 height 9
checkbox input "true"
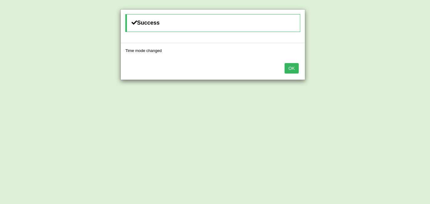
click at [291, 67] on button "OK" at bounding box center [292, 68] width 14 height 10
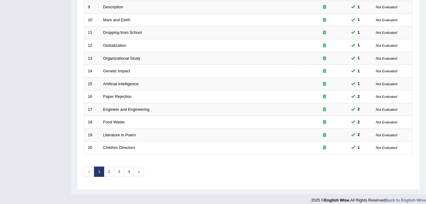
scroll to position [201, 0]
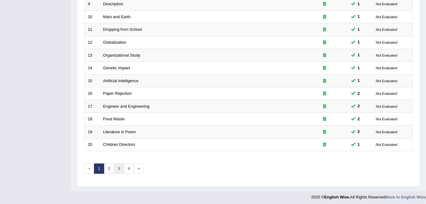
click at [117, 166] on link "3" at bounding box center [119, 169] width 10 height 10
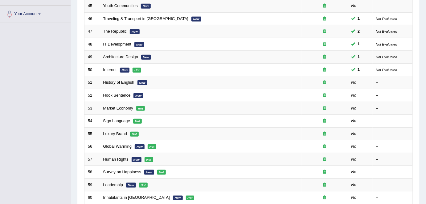
scroll to position [148, 0]
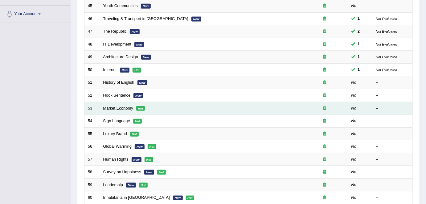
click at [113, 106] on link "Market Economy" at bounding box center [118, 108] width 30 height 5
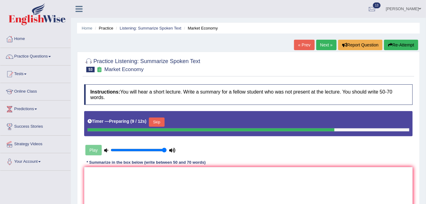
click at [411, 42] on button "Re-Attempt" at bounding box center [401, 45] width 34 height 10
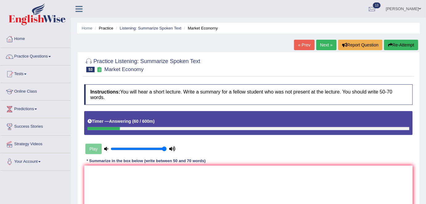
click at [388, 44] on icon "button" at bounding box center [390, 45] width 4 height 4
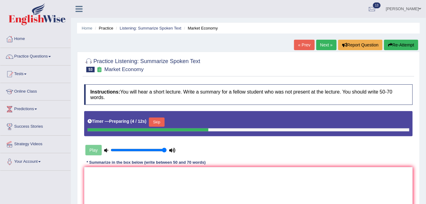
click at [161, 120] on button "Skip" at bounding box center [156, 122] width 15 height 9
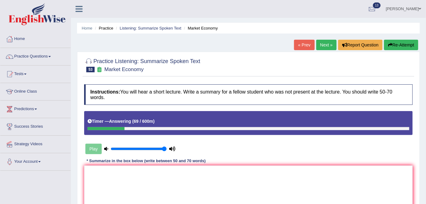
scroll to position [76, 0]
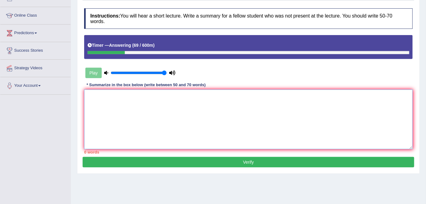
click at [231, 119] on textarea at bounding box center [248, 120] width 328 height 60
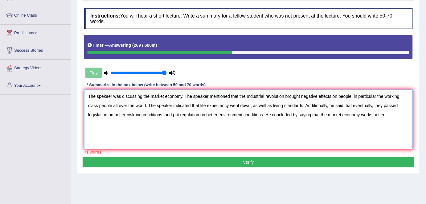
click at [327, 105] on textarea "The spekaer was discussing the market economy. The speaker mentioned that the I…" at bounding box center [248, 120] width 328 height 60
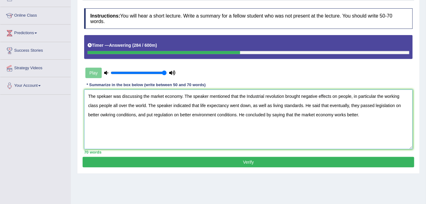
click at [114, 115] on textarea "The spekaer was discussing the market economy. The speaker mentioned that the I…" at bounding box center [248, 120] width 328 height 60
click at [111, 96] on textarea "The spekaer was discussing the market economy. The speaker mentioned that the I…" at bounding box center [248, 120] width 328 height 60
click at [267, 97] on textarea "The speaker was discussing the market economy. The speaker mentioned that the I…" at bounding box center [248, 120] width 328 height 60
click at [173, 112] on textarea "The speaker was discussing the market economy. The speaker mentioned that the I…" at bounding box center [248, 120] width 328 height 60
click at [218, 114] on textarea "The speaker was discussing the market economy. The speaker mentioned that the I…" at bounding box center [248, 120] width 328 height 60
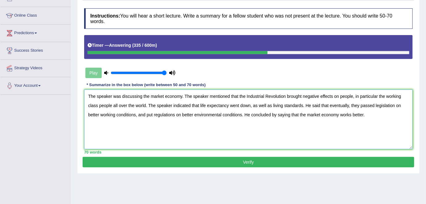
type textarea "The speaker was discussing the market economy. The speaker mentioned that the I…"
click at [254, 162] on button "Verify" at bounding box center [248, 162] width 331 height 10
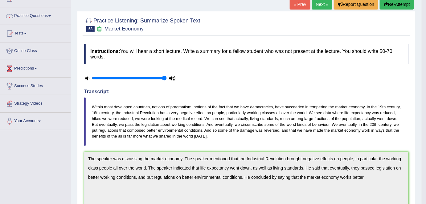
scroll to position [0, 0]
